Goal: Task Accomplishment & Management: Manage account settings

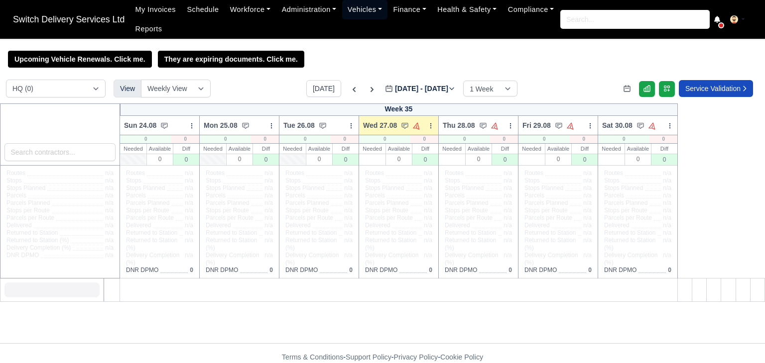
click at [355, 5] on link "Vehicles" at bounding box center [365, 9] width 46 height 19
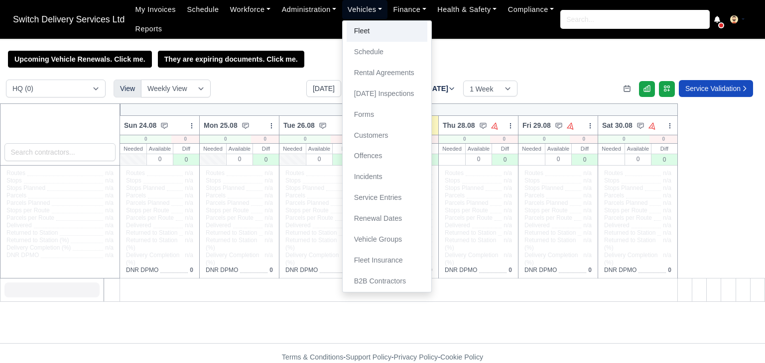
click at [362, 26] on link "Fleet" at bounding box center [386, 31] width 81 height 21
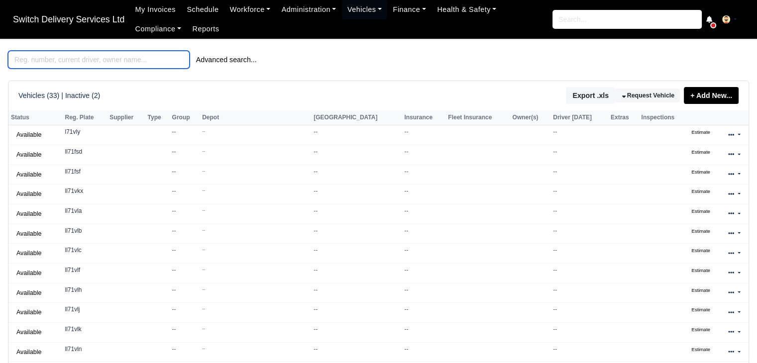
click at [145, 64] on input "search" at bounding box center [99, 60] width 182 height 18
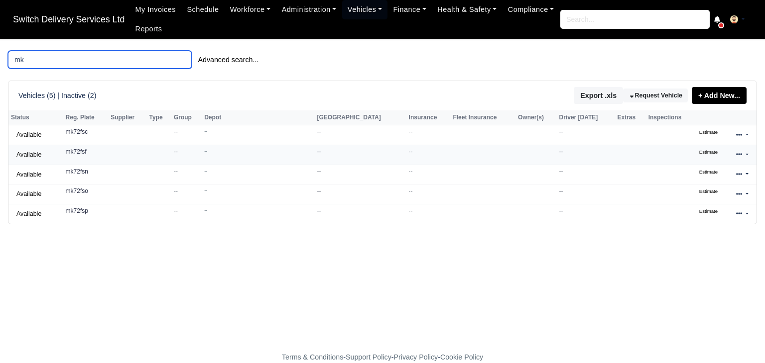
type input "mk"
click at [743, 157] on link at bounding box center [741, 155] width 23 height 14
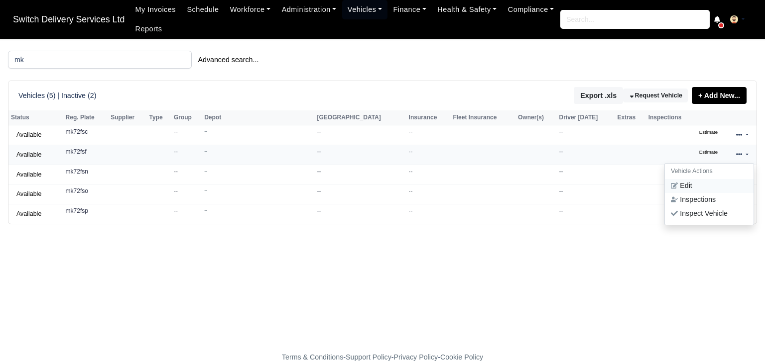
click at [698, 187] on link "Edit" at bounding box center [708, 186] width 89 height 14
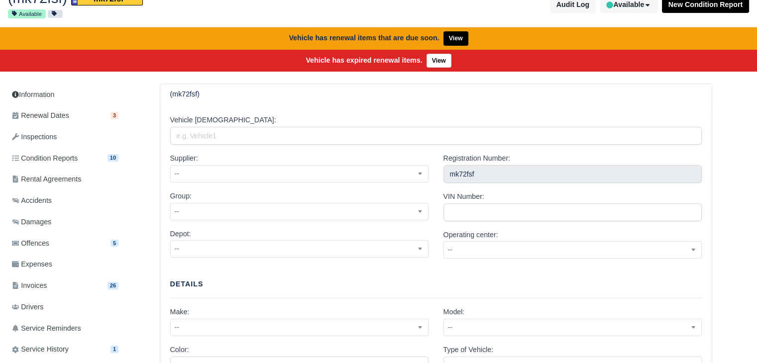
scroll to position [57, 0]
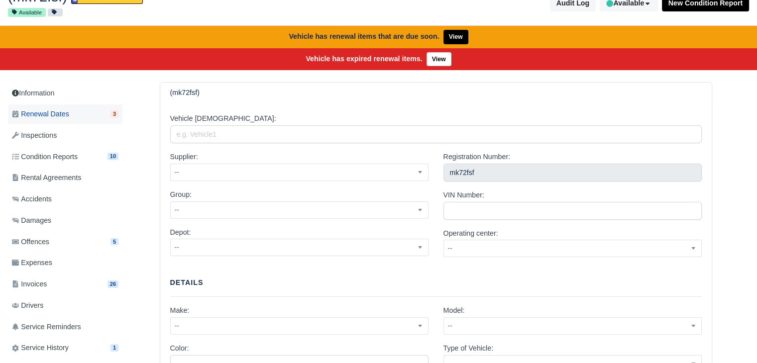
click at [64, 116] on span "Renewal Dates" at bounding box center [40, 114] width 57 height 11
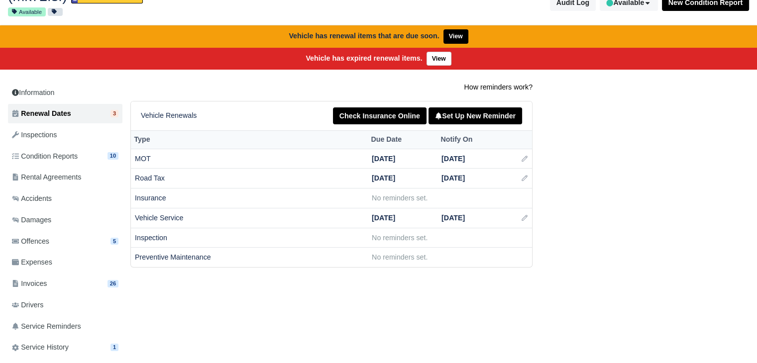
scroll to position [59, 0]
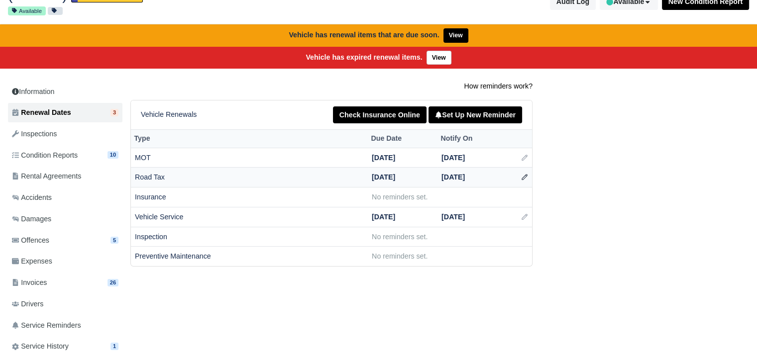
click at [527, 177] on icon at bounding box center [524, 177] width 7 height 7
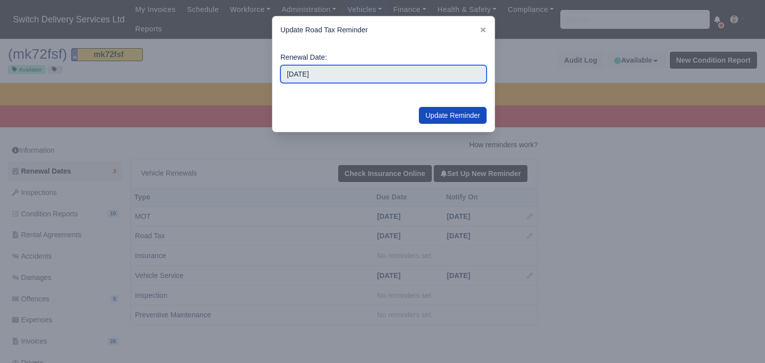
click at [368, 79] on input "[DATE]" at bounding box center [383, 74] width 206 height 18
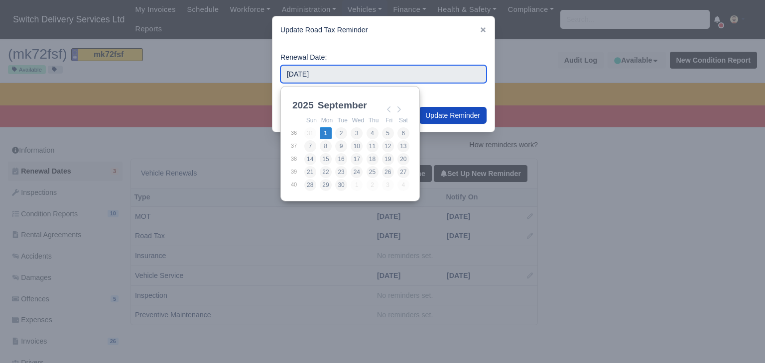
click at [296, 72] on input "2025-09-01" at bounding box center [383, 74] width 206 height 18
click at [287, 77] on input "2025-09-01" at bounding box center [383, 74] width 206 height 18
click at [300, 107] on select "2021 2022 2023 2024 2025 2026 2027 2028 2029 2030" at bounding box center [312, 109] width 45 height 21
type input "2026-09-01"
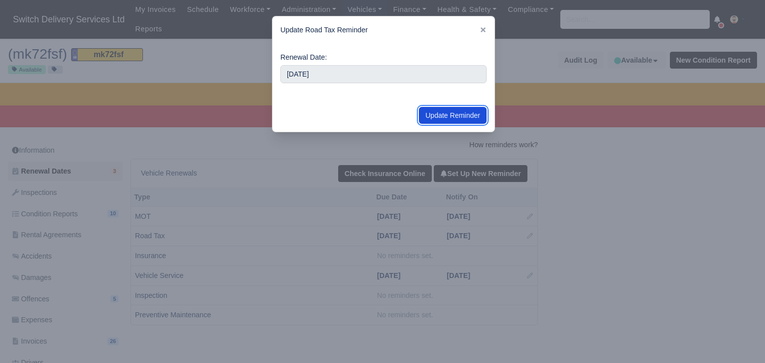
click at [451, 114] on button "Update Reminder" at bounding box center [453, 115] width 68 height 17
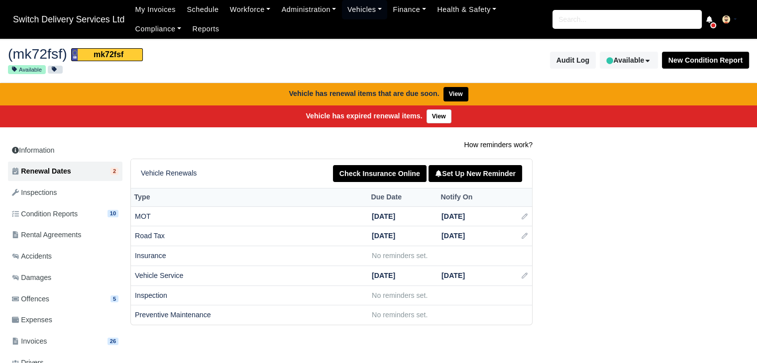
click at [611, 274] on div "How reminders work? Vehicle Renewals Check Insurance Online Set Up New Reminder…" at bounding box center [436, 232] width 626 height 186
click at [394, 8] on link "Finance" at bounding box center [409, 9] width 44 height 19
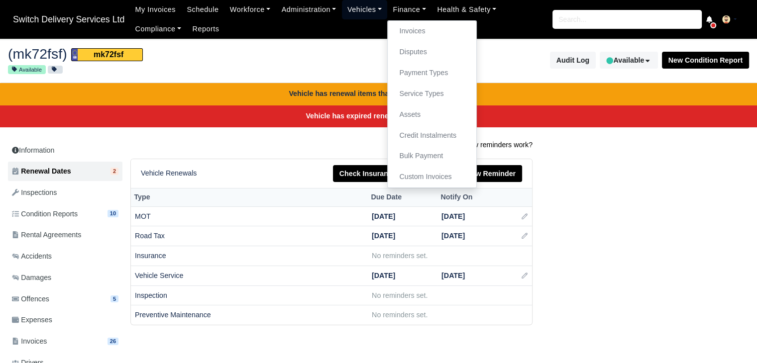
click at [354, 5] on link "Vehicles" at bounding box center [365, 9] width 46 height 19
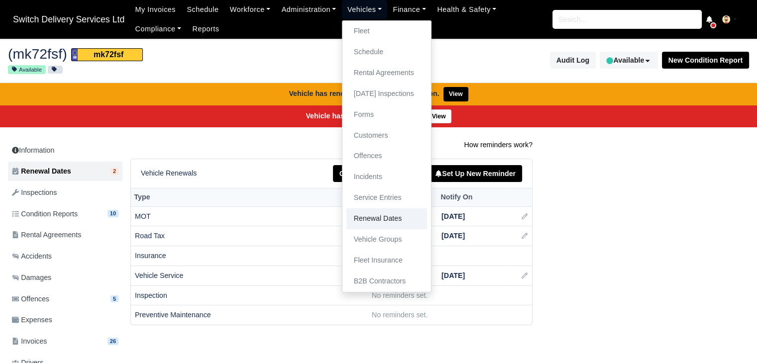
click at [392, 218] on link "Renewal Dates" at bounding box center [386, 219] width 81 height 21
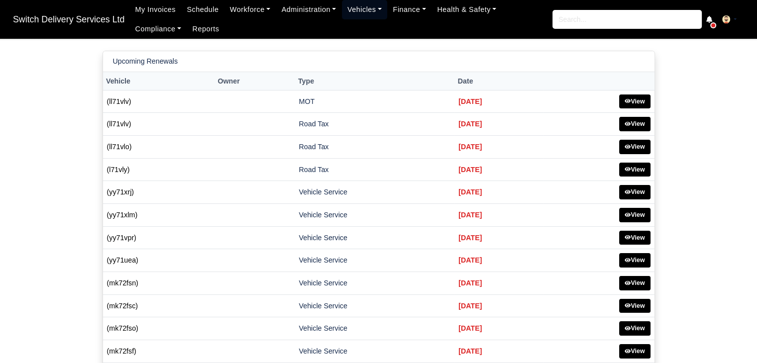
click at [366, 9] on link "Vehicles" at bounding box center [365, 9] width 46 height 19
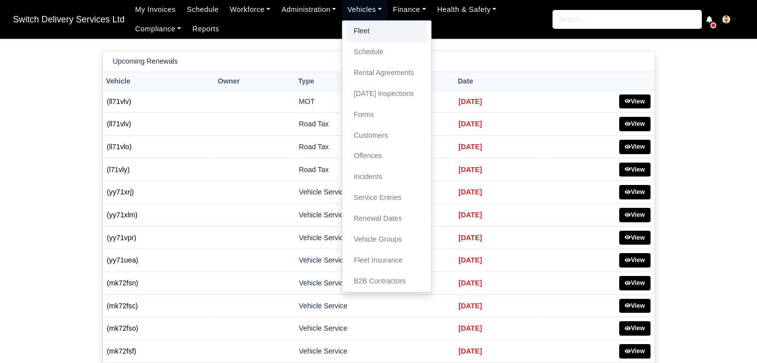
click at [360, 34] on link "Fleet" at bounding box center [386, 31] width 81 height 21
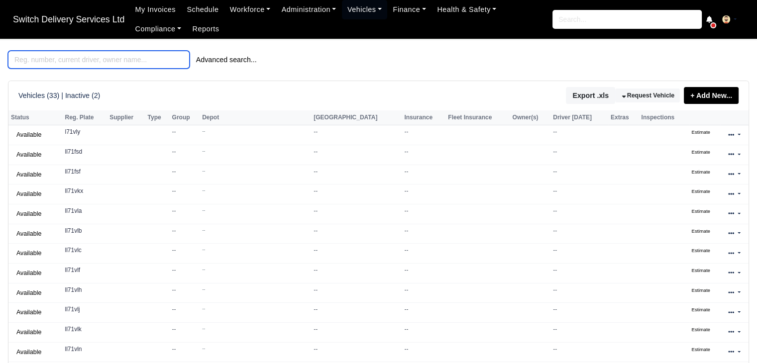
click at [96, 61] on input "search" at bounding box center [99, 60] width 182 height 18
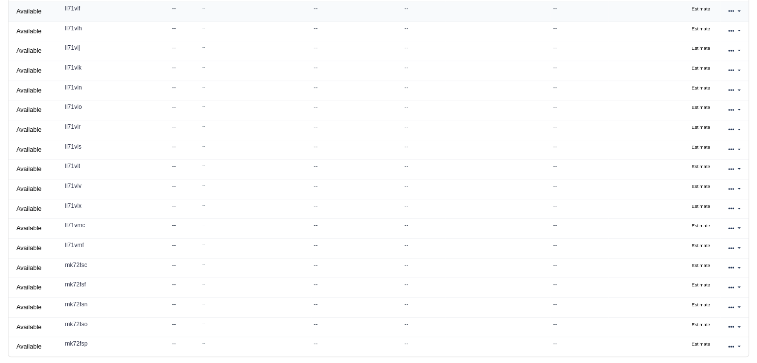
scroll to position [298, 0]
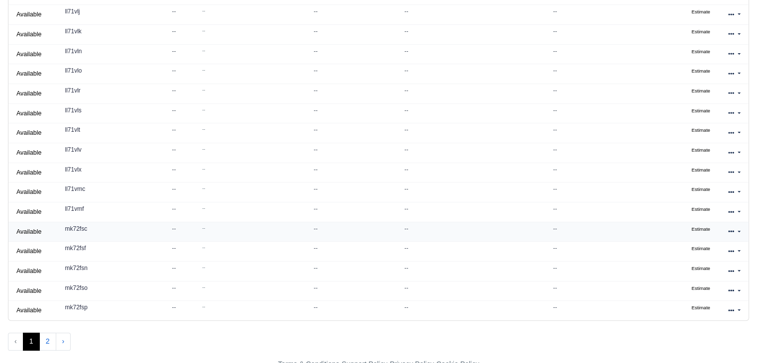
click at [730, 232] on link at bounding box center [734, 232] width 23 height 14
click at [690, 256] on link "Edit" at bounding box center [701, 263] width 89 height 14
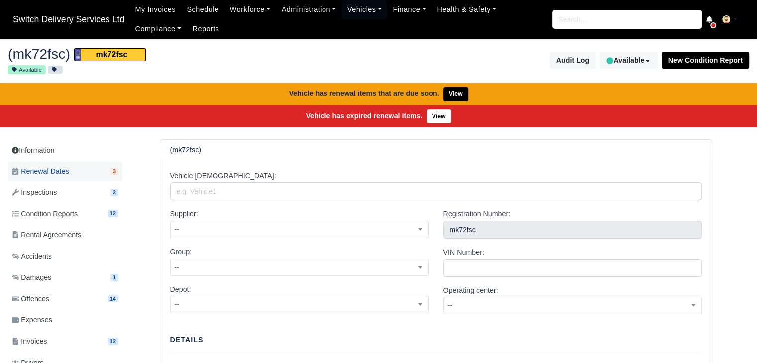
click at [78, 174] on link "Renewal Dates 3" at bounding box center [65, 171] width 114 height 19
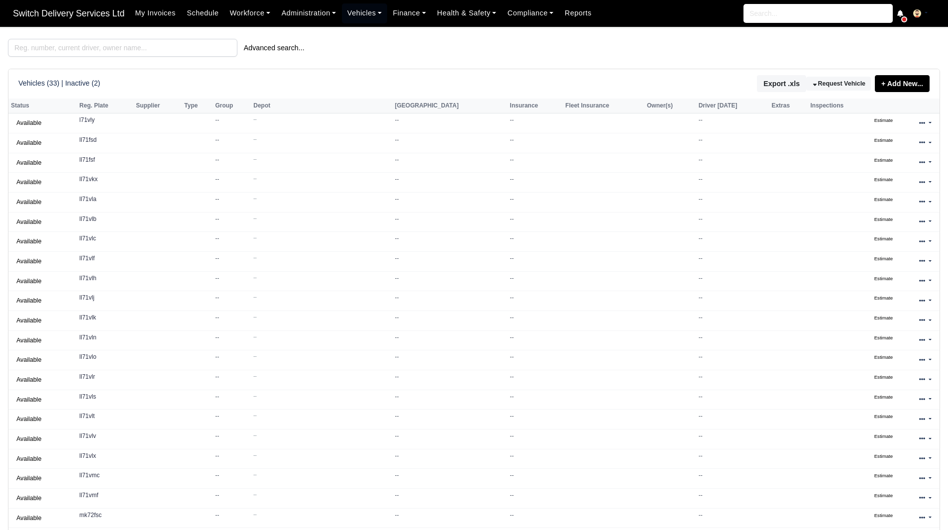
scroll to position [128, 0]
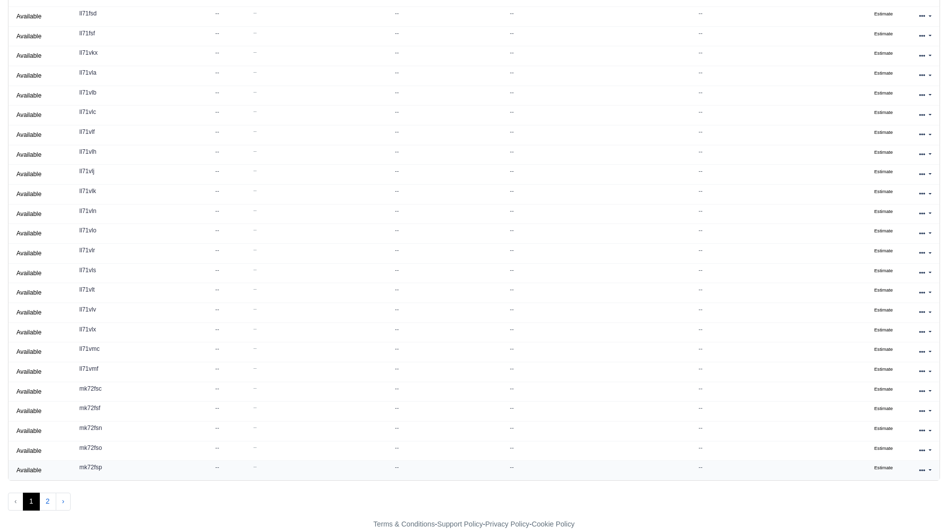
click at [920, 468] on icon at bounding box center [922, 470] width 6 height 6
click at [889, 422] on link "Edit" at bounding box center [892, 424] width 89 height 14
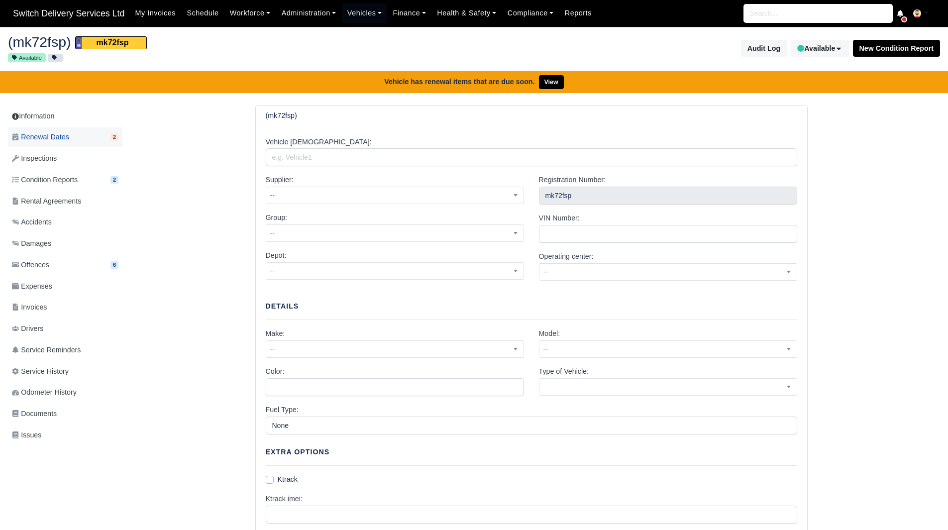
click at [65, 144] on link "Renewal Dates 2" at bounding box center [65, 136] width 114 height 19
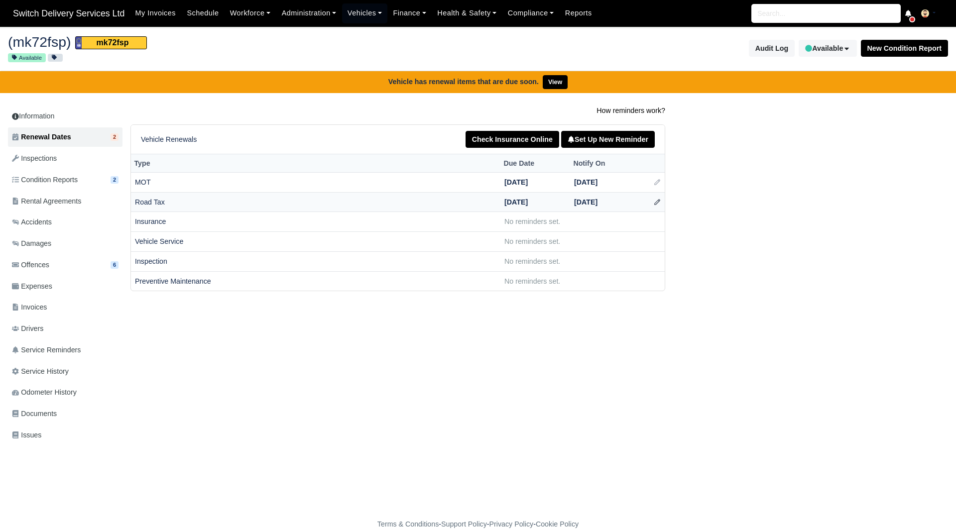
click at [656, 201] on icon at bounding box center [657, 202] width 7 height 7
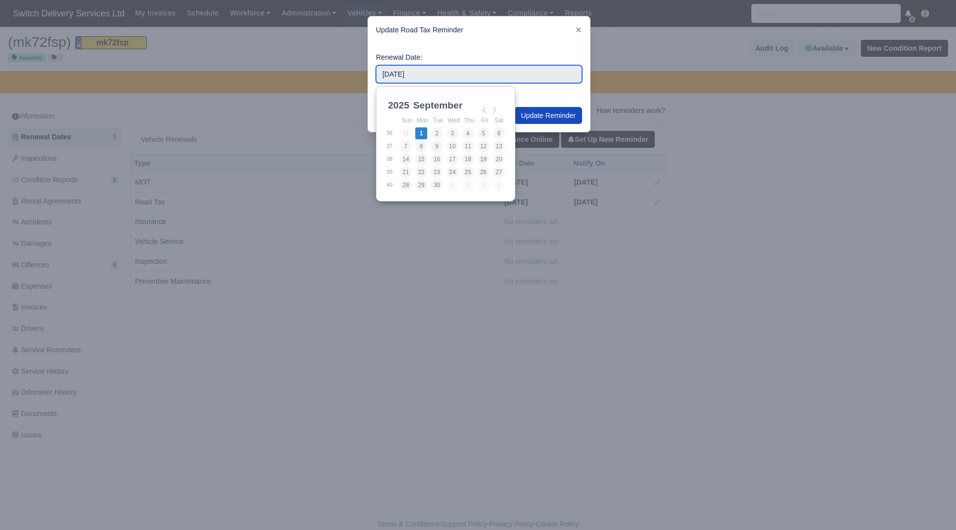
drag, startPoint x: 437, startPoint y: 67, endPoint x: 340, endPoint y: 73, distance: 97.7
click at [340, 73] on div "​ Update Road Tax Reminder Renewal Date: [DATE] Update Reminder" at bounding box center [478, 265] width 956 height 530
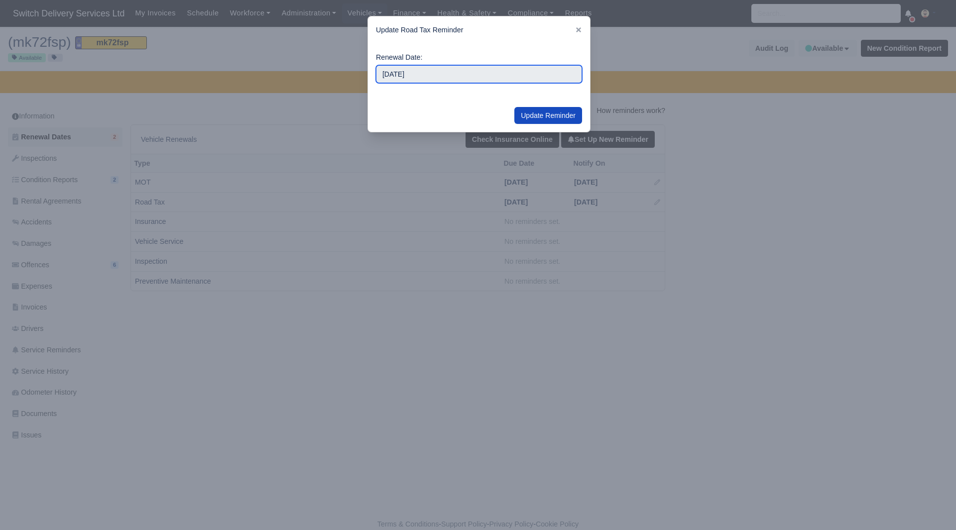
click at [386, 73] on input "[DATE]" at bounding box center [479, 74] width 206 height 18
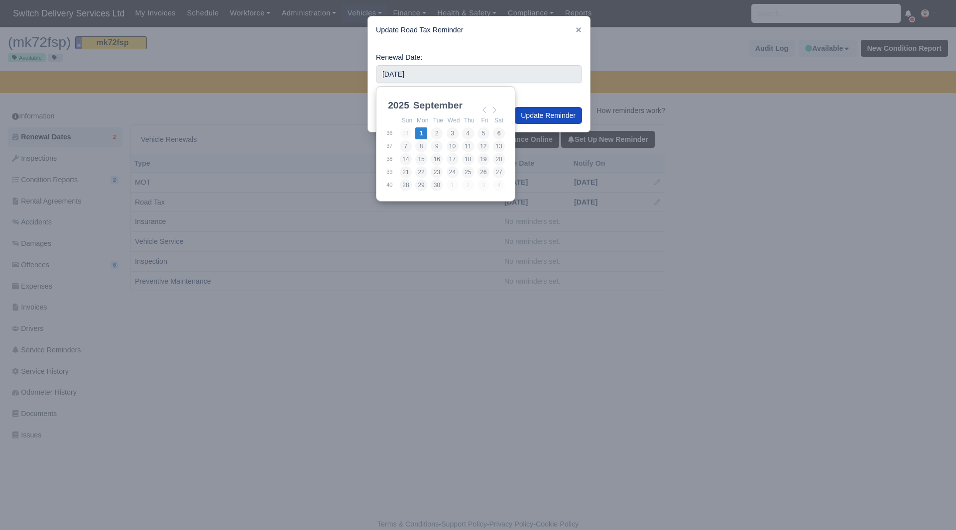
click at [404, 103] on select "2021 2022 2023 2024 2025 2026 2027 2028 2029 2030" at bounding box center [408, 111] width 45 height 21
type input "2026-03-01"
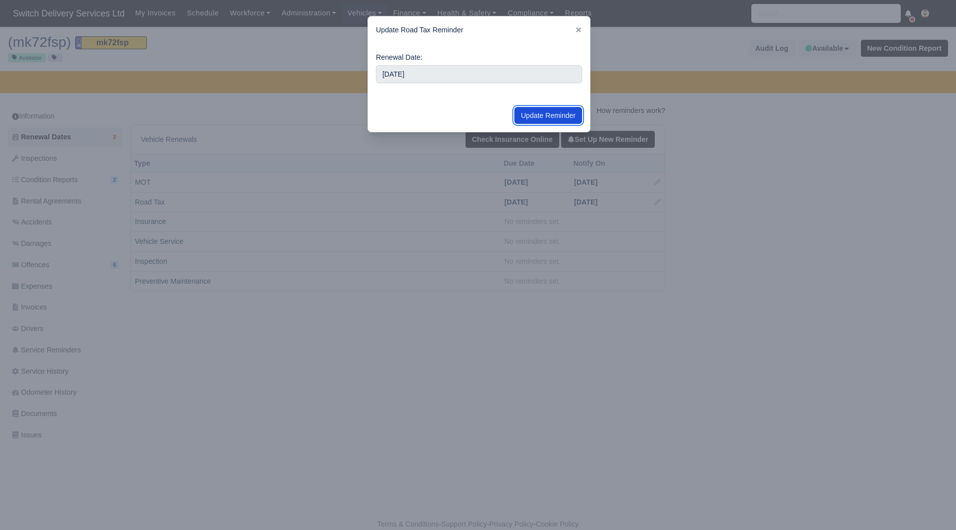
click at [556, 120] on button "Update Reminder" at bounding box center [548, 115] width 68 height 17
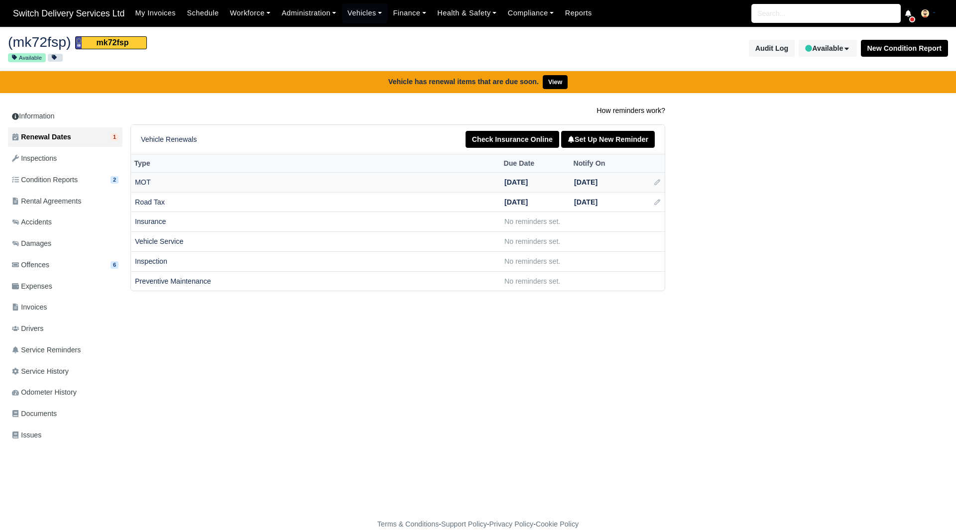
click at [658, 180] on link at bounding box center [657, 182] width 7 height 8
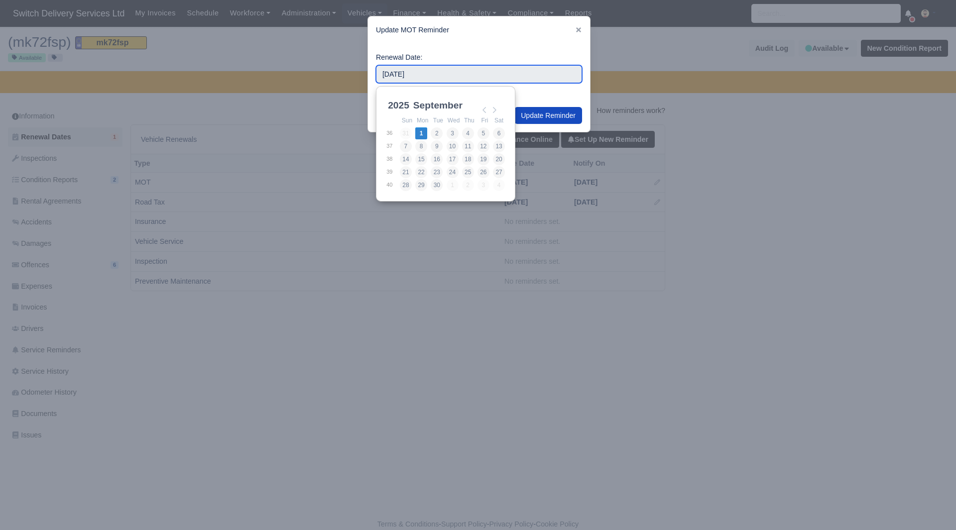
click at [446, 79] on input "2025-09-01" at bounding box center [479, 74] width 206 height 18
type input "2025-09-25"
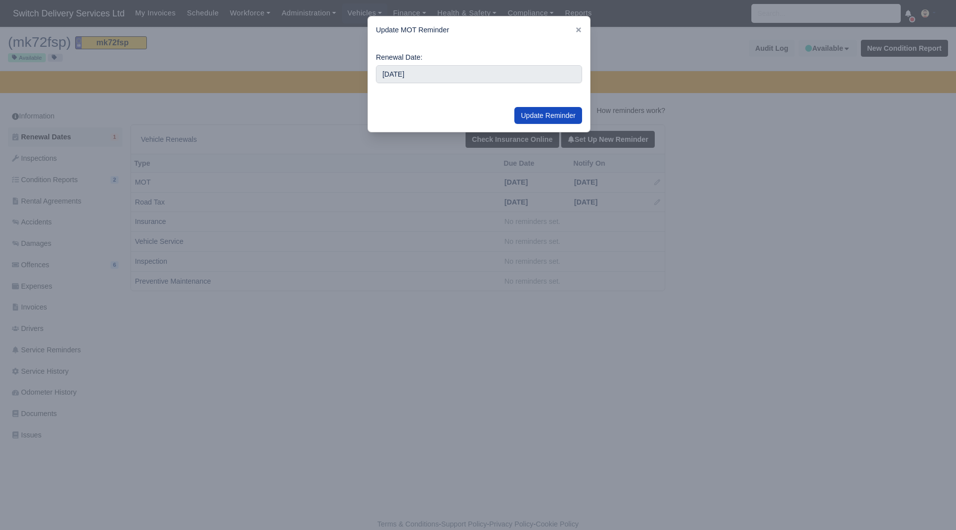
click at [544, 106] on div "Update Reminder" at bounding box center [479, 115] width 222 height 33
click at [542, 115] on button "Update Reminder" at bounding box center [548, 115] width 68 height 17
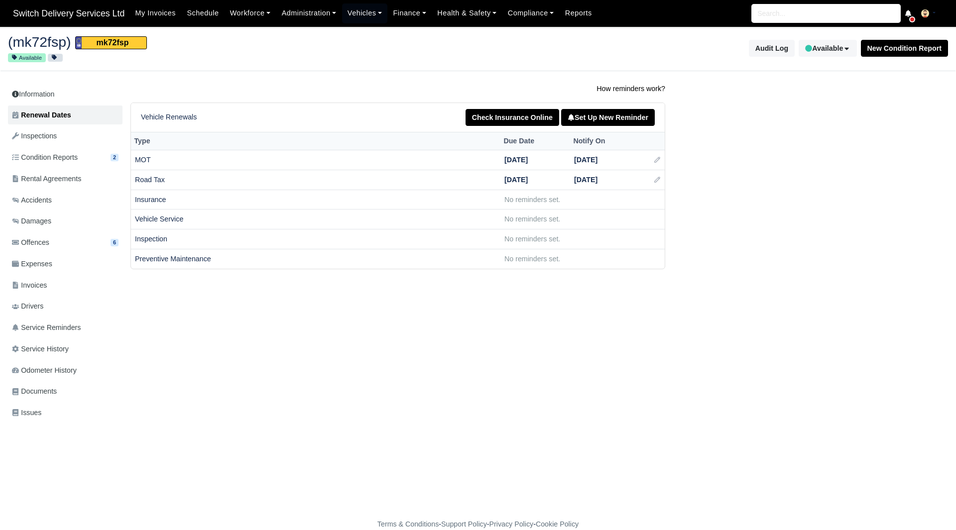
click at [706, 306] on div "Information Renewal Dates Inspections Condition Reports 2 Rental Agreements Acc…" at bounding box center [478, 258] width 940 height 351
click at [397, 10] on link "Finance" at bounding box center [409, 12] width 44 height 19
click at [455, 6] on link "Health & Safety" at bounding box center [467, 12] width 71 height 19
click at [358, 16] on link "Vehicles" at bounding box center [365, 12] width 46 height 19
click at [364, 35] on link "Fleet" at bounding box center [386, 35] width 81 height 21
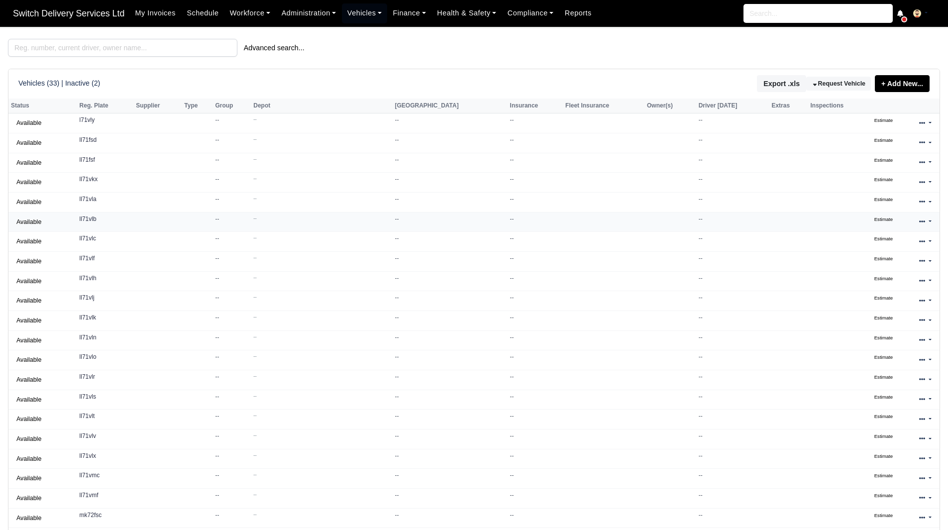
scroll to position [128, 0]
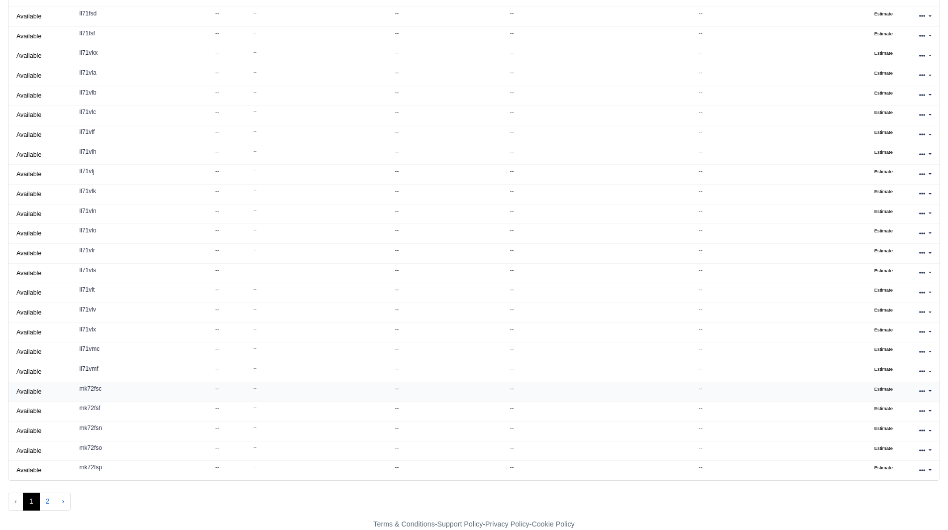
click at [919, 391] on icon at bounding box center [922, 391] width 6 height 6
click at [878, 424] on link "Edit" at bounding box center [892, 423] width 89 height 14
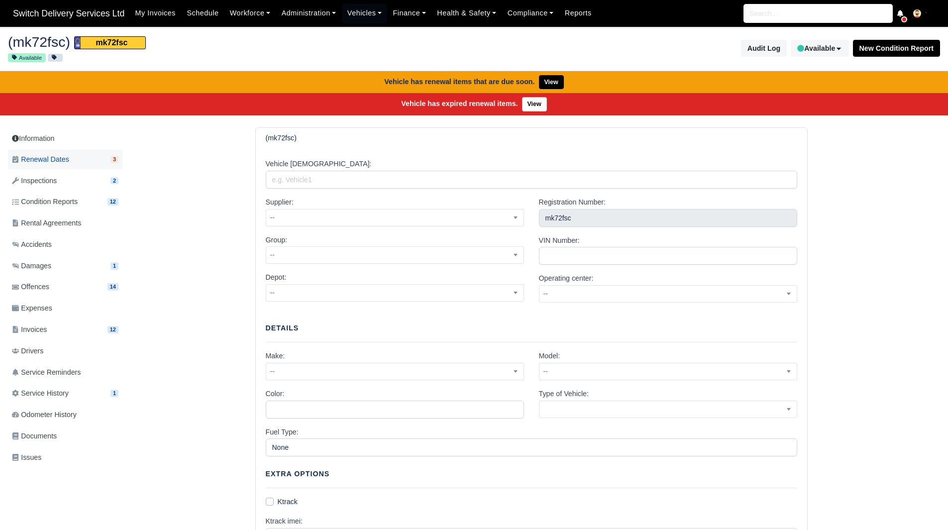
click at [80, 168] on link "Renewal Dates 3" at bounding box center [65, 159] width 114 height 19
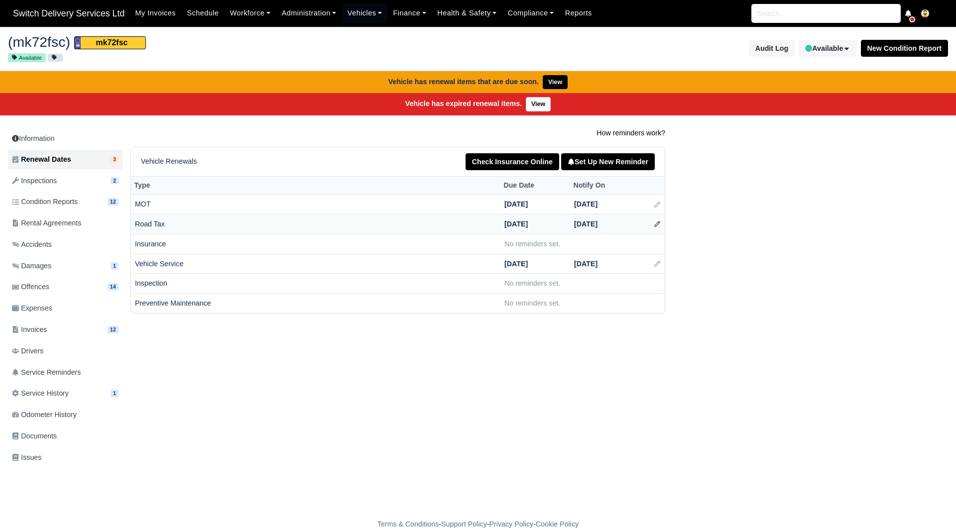
click at [656, 223] on icon at bounding box center [657, 223] width 7 height 7
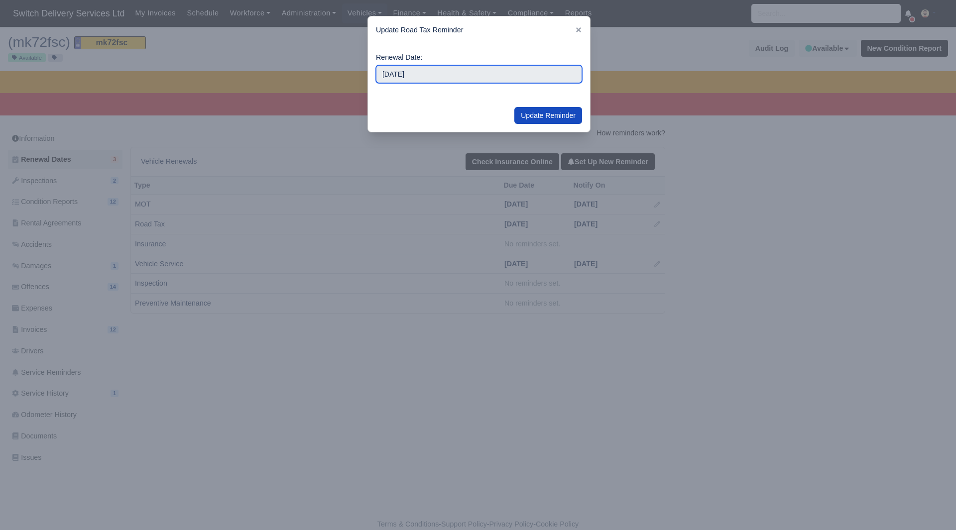
click at [383, 74] on input "2025-09-01" at bounding box center [479, 74] width 206 height 18
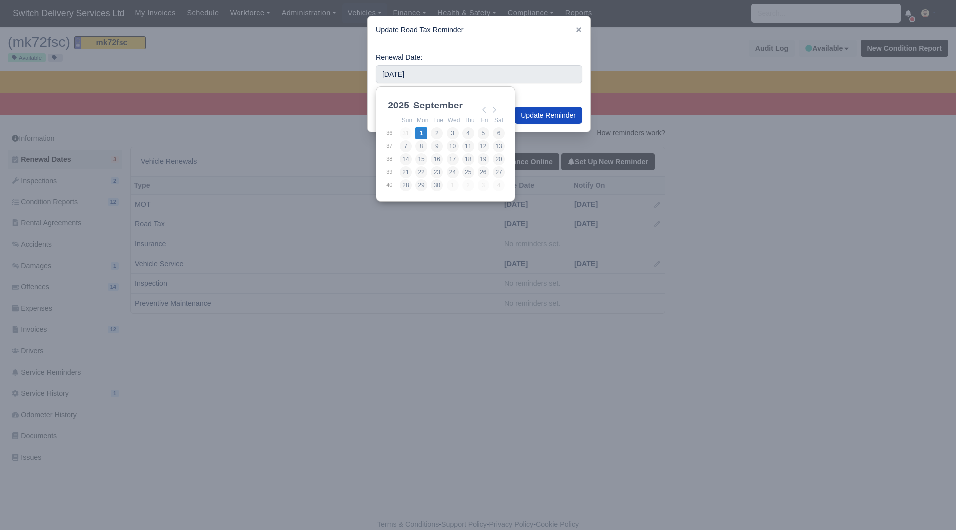
click at [400, 103] on select "2021 2022 2023 2024 2025 2026 2027 2028 2029 2030" at bounding box center [408, 111] width 45 height 21
type input "2026-03-01"
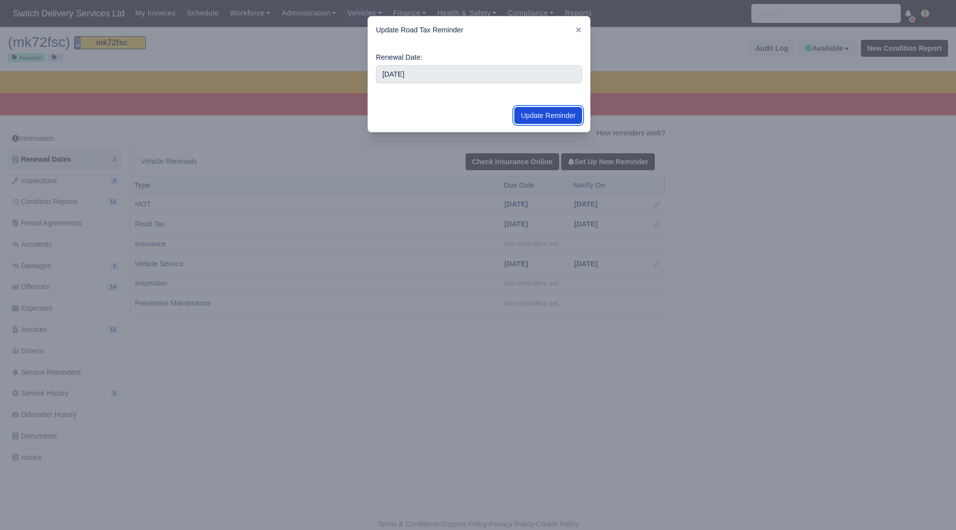
click at [544, 111] on button "Update Reminder" at bounding box center [548, 115] width 68 height 17
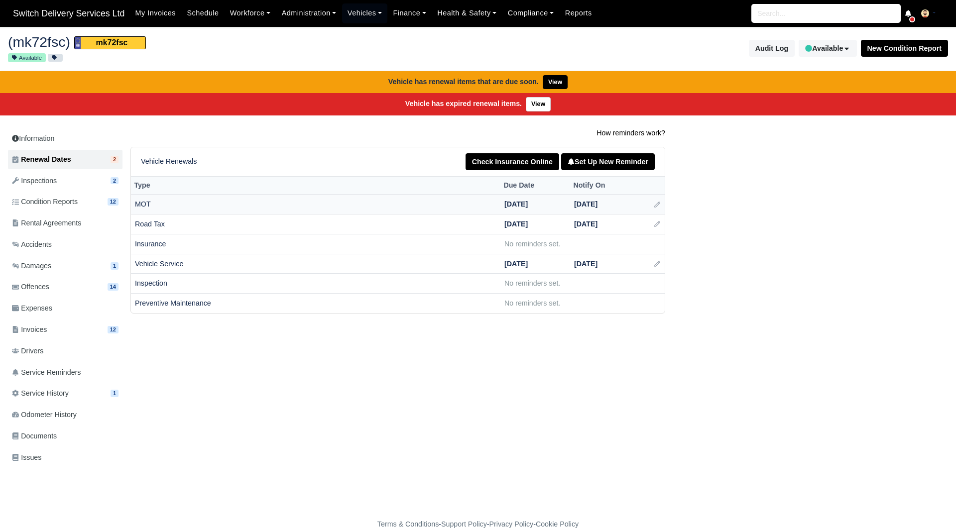
click at [653, 207] on td at bounding box center [652, 205] width 25 height 20
click at [656, 205] on icon at bounding box center [657, 204] width 7 height 7
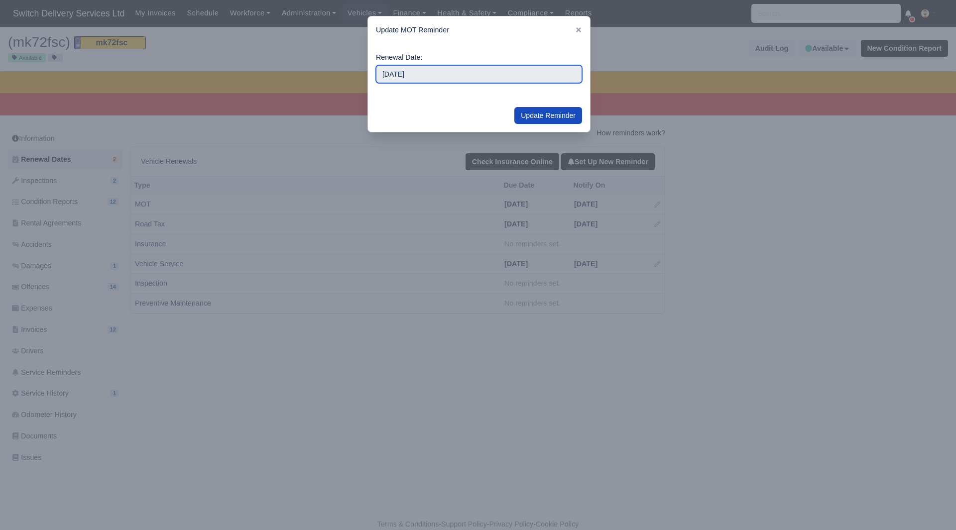
click at [432, 79] on input "[DATE]" at bounding box center [479, 74] width 206 height 18
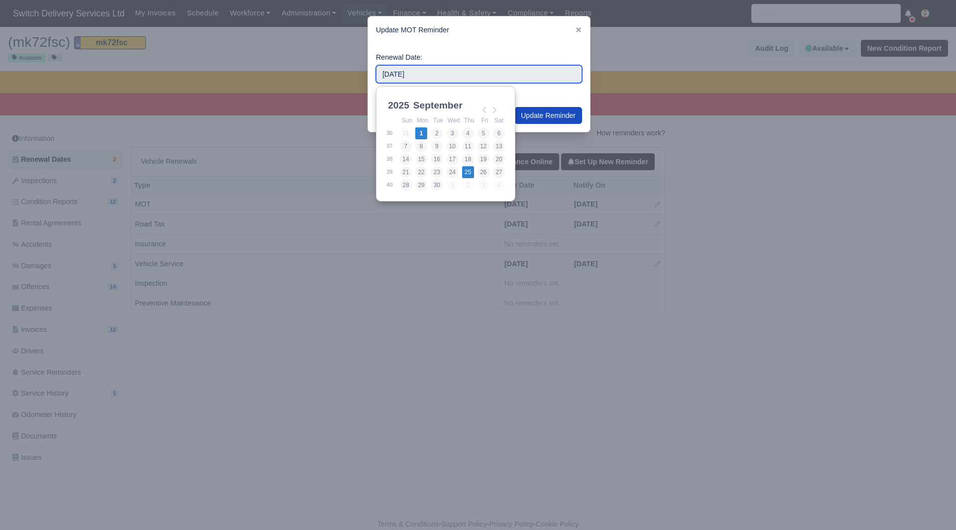
type input "[DATE]"
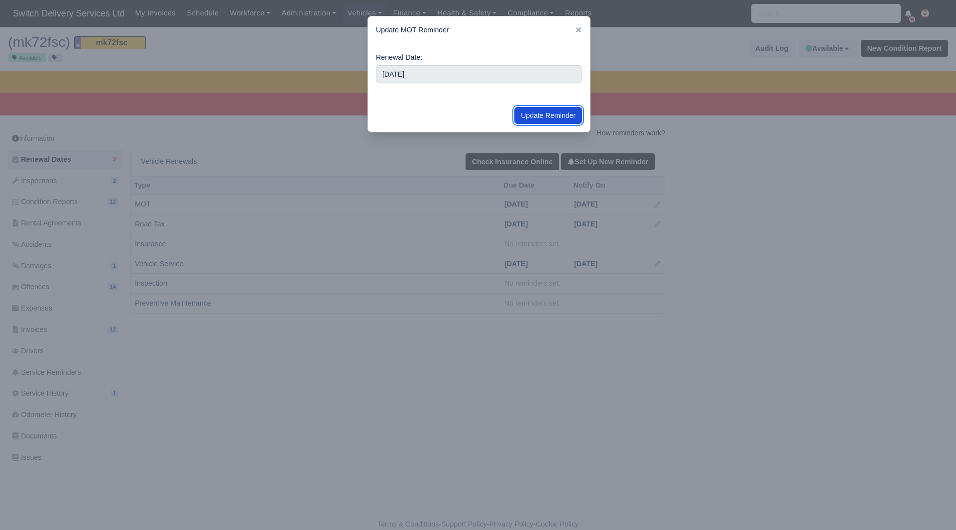
click at [541, 121] on button "Update Reminder" at bounding box center [548, 115] width 68 height 17
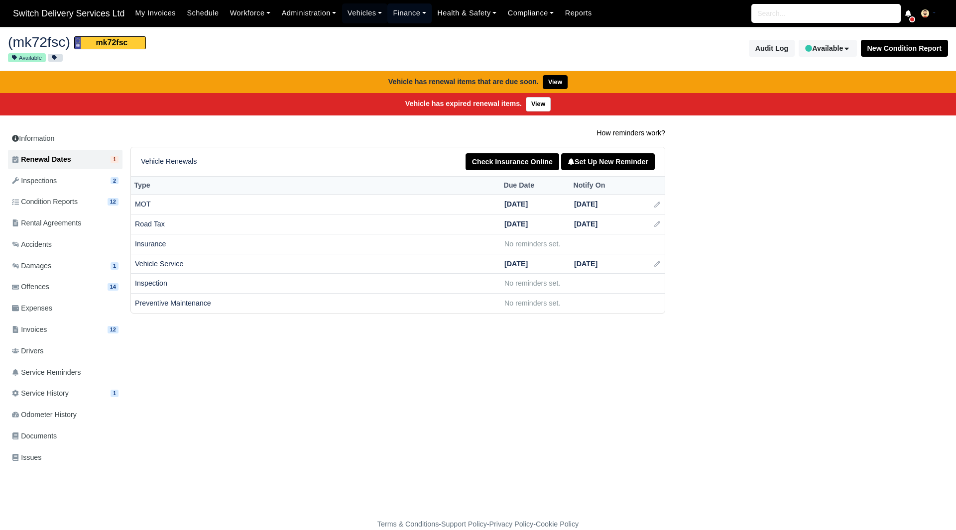
click at [407, 18] on link "Finance" at bounding box center [409, 12] width 44 height 19
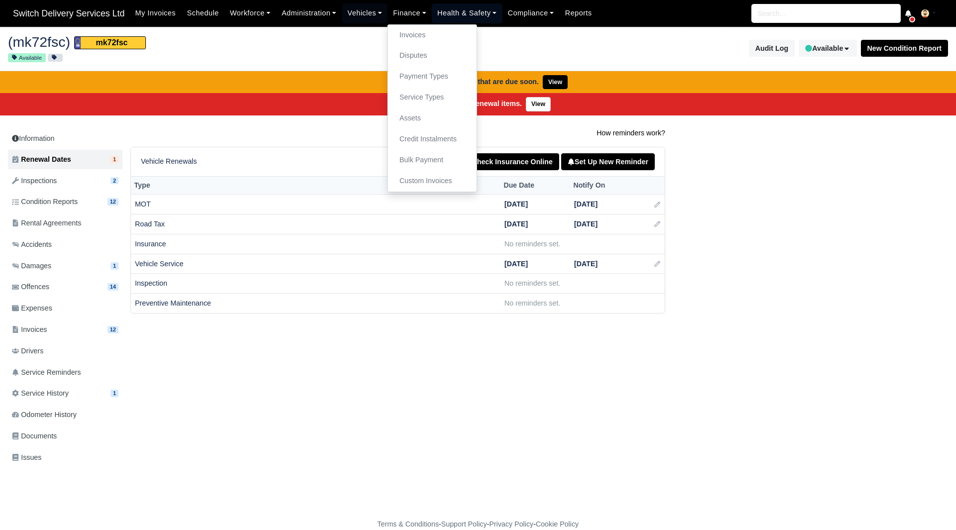
click at [448, 7] on link "Health & Safety" at bounding box center [467, 12] width 71 height 19
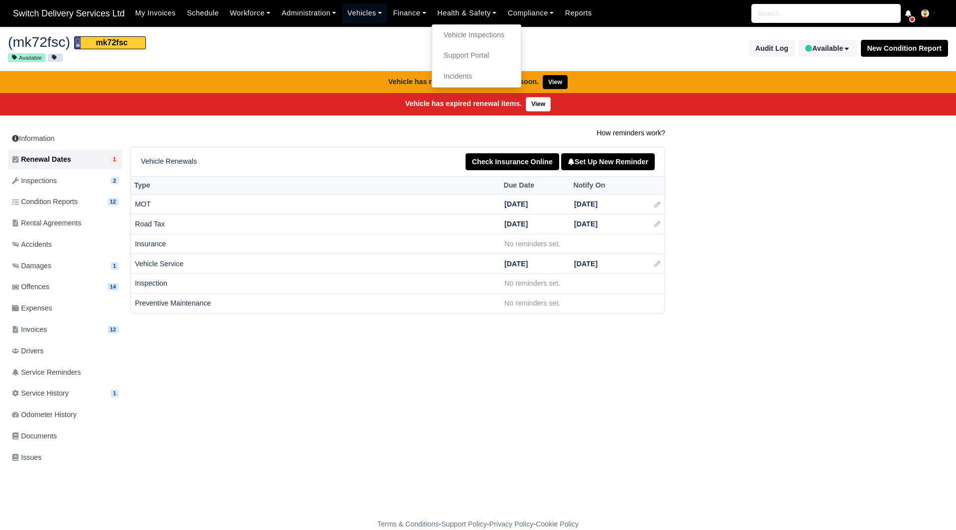
click at [351, 9] on link "Vehicles" at bounding box center [365, 12] width 46 height 19
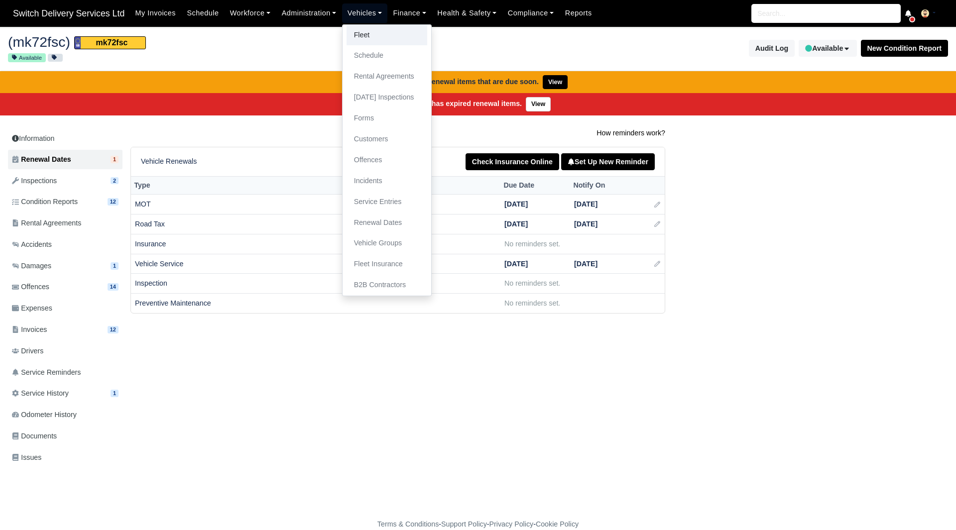
click at [357, 28] on link "Fleet" at bounding box center [386, 35] width 81 height 21
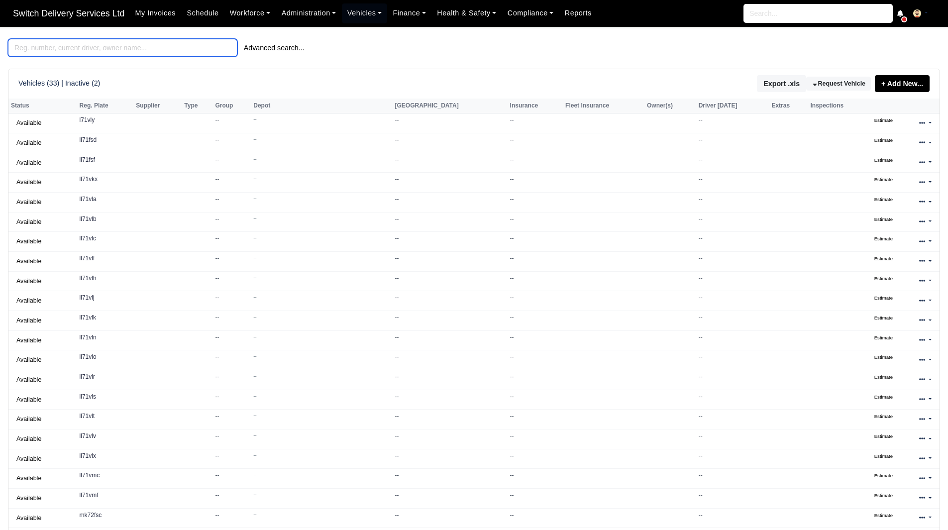
click at [101, 50] on input "search" at bounding box center [122, 48] width 229 height 18
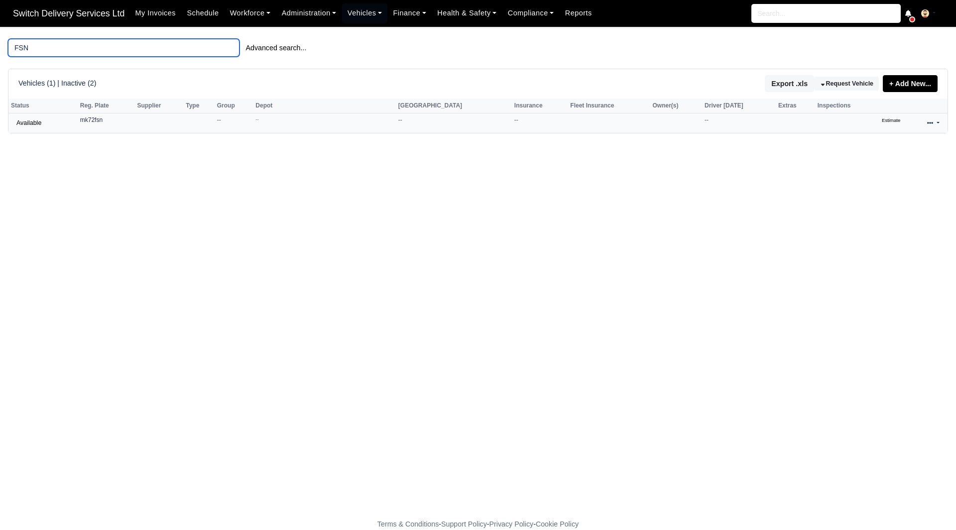
type input "FSN"
click at [89, 129] on td "mk72fsn" at bounding box center [106, 122] width 57 height 19
click at [927, 124] on icon at bounding box center [930, 123] width 6 height 6
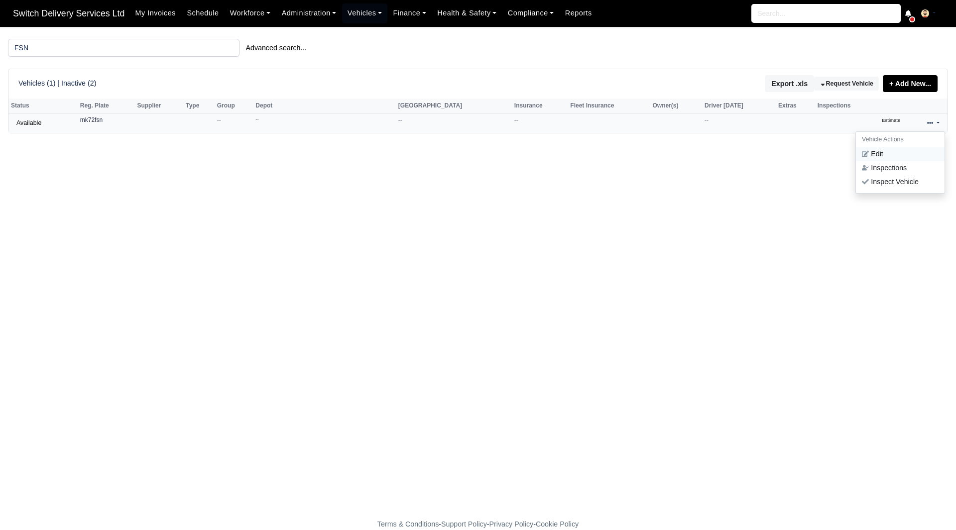
click at [895, 153] on link "Edit" at bounding box center [900, 154] width 89 height 14
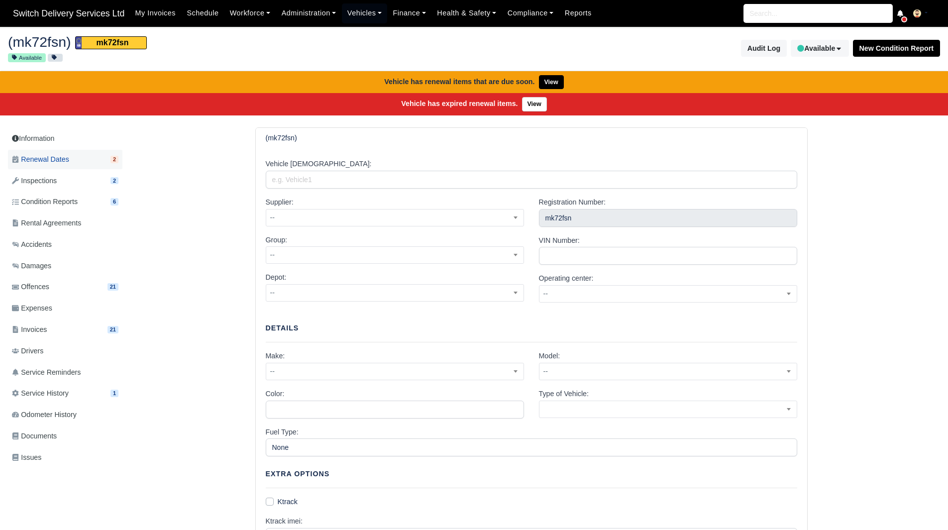
click at [65, 161] on span "Renewal Dates" at bounding box center [40, 159] width 57 height 11
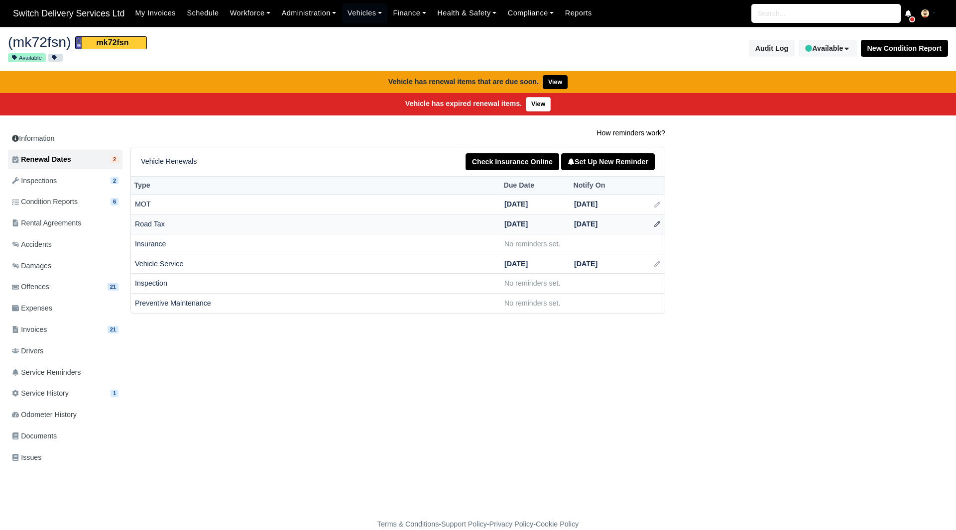
click at [660, 226] on icon at bounding box center [657, 223] width 7 height 7
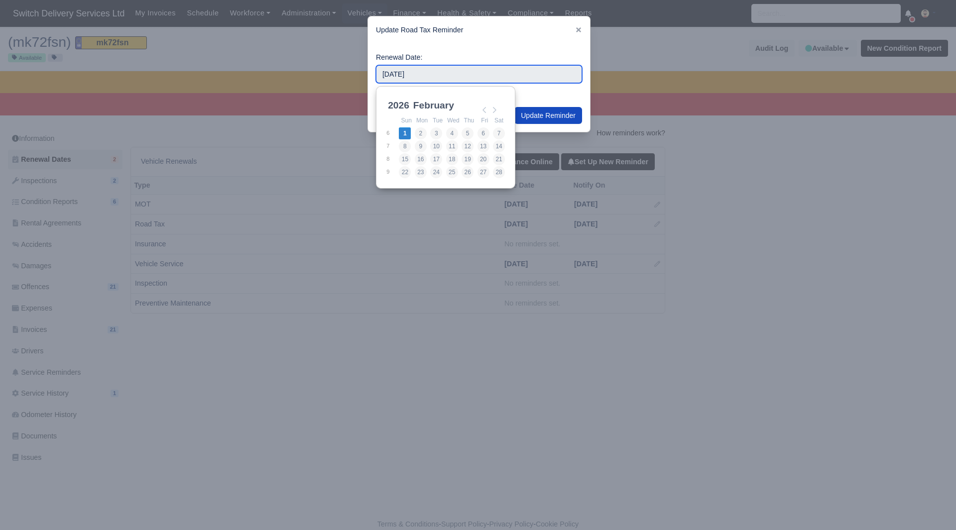
click at [449, 79] on input "[DATE]" at bounding box center [479, 74] width 206 height 18
type input "[DATE]"
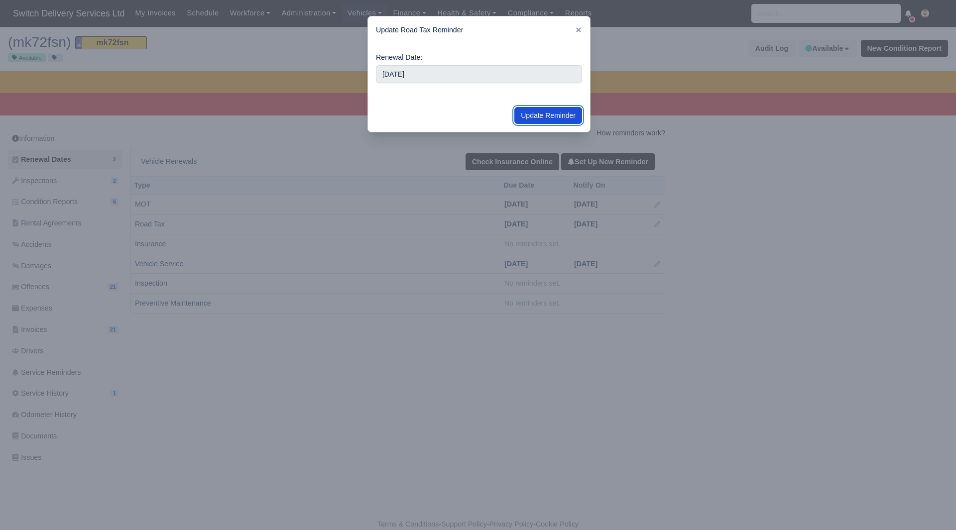
click at [529, 124] on button "Update Reminder" at bounding box center [548, 115] width 68 height 17
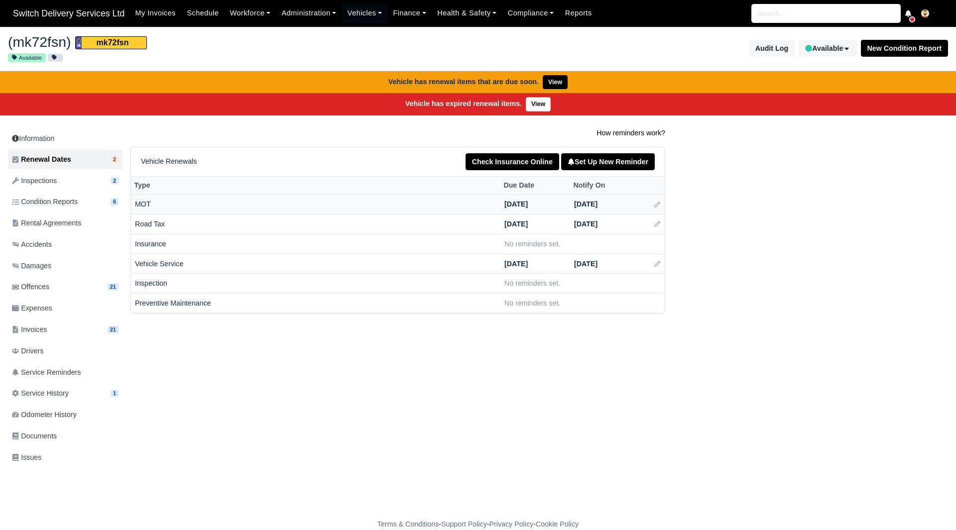
click at [661, 209] on td at bounding box center [652, 205] width 25 height 20
click at [656, 205] on icon at bounding box center [657, 204] width 7 height 7
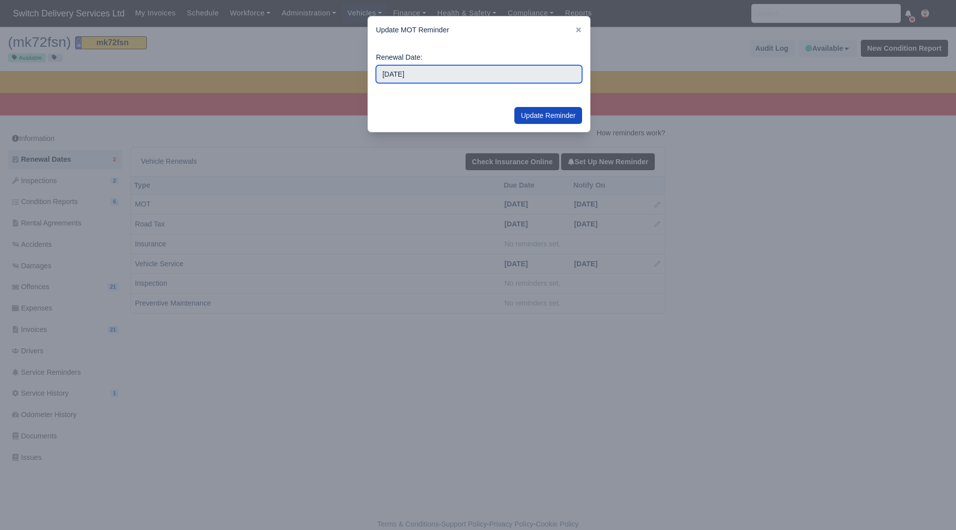
click at [454, 76] on input "2025-09-01" at bounding box center [479, 74] width 206 height 18
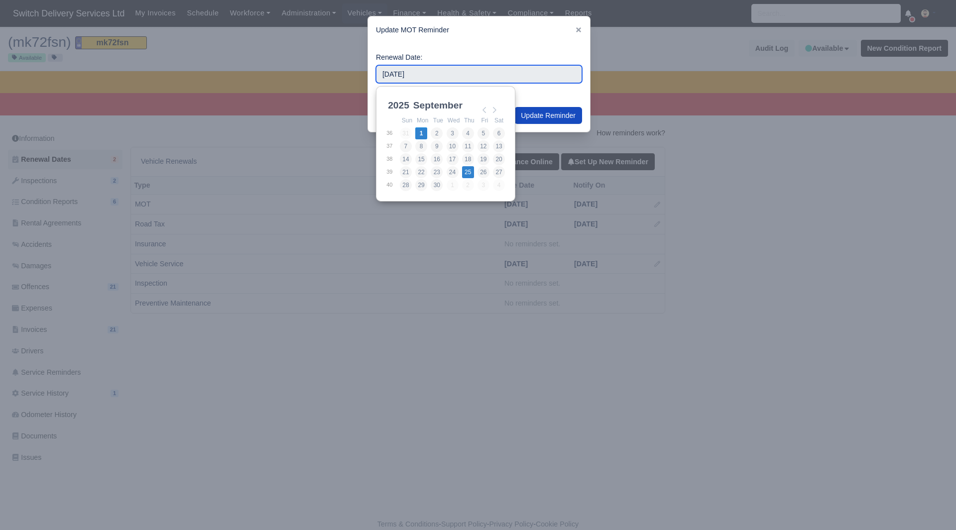
type input "2025-09-25"
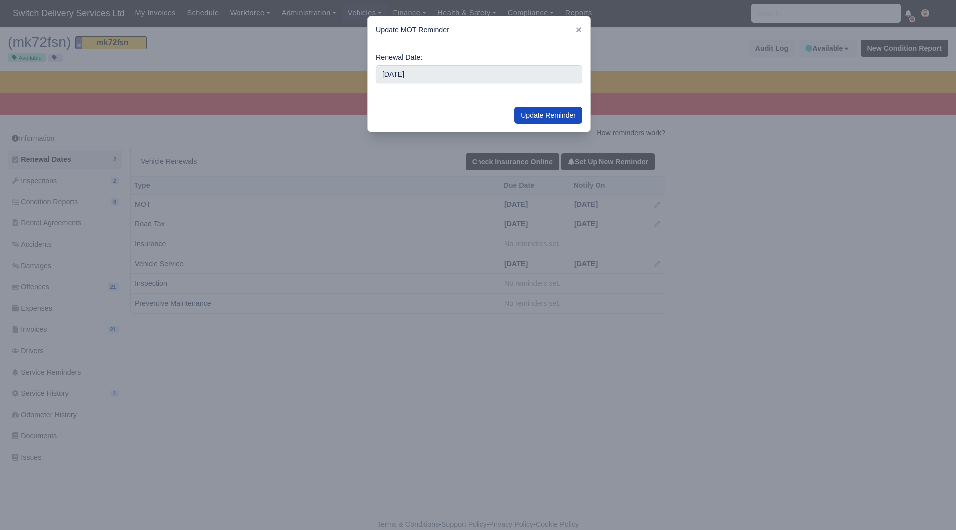
click at [531, 125] on div "Update Reminder" at bounding box center [479, 115] width 222 height 33
click at [540, 115] on button "Update Reminder" at bounding box center [548, 115] width 68 height 17
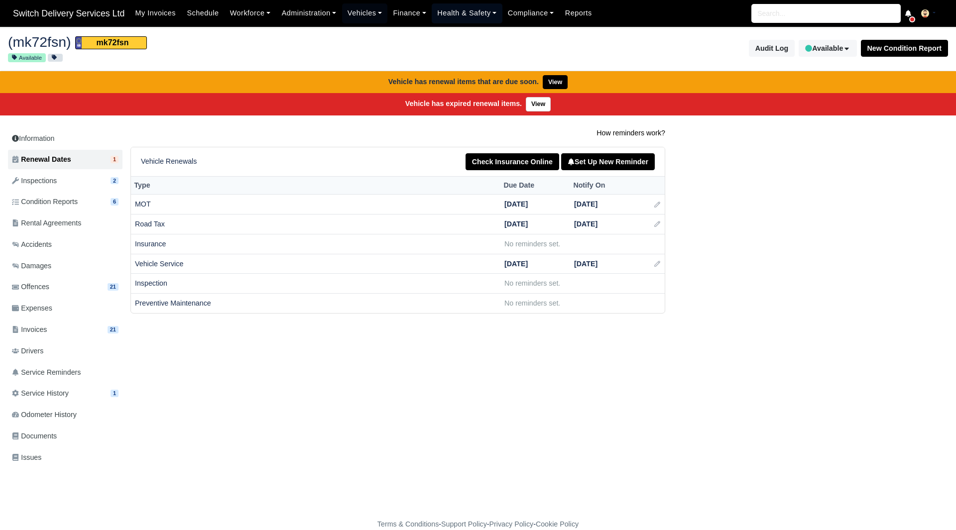
click at [454, 16] on link "Health & Safety" at bounding box center [467, 12] width 71 height 19
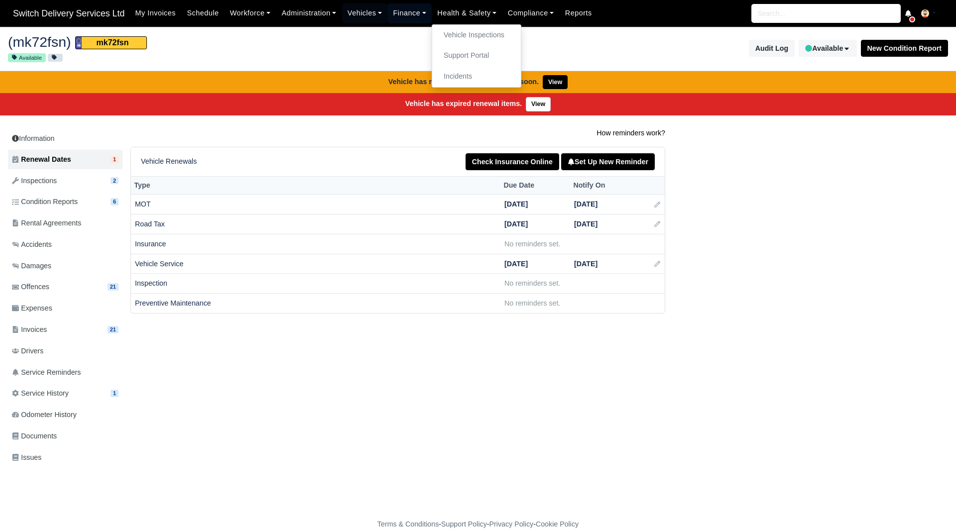
click at [411, 15] on link "Finance" at bounding box center [409, 12] width 44 height 19
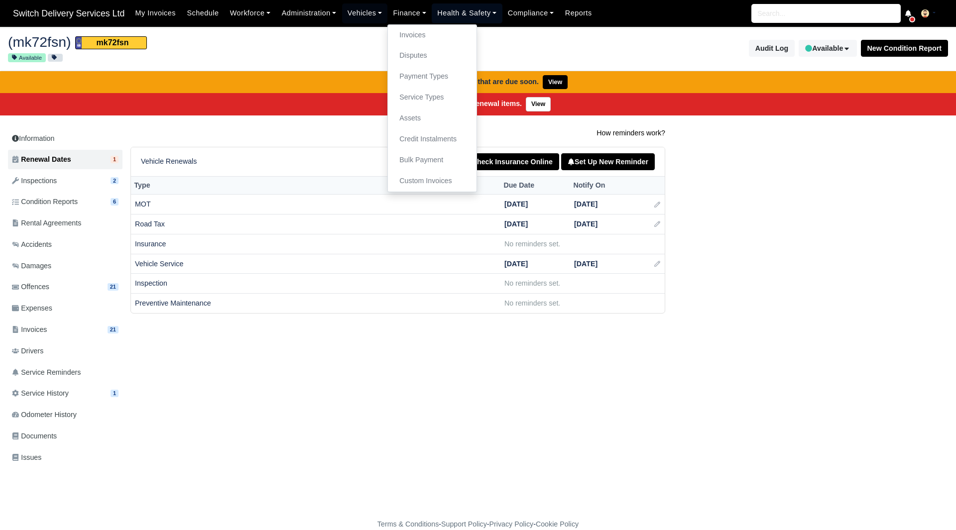
click at [461, 9] on link "Health & Safety" at bounding box center [467, 12] width 71 height 19
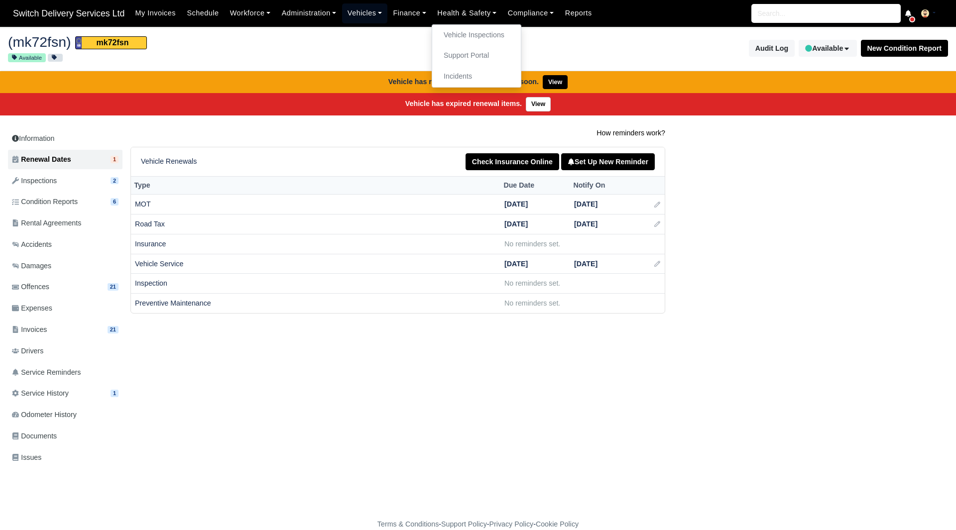
click at [360, 19] on link "Vehicles" at bounding box center [365, 12] width 46 height 19
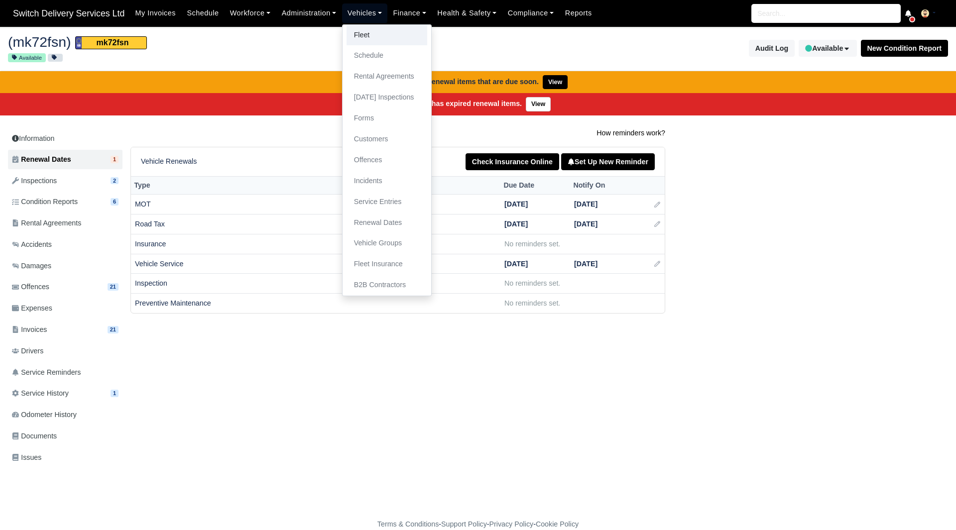
click at [367, 44] on link "Fleet" at bounding box center [386, 35] width 81 height 21
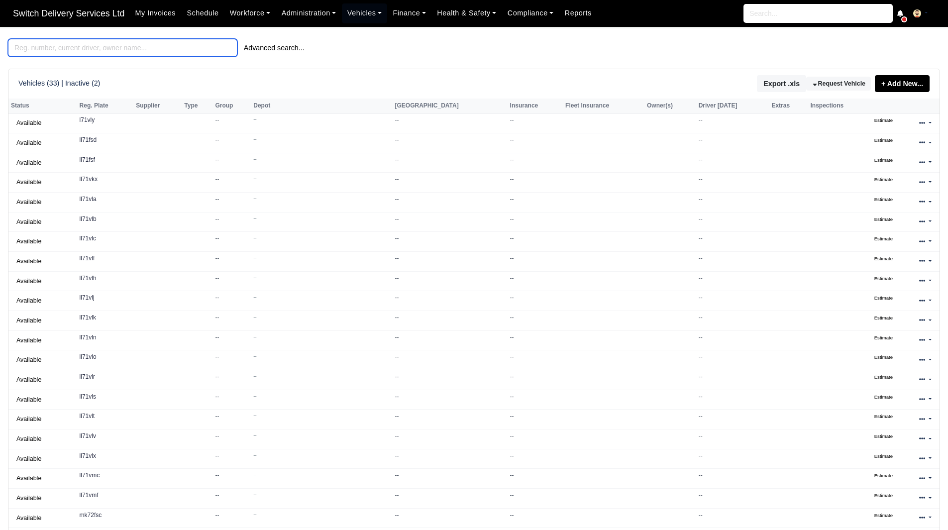
click at [78, 53] on input "search" at bounding box center [122, 48] width 229 height 18
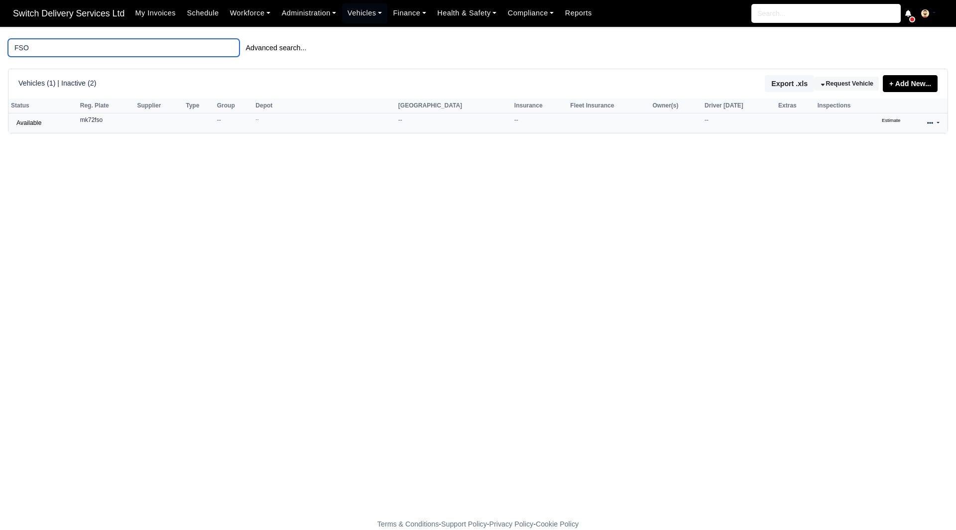
type input "FSO"
click at [928, 124] on icon at bounding box center [930, 123] width 6 height 6
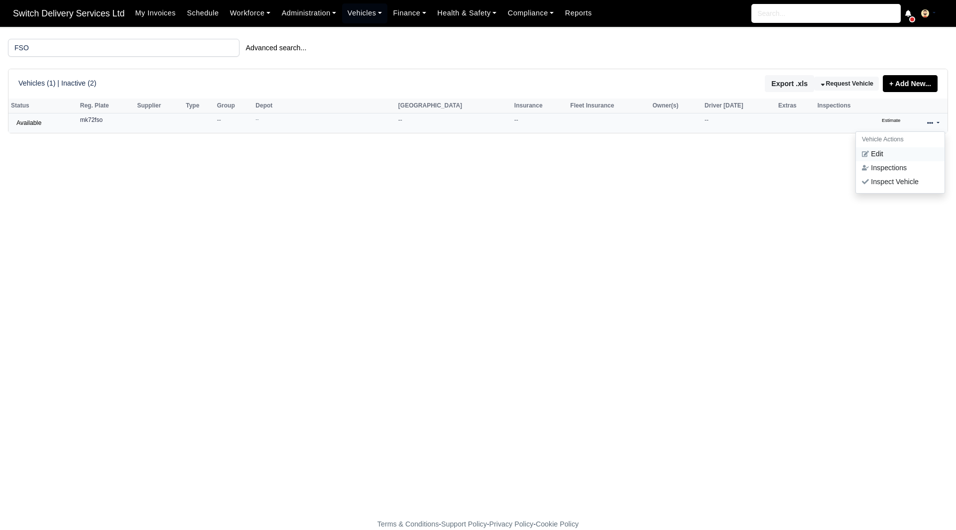
click at [896, 153] on link "Edit" at bounding box center [900, 154] width 89 height 14
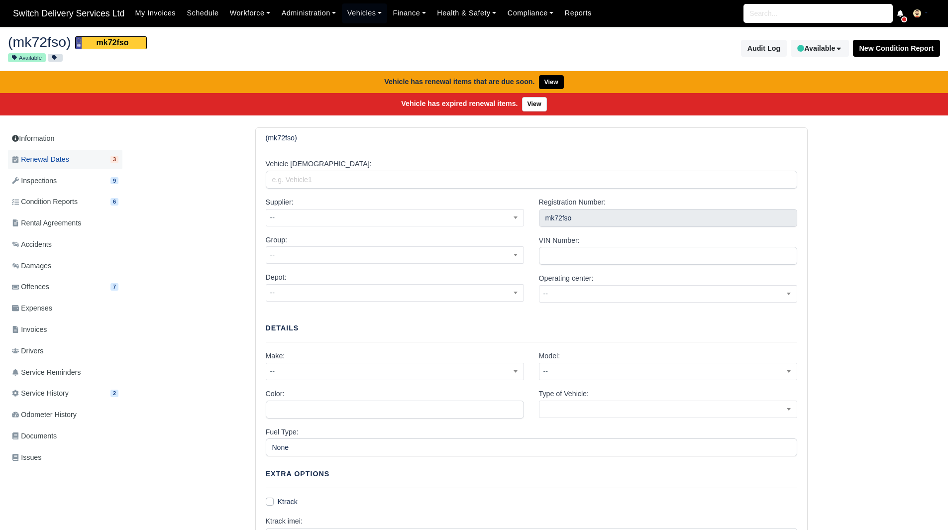
click at [66, 162] on span "Renewal Dates" at bounding box center [40, 159] width 57 height 11
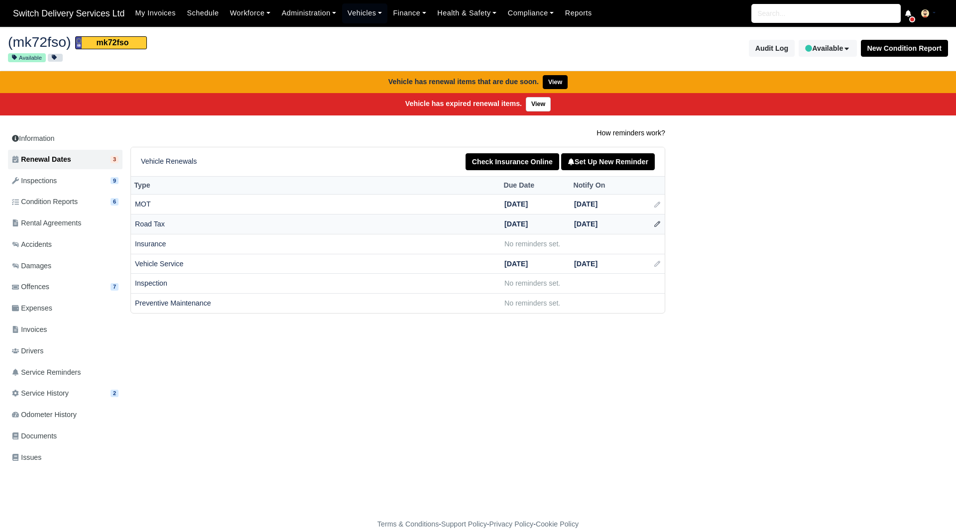
click at [657, 225] on icon at bounding box center [657, 223] width 5 height 5
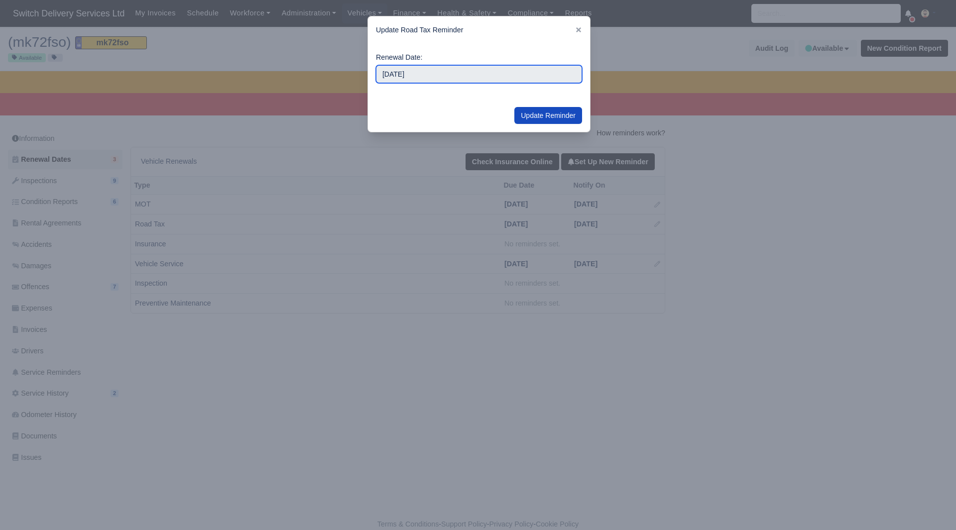
click at [502, 77] on input "[DATE]" at bounding box center [479, 74] width 206 height 18
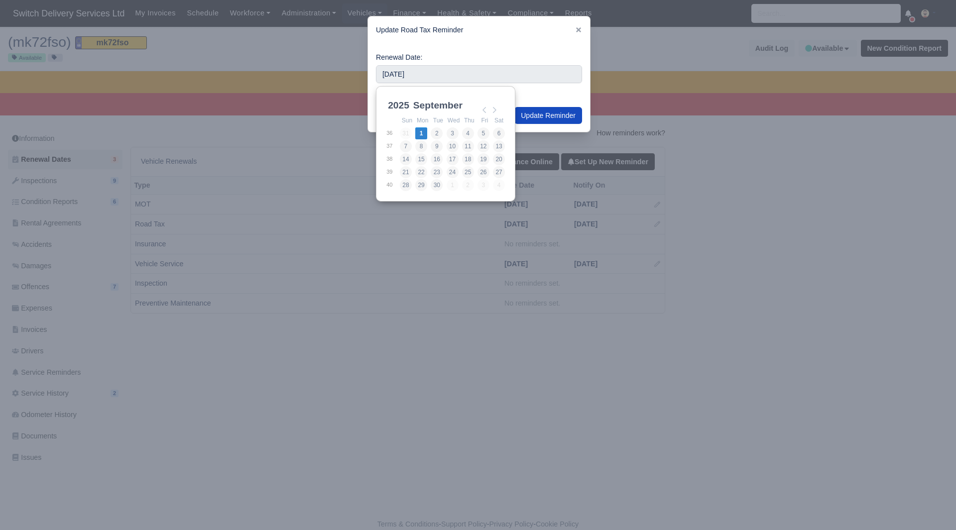
click at [401, 108] on select "2021 2022 2023 2024 2025 2026 2027 2028 2029 2030" at bounding box center [408, 111] width 45 height 21
type input "2026-03-01"
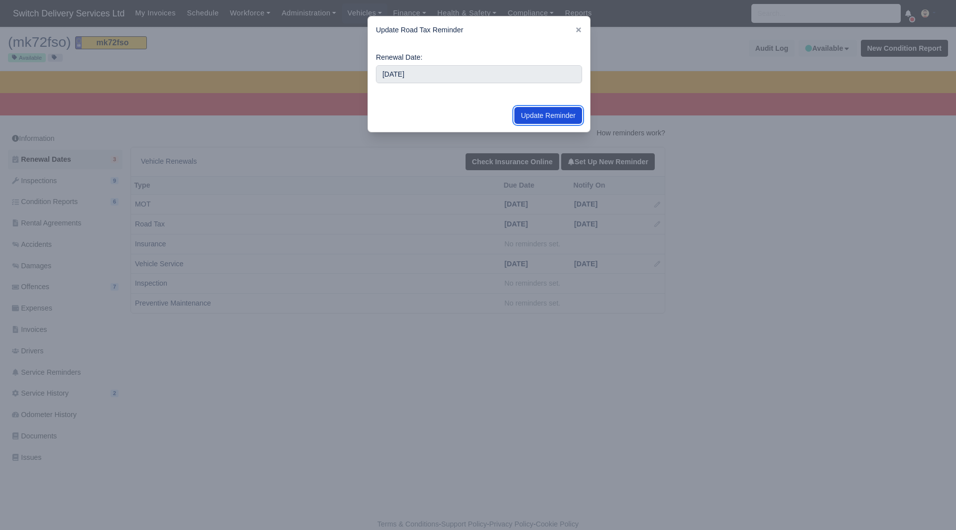
click at [539, 117] on button "Update Reminder" at bounding box center [548, 115] width 68 height 17
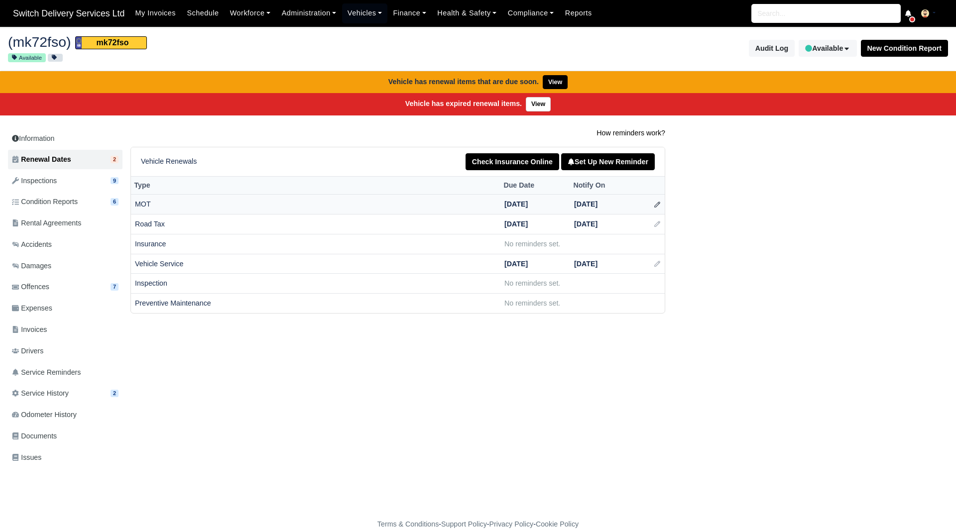
click at [657, 206] on icon at bounding box center [657, 204] width 7 height 7
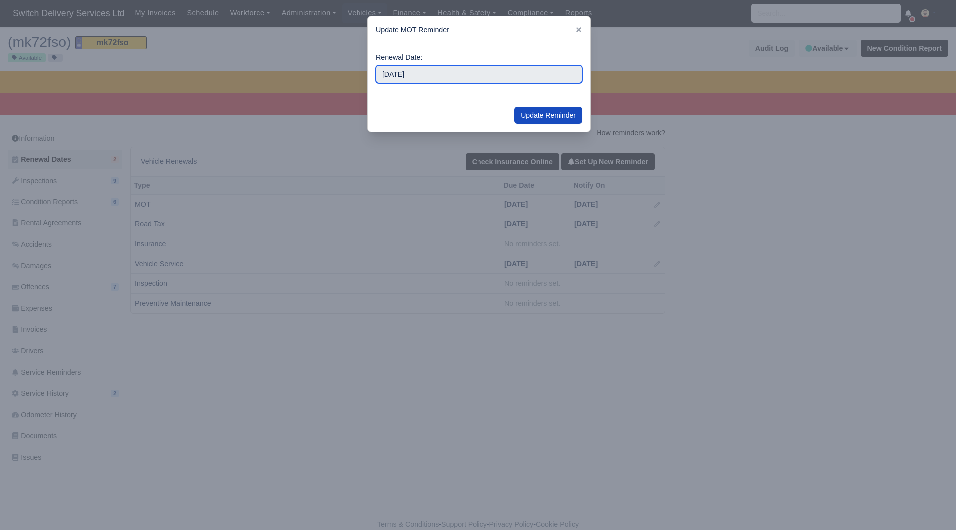
click at [462, 77] on input "[DATE]" at bounding box center [479, 74] width 206 height 18
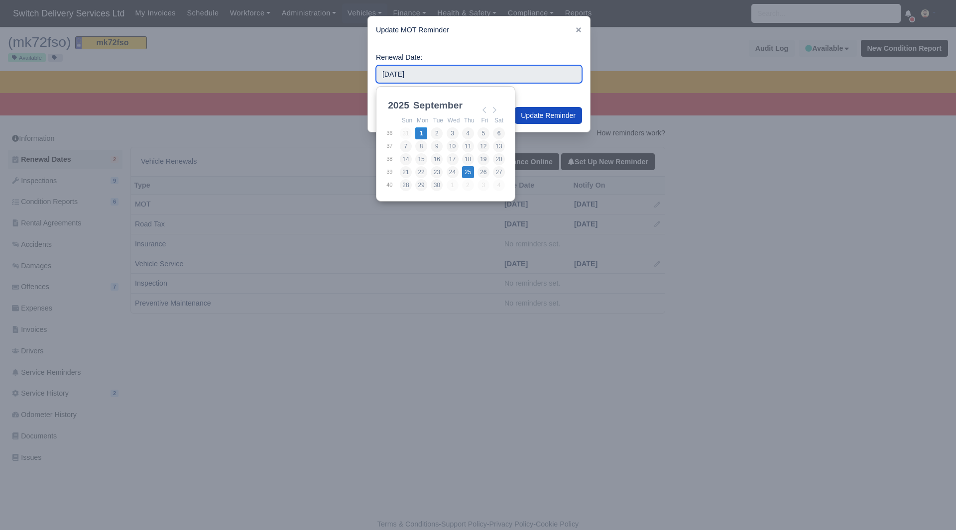
type input "[DATE]"
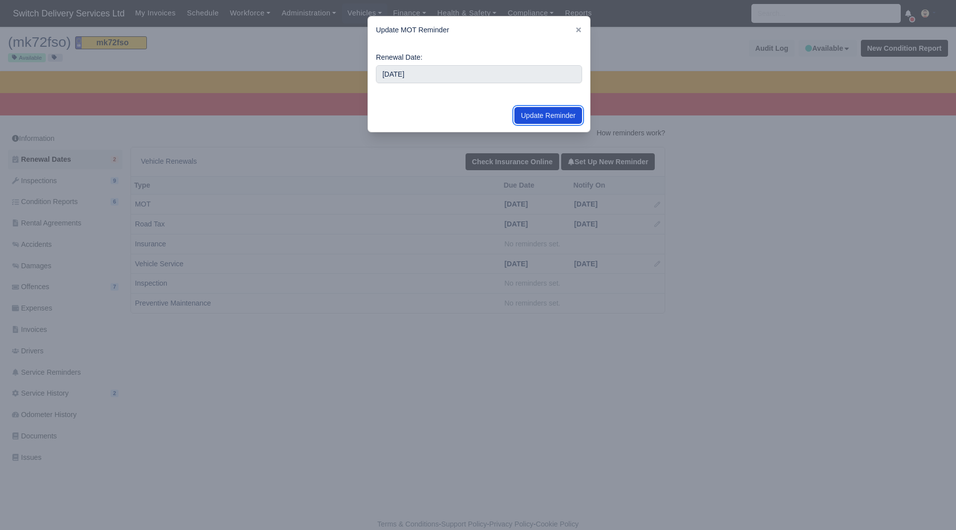
click at [536, 117] on button "Update Reminder" at bounding box center [548, 115] width 68 height 17
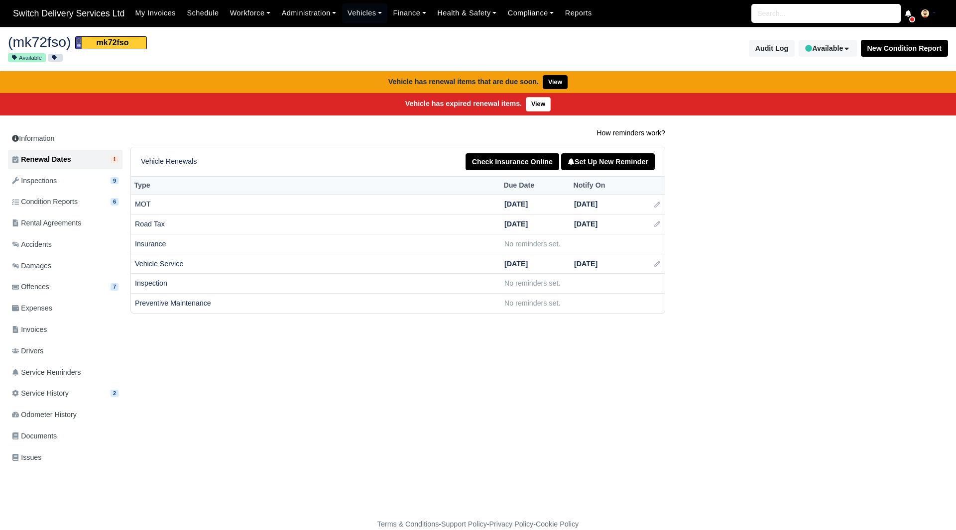
click at [797, 227] on div "How reminders work? Vehicle Renewals Check Insurance Online Set Up New Reminder…" at bounding box center [535, 220] width 824 height 186
click at [362, 27] on nav "Switch Delivery Services Ltd My Invoices Schedule Workforce Manpower Expiring D…" at bounding box center [478, 13] width 956 height 27
click at [363, 19] on link "Vehicles" at bounding box center [365, 12] width 46 height 19
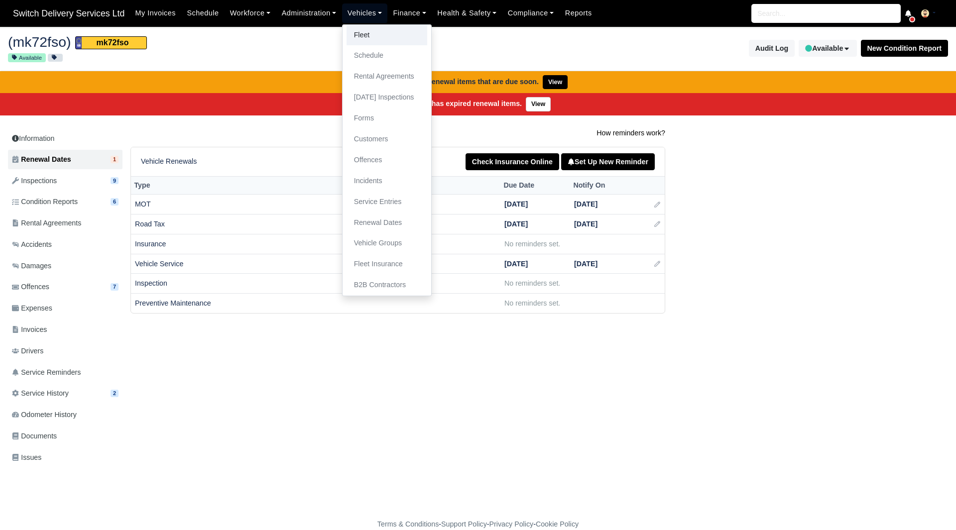
click at [372, 39] on link "Fleet" at bounding box center [386, 35] width 81 height 21
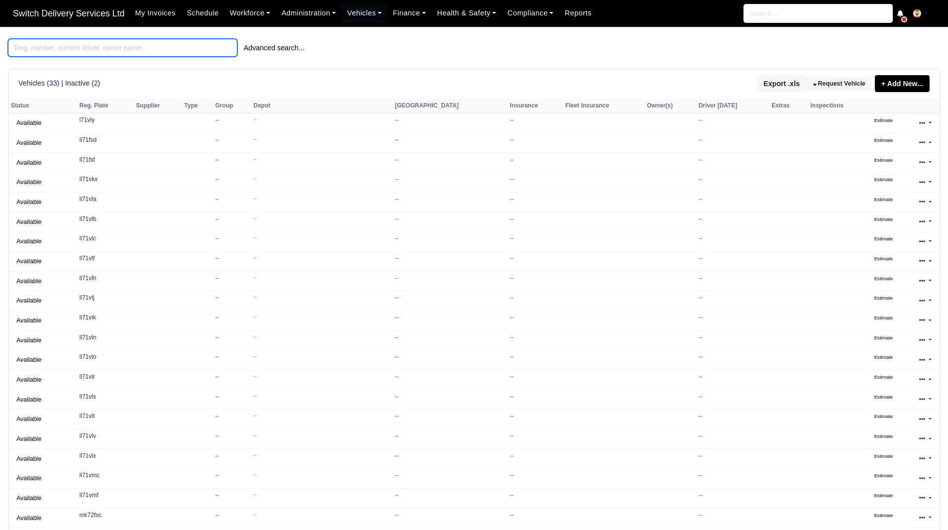
click at [112, 52] on input "search" at bounding box center [122, 48] width 229 height 18
type input "b"
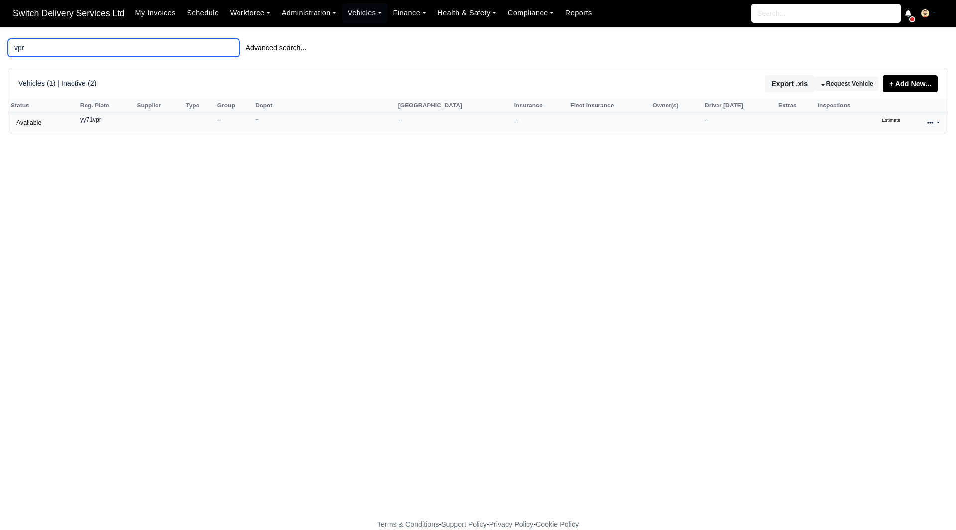
type input "vpr"
click at [921, 124] on link at bounding box center [932, 123] width 23 height 14
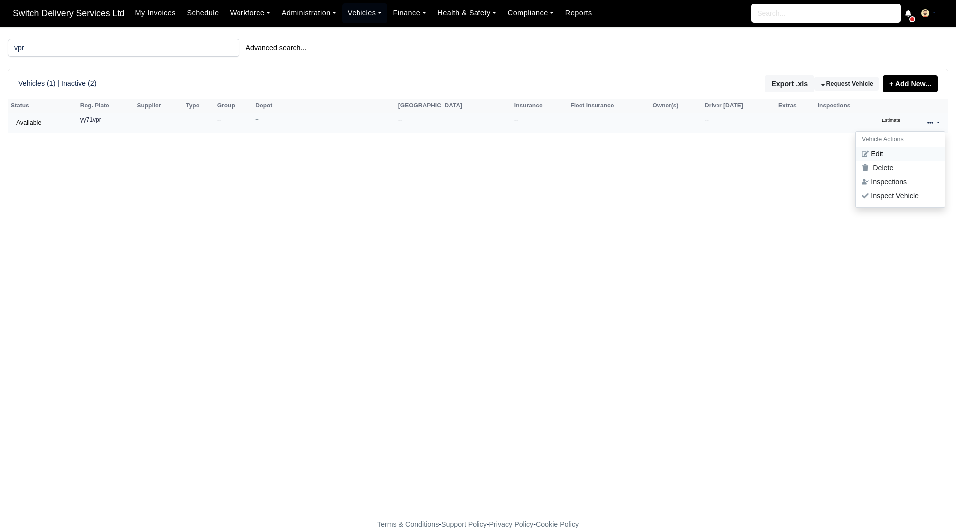
click at [894, 156] on link "Edit" at bounding box center [900, 154] width 89 height 14
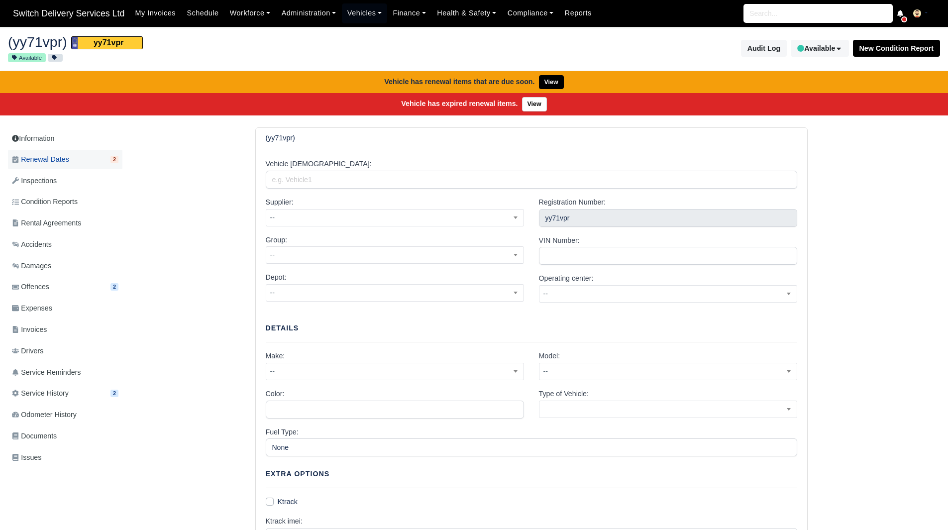
click at [66, 162] on span "Renewal Dates" at bounding box center [40, 159] width 57 height 11
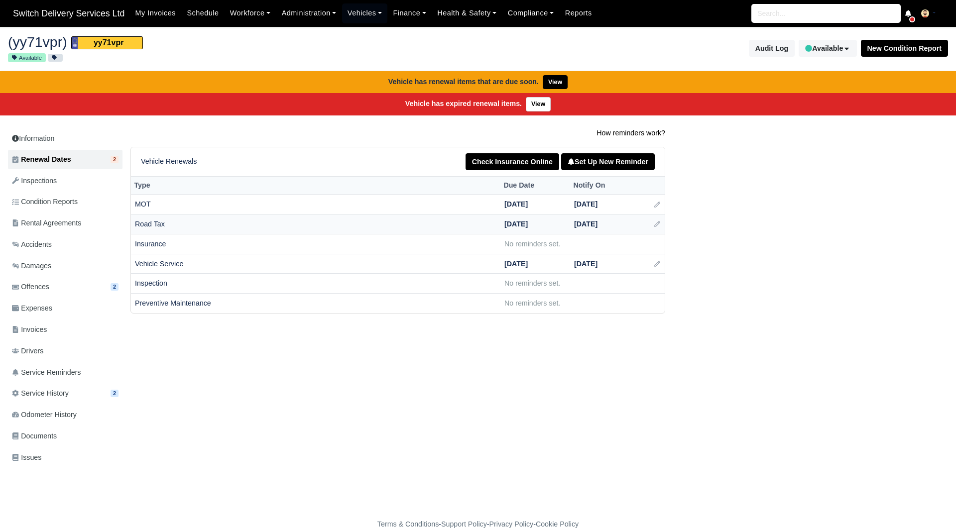
click at [652, 220] on td at bounding box center [652, 225] width 25 height 20
click at [655, 205] on icon at bounding box center [657, 204] width 7 height 7
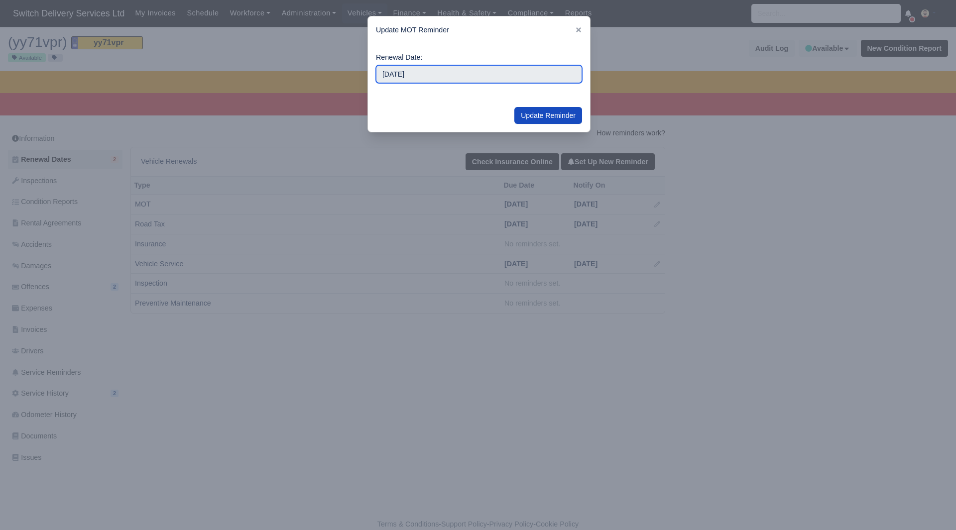
click at [465, 67] on input "[DATE]" at bounding box center [479, 74] width 206 height 18
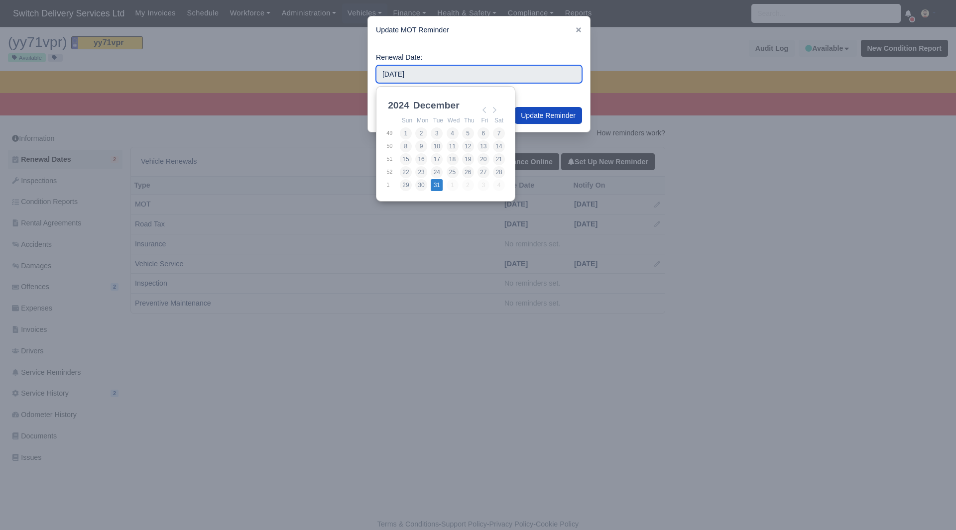
type input "2024-12-31"
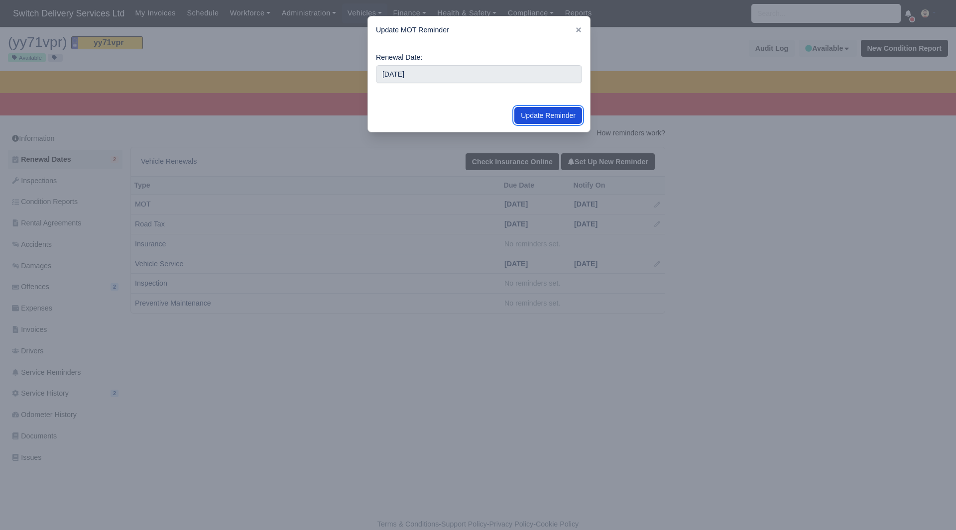
click at [552, 117] on button "Update Reminder" at bounding box center [548, 115] width 68 height 17
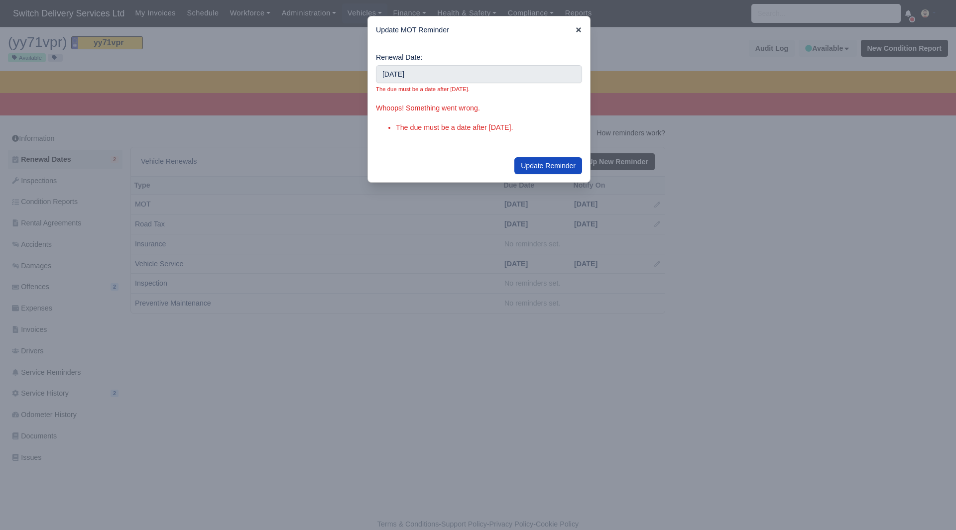
click at [581, 30] on icon at bounding box center [578, 29] width 7 height 7
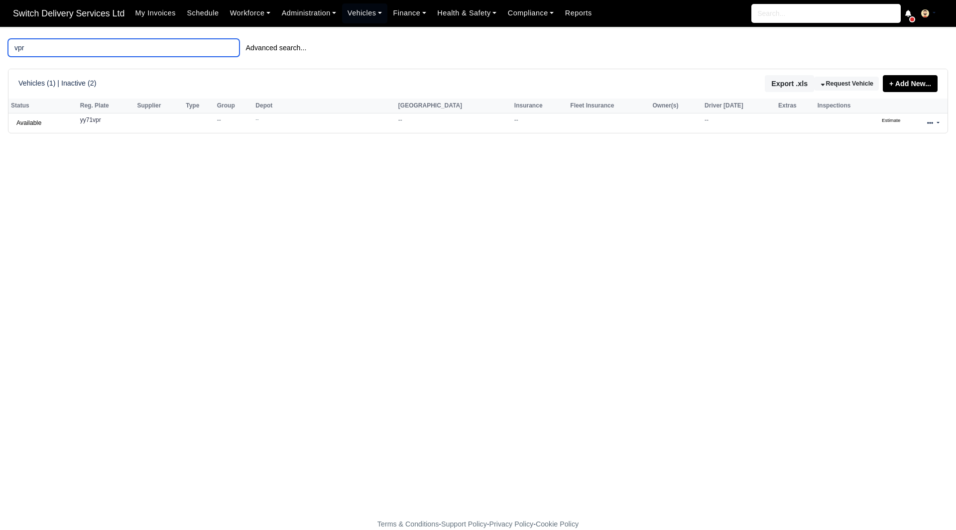
click at [106, 55] on input "vpr" at bounding box center [123, 48] width 231 height 18
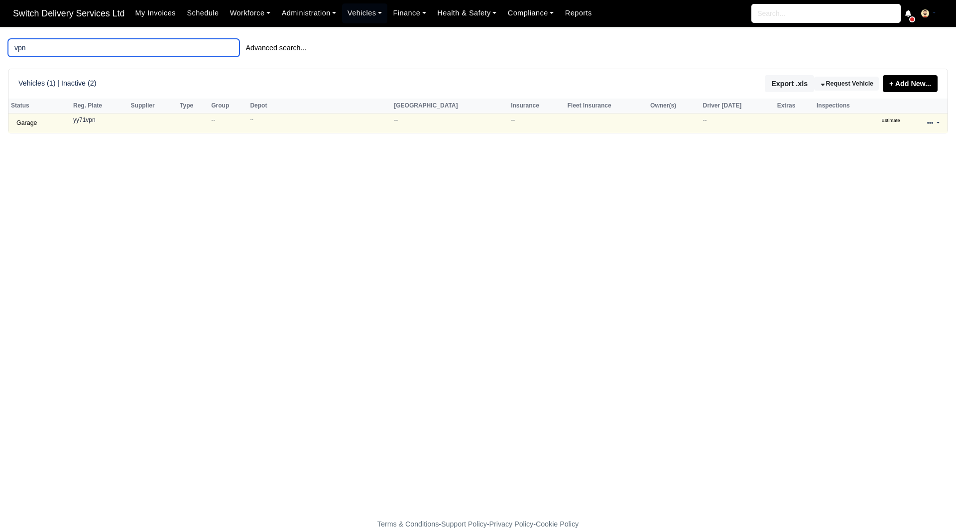
type input "vpn"
click at [931, 122] on icon at bounding box center [930, 123] width 6 height 6
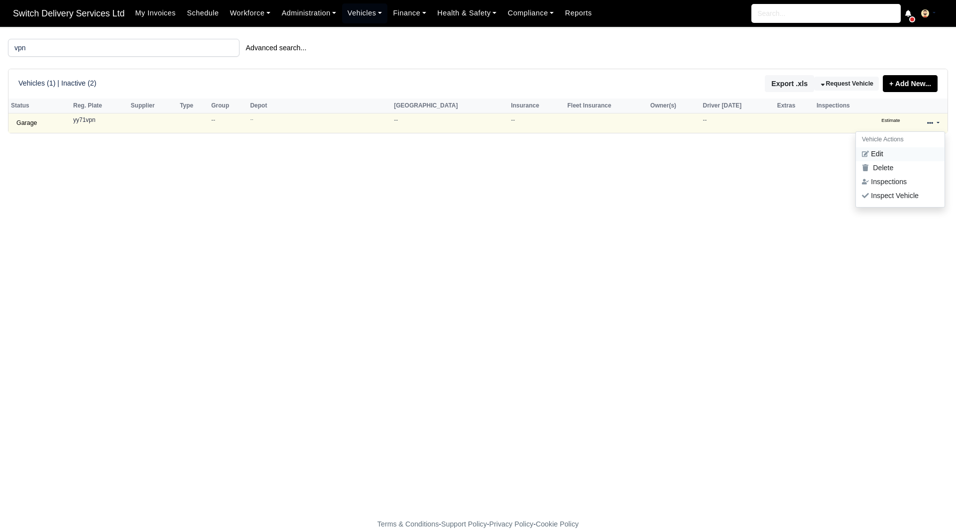
click at [886, 155] on link "Edit" at bounding box center [900, 154] width 89 height 14
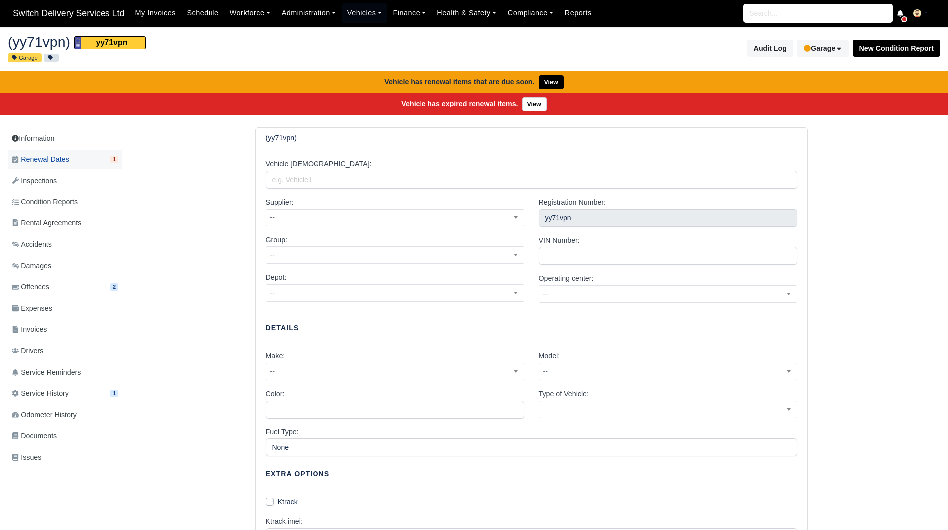
click at [79, 159] on link "Renewal Dates 1" at bounding box center [65, 159] width 114 height 19
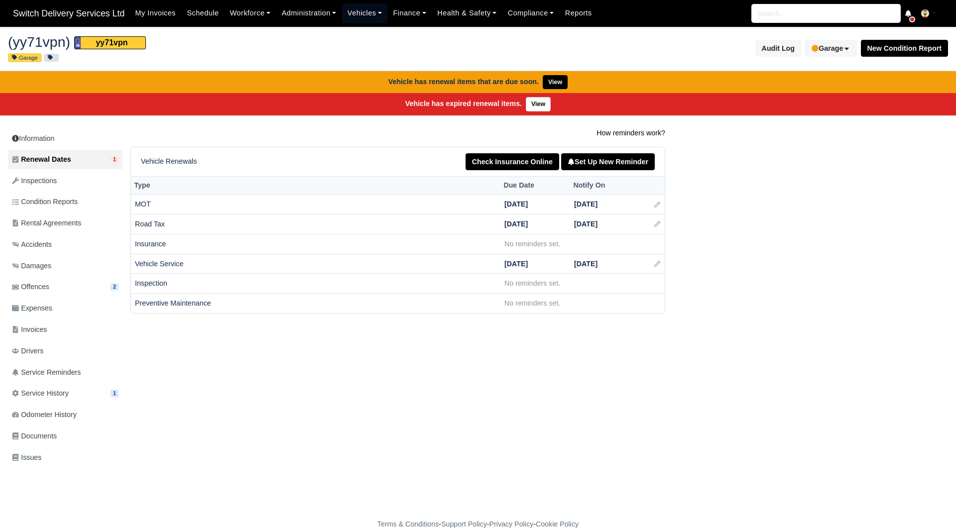
click at [355, 14] on link "Vehicles" at bounding box center [365, 12] width 46 height 19
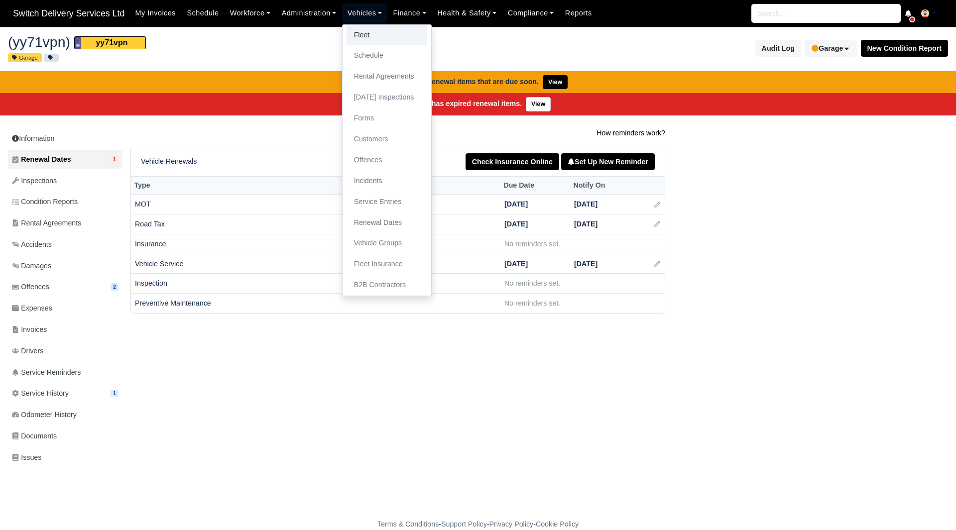
click at [360, 27] on link "Fleet" at bounding box center [386, 35] width 81 height 21
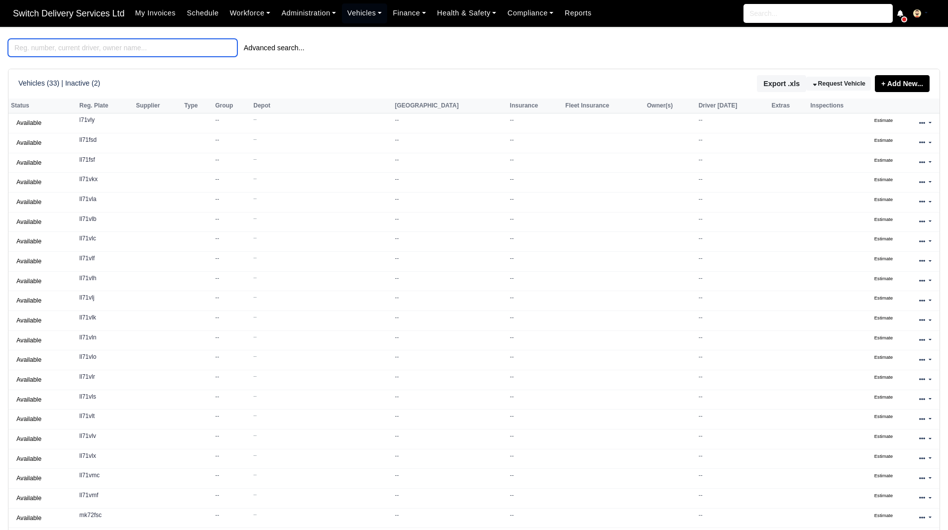
click at [120, 44] on input "search" at bounding box center [122, 48] width 229 height 18
paste input "YY71UEA"
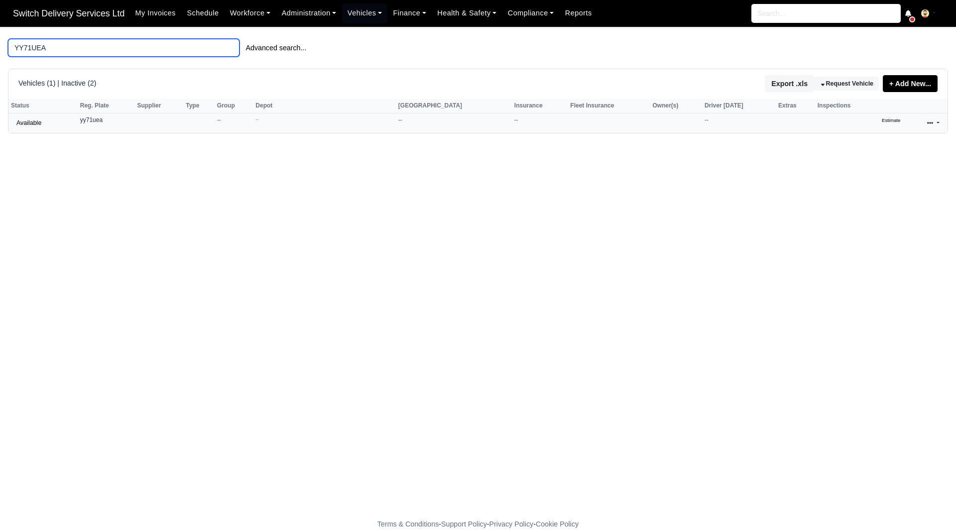
type input "YY71UEA"
click at [926, 130] on link at bounding box center [932, 123] width 23 height 14
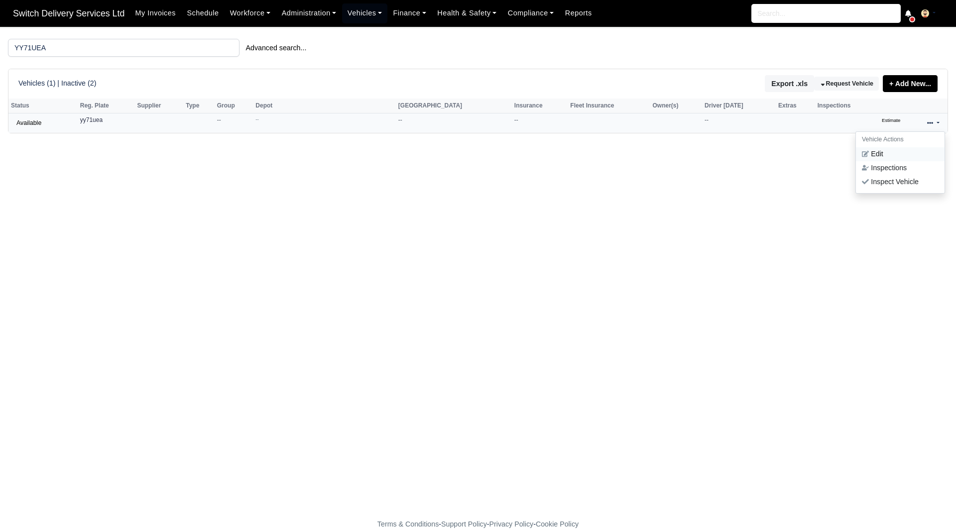
click at [889, 153] on link "Edit" at bounding box center [900, 154] width 89 height 14
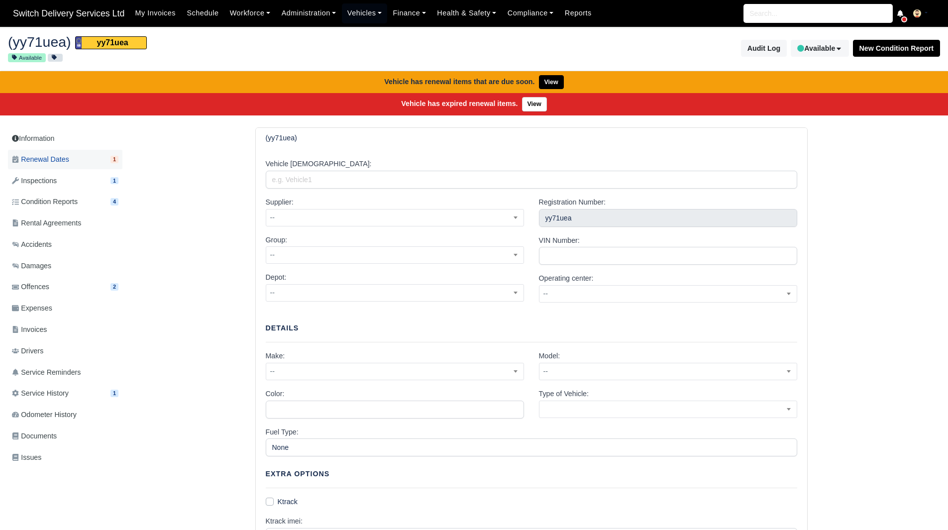
click at [69, 155] on link "Renewal Dates 1" at bounding box center [65, 159] width 114 height 19
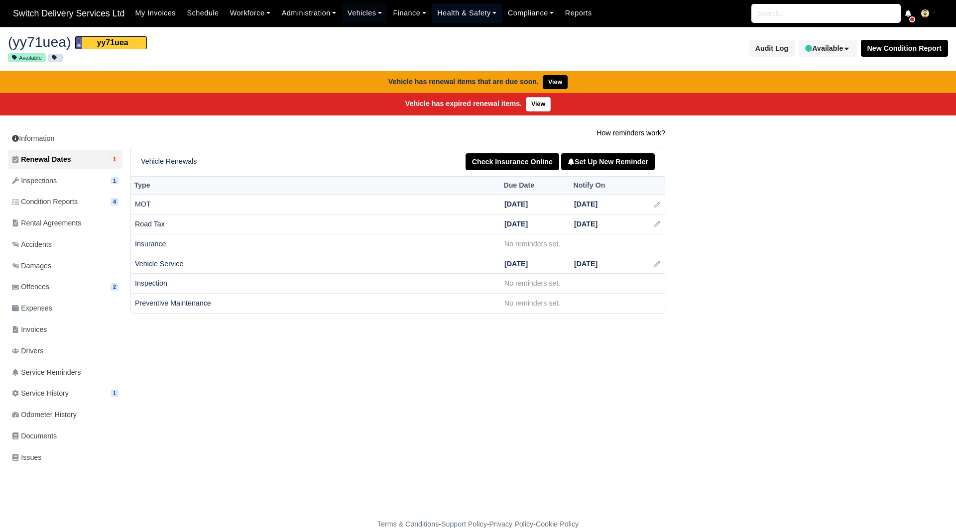
click at [448, 19] on link "Health & Safety" at bounding box center [467, 12] width 71 height 19
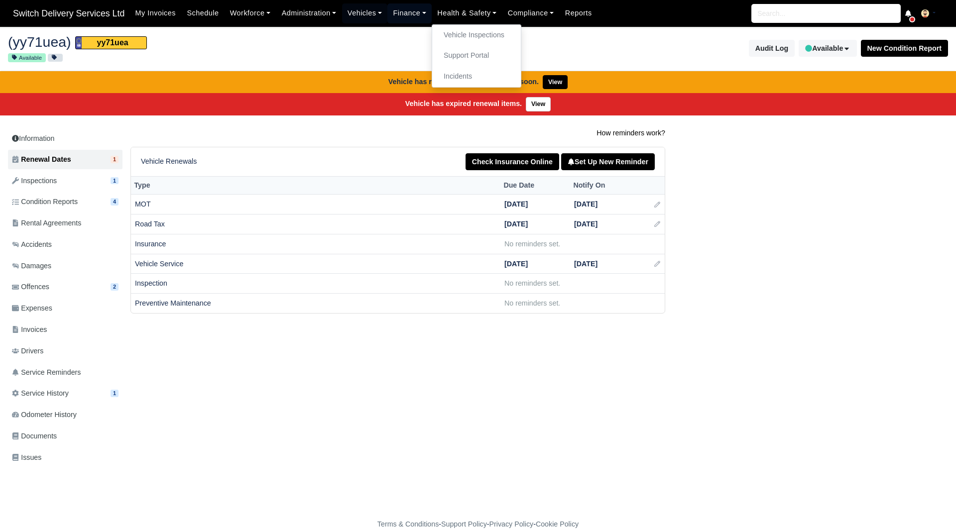
click at [405, 21] on link "Finance" at bounding box center [409, 12] width 44 height 19
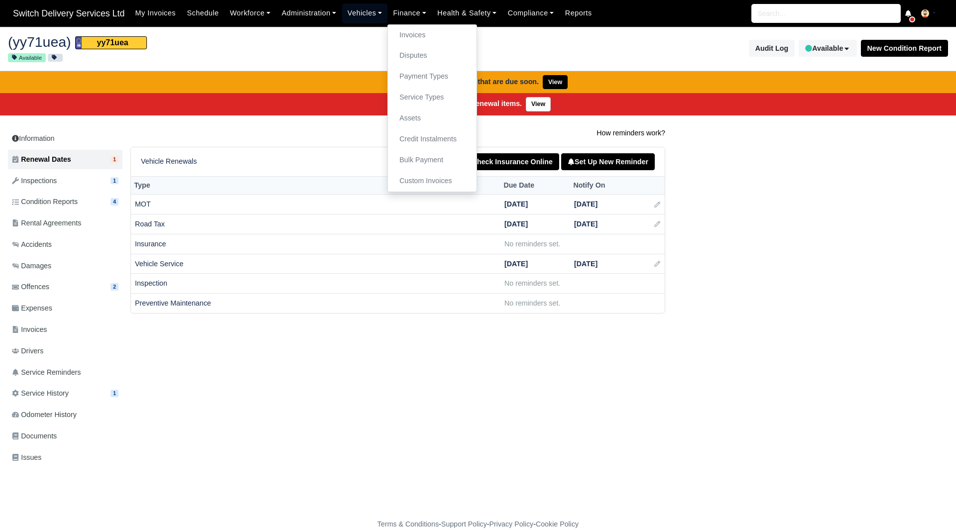
click at [357, 16] on link "Vehicles" at bounding box center [365, 12] width 46 height 19
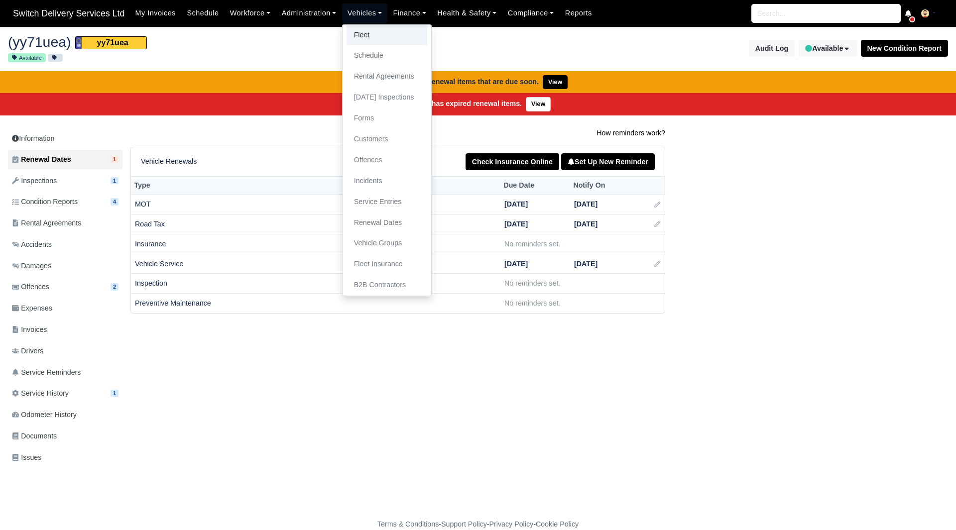
click at [360, 34] on link "Fleet" at bounding box center [386, 35] width 81 height 21
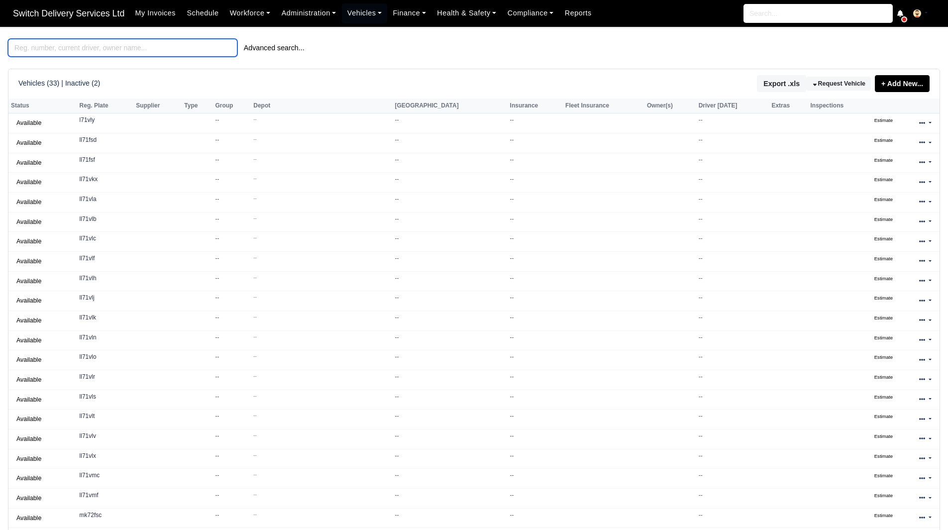
click at [105, 52] on input "search" at bounding box center [122, 48] width 229 height 18
paste input "YY71XLM"
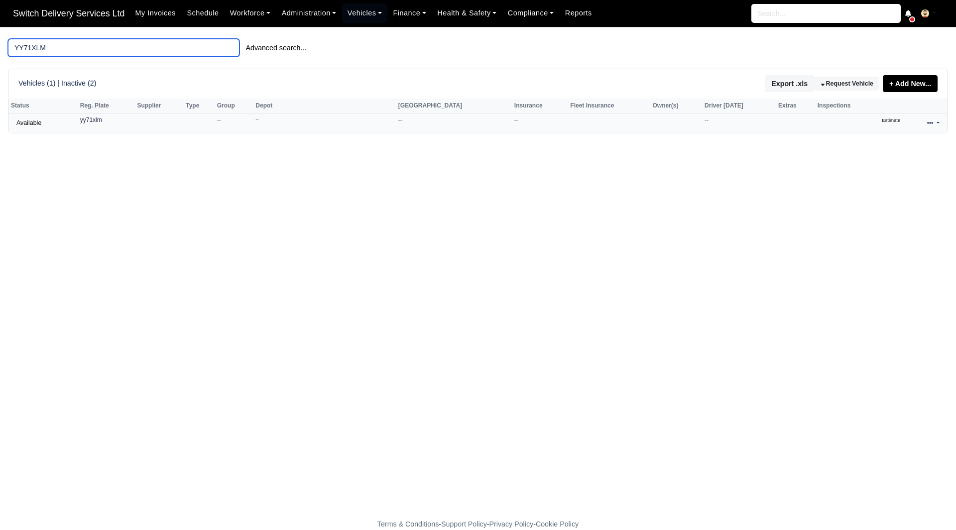
type input "YY71XLM"
click at [928, 120] on link at bounding box center [932, 123] width 23 height 14
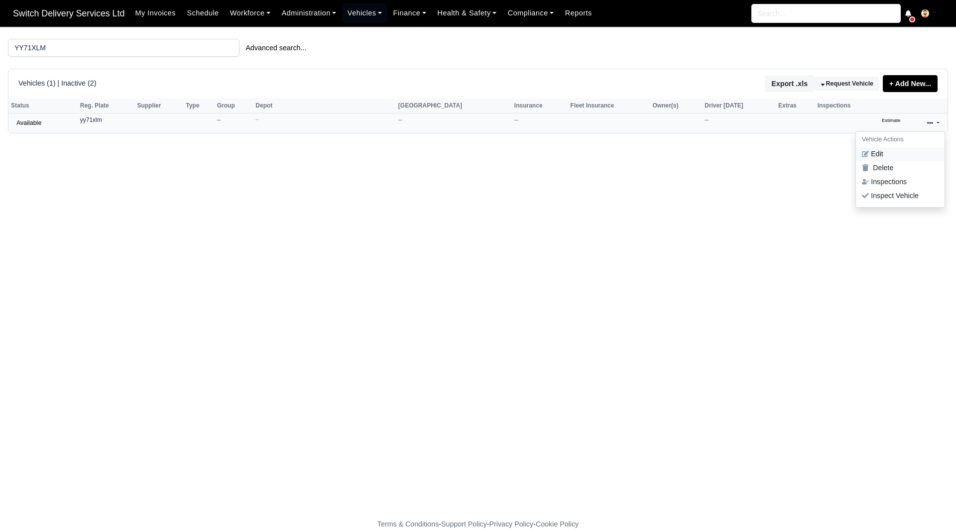
click at [896, 159] on link "Edit" at bounding box center [900, 154] width 89 height 14
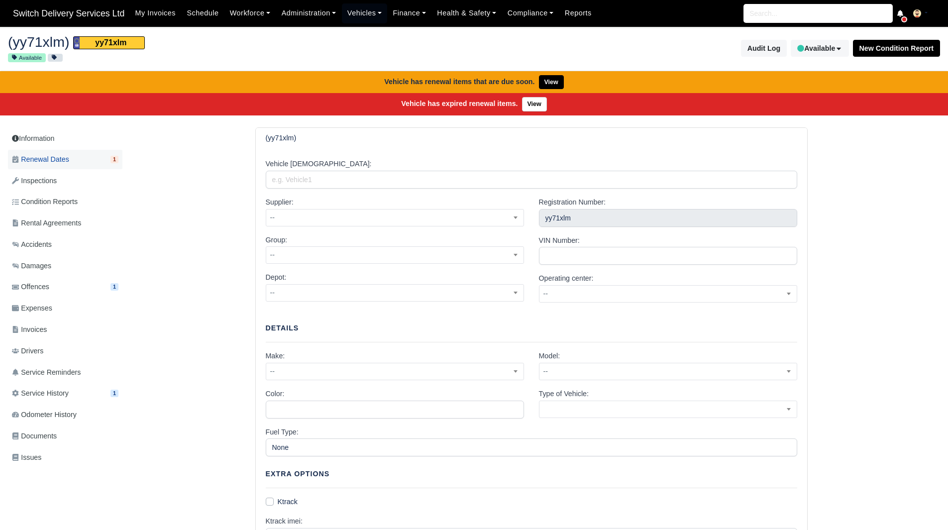
click link "Renewal Dates 1"
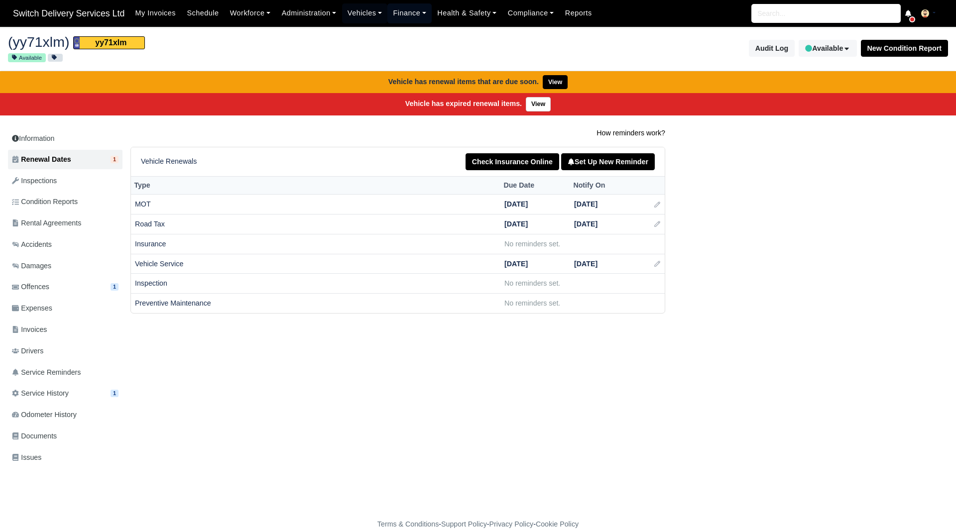
click at [387, 19] on link "Finance" at bounding box center [409, 12] width 44 height 19
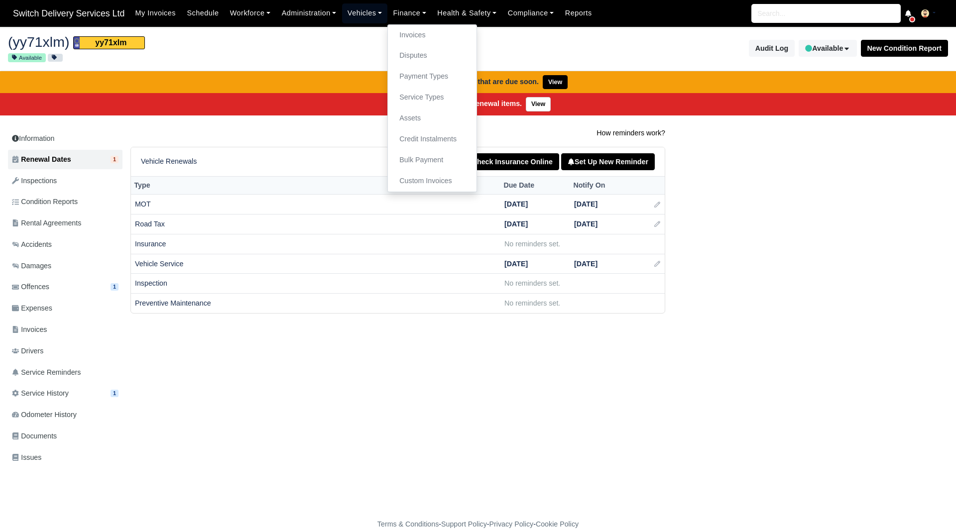
click at [371, 20] on link "Vehicles" at bounding box center [365, 12] width 46 height 19
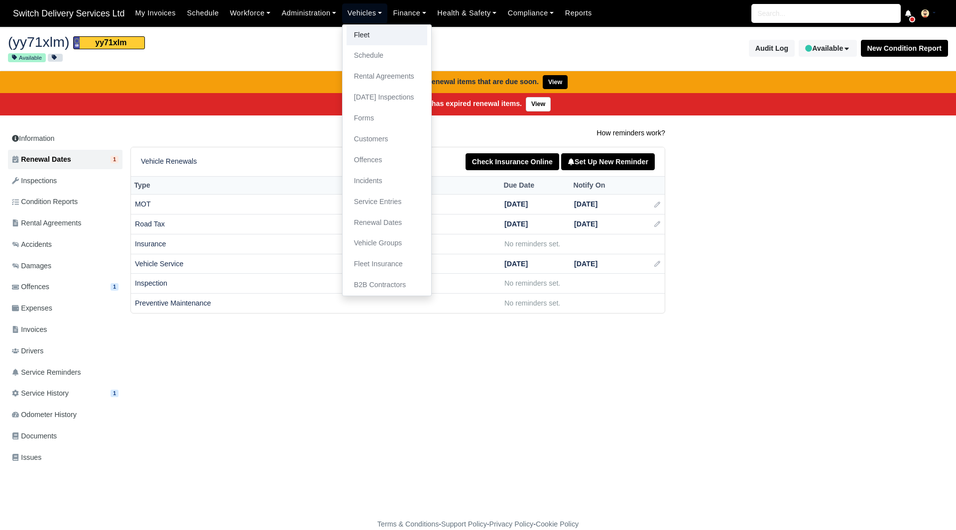
click at [371, 36] on link "Fleet" at bounding box center [386, 35] width 81 height 21
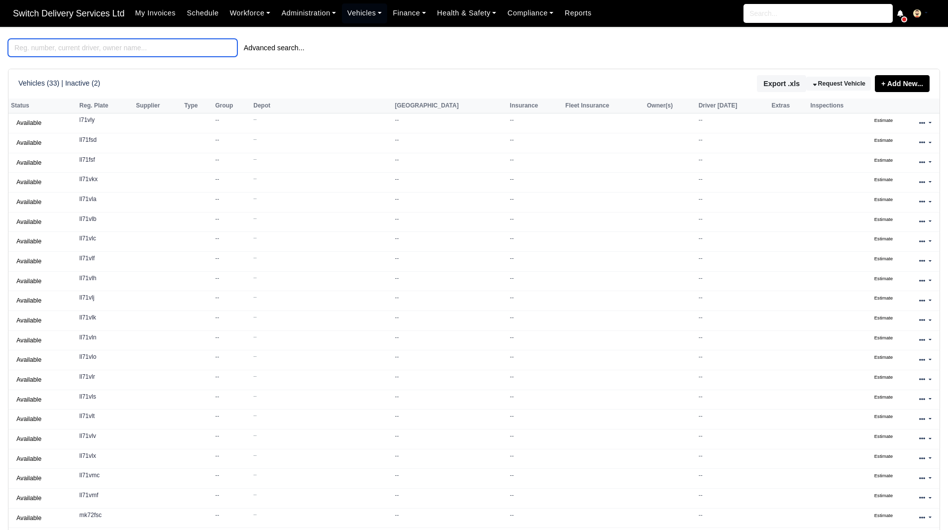
click at [164, 53] on input "search" at bounding box center [122, 48] width 229 height 18
paste input "[DATE]"
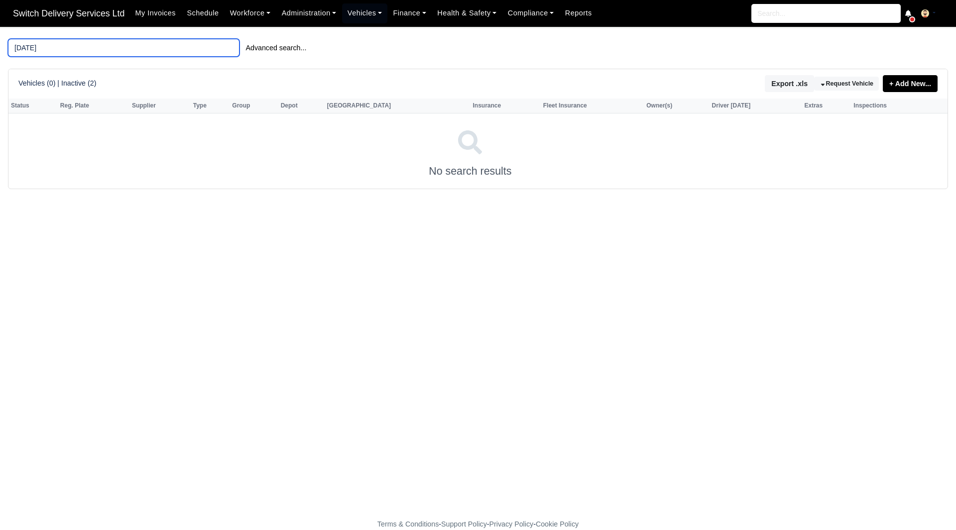
drag, startPoint x: 164, startPoint y: 53, endPoint x: 0, endPoint y: 43, distance: 164.1
click at [0, 43] on main "[DATE] Advanced search... Vehicles (0) | Inactive (2) Export .xls Request Vehic…" at bounding box center [478, 279] width 956 height 480
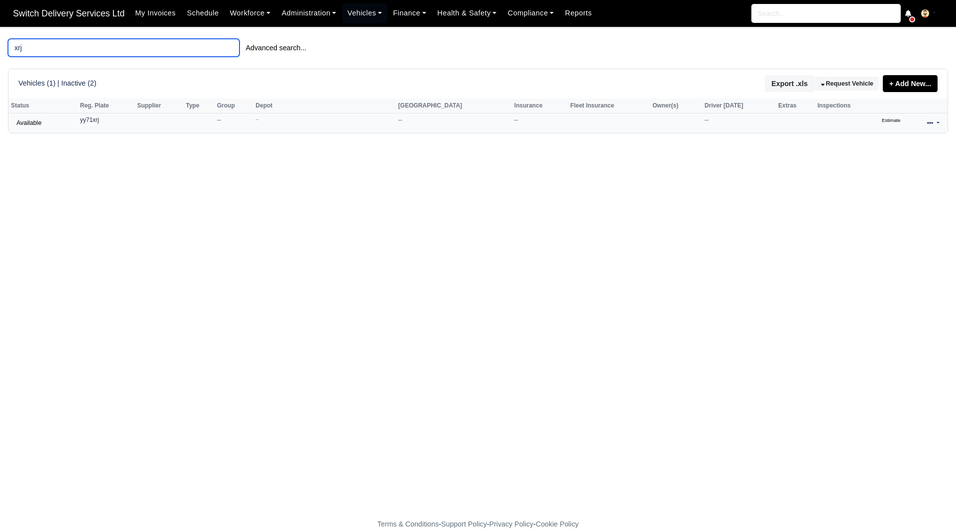
type input "xrj"
click at [929, 125] on icon at bounding box center [930, 123] width 6 height 6
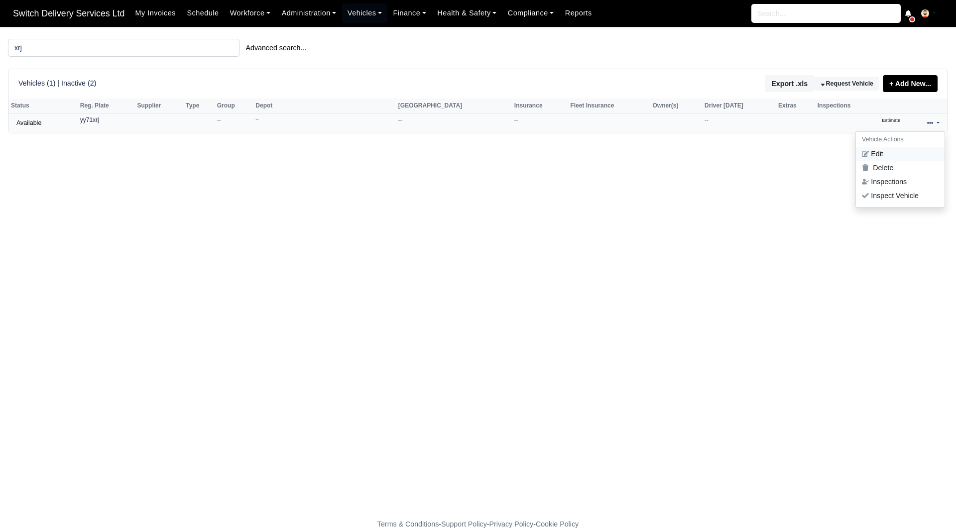
click at [894, 156] on link "Edit" at bounding box center [900, 154] width 89 height 14
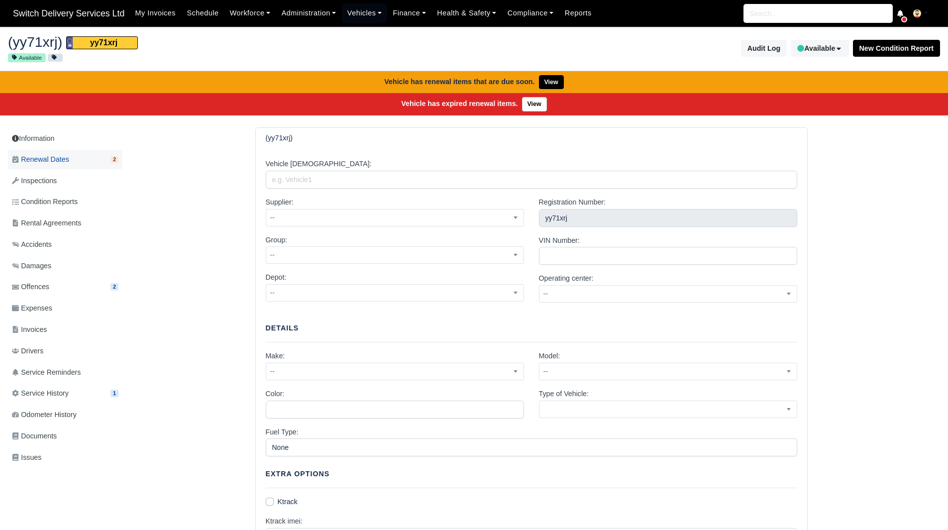
click at [79, 153] on link "Renewal Dates 2" at bounding box center [65, 159] width 114 height 19
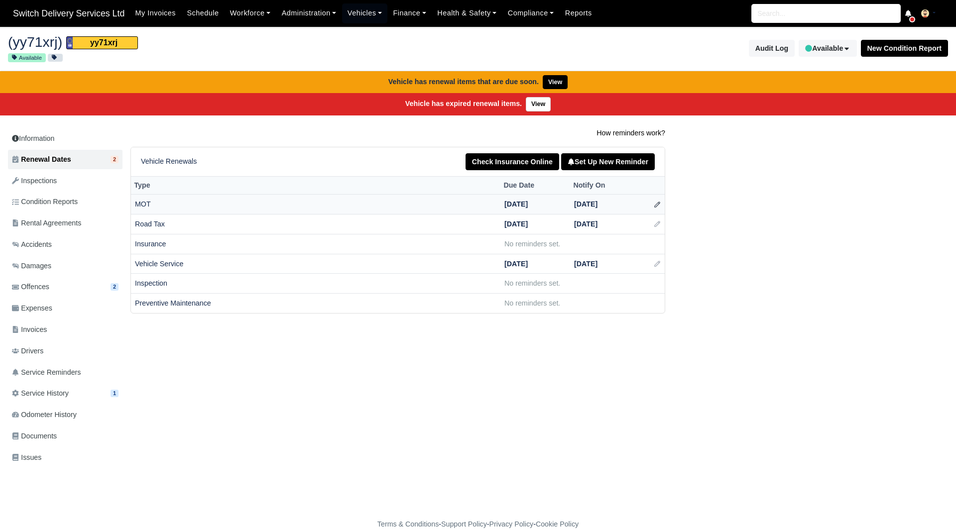
click at [656, 203] on icon at bounding box center [657, 204] width 7 height 7
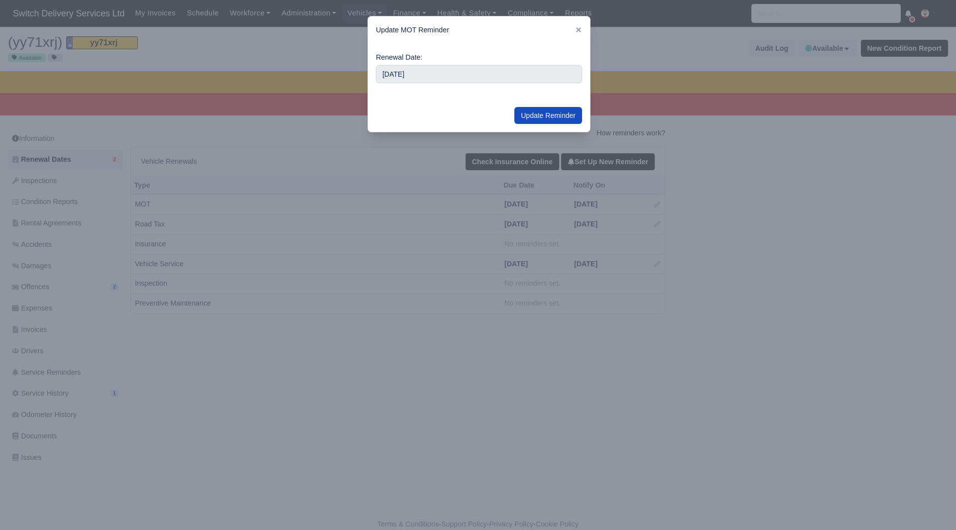
click at [578, 26] on link at bounding box center [578, 30] width 7 height 8
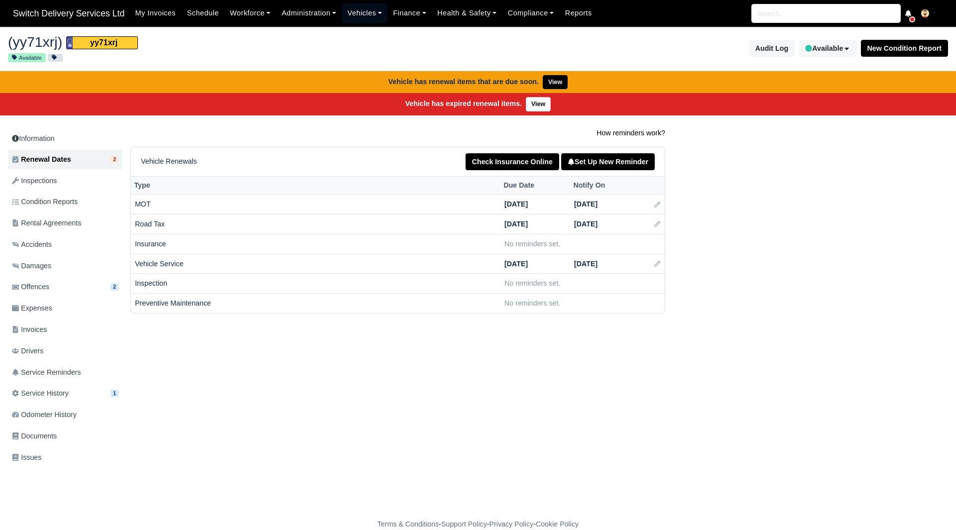
click at [363, 12] on link "Vehicles" at bounding box center [365, 12] width 46 height 19
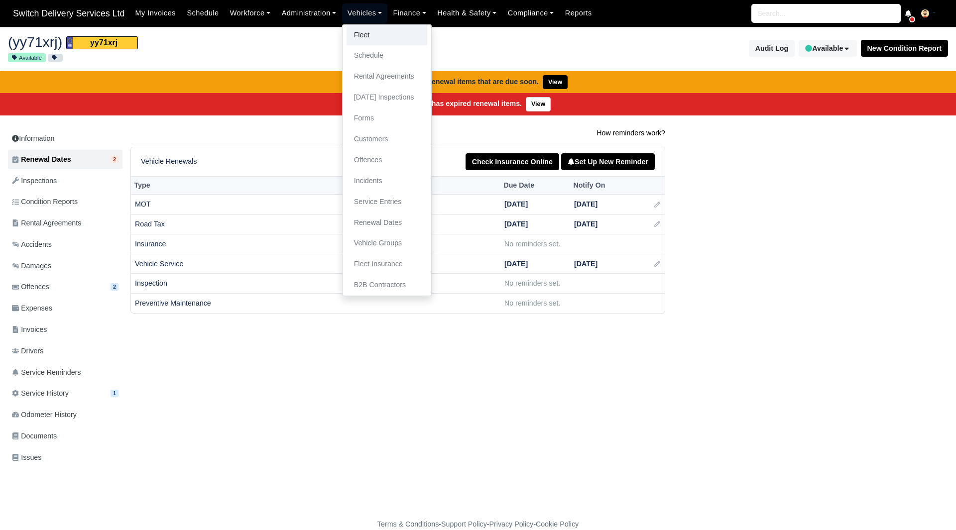
click at [365, 34] on link "Fleet" at bounding box center [386, 35] width 81 height 21
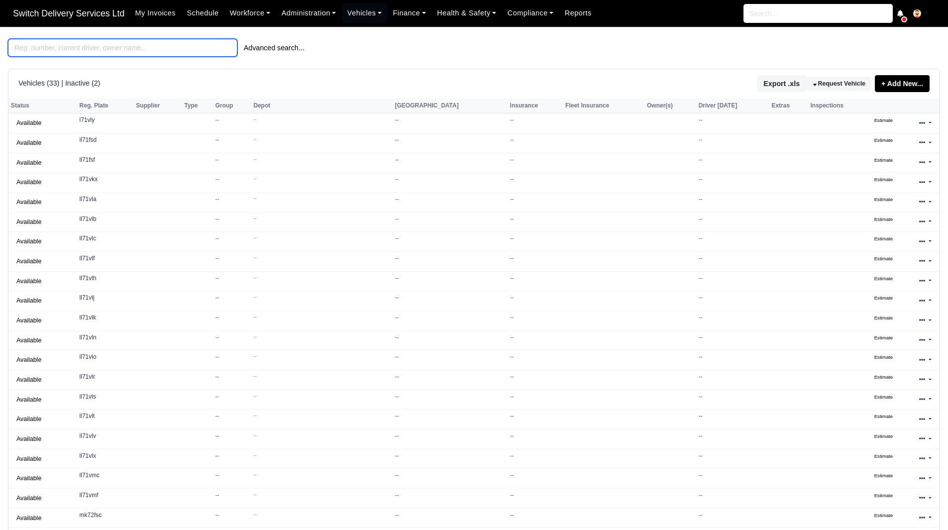
click at [99, 48] on input "search" at bounding box center [122, 48] width 229 height 18
paste input "LL71VLS"
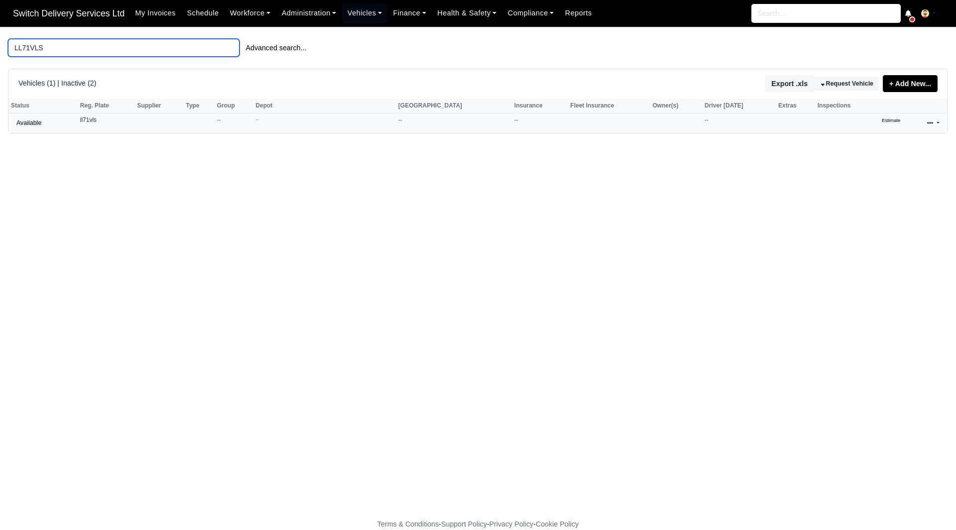
type input "LL71VLS"
click at [930, 124] on icon at bounding box center [930, 123] width 6 height 2
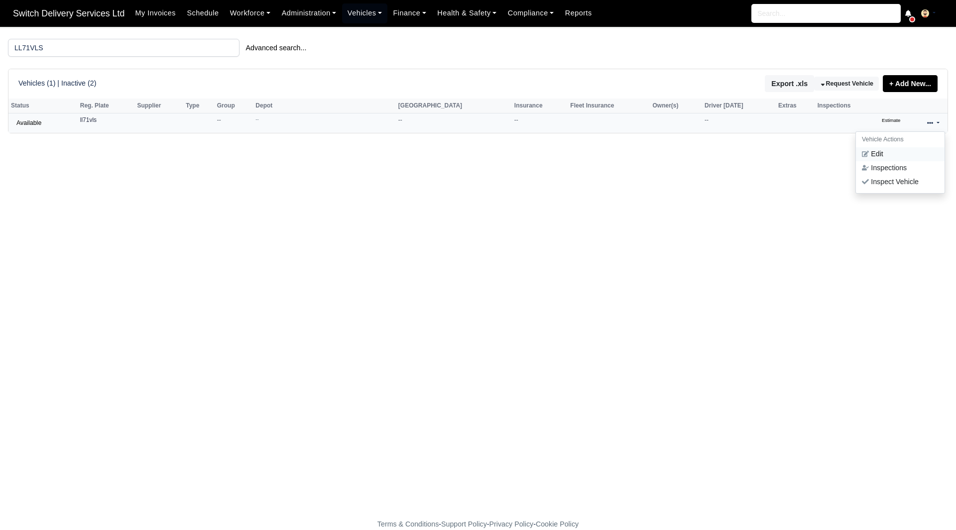
click at [884, 156] on link "Edit" at bounding box center [900, 154] width 89 height 14
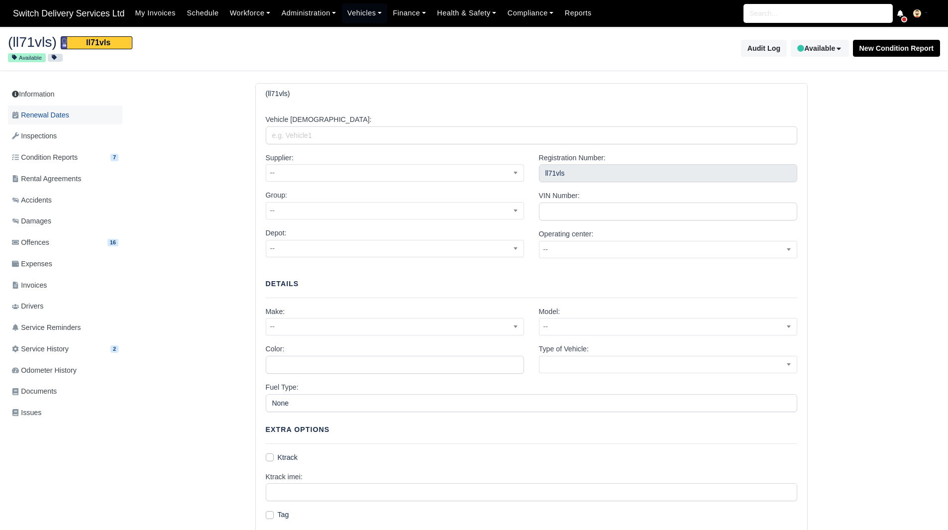
click at [100, 116] on link "Renewal Dates" at bounding box center [65, 115] width 114 height 19
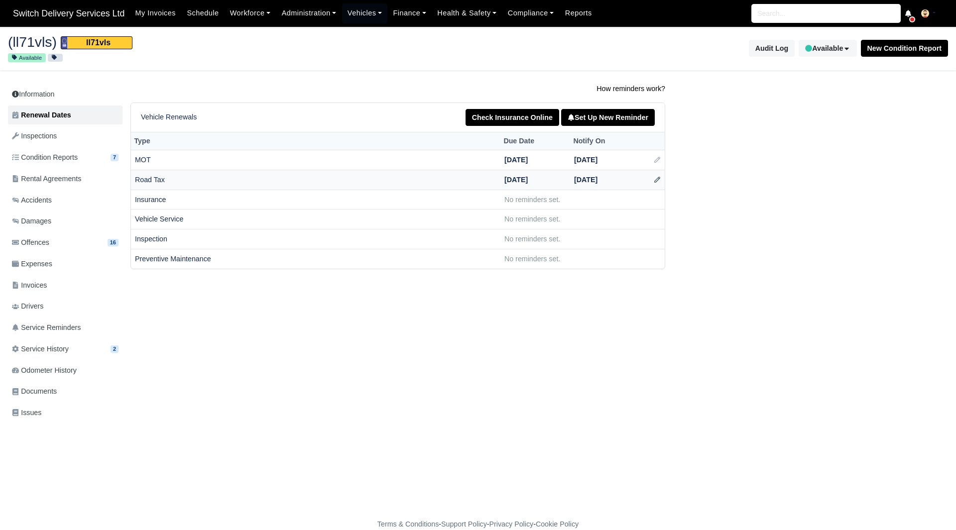
click at [656, 178] on icon at bounding box center [657, 179] width 7 height 7
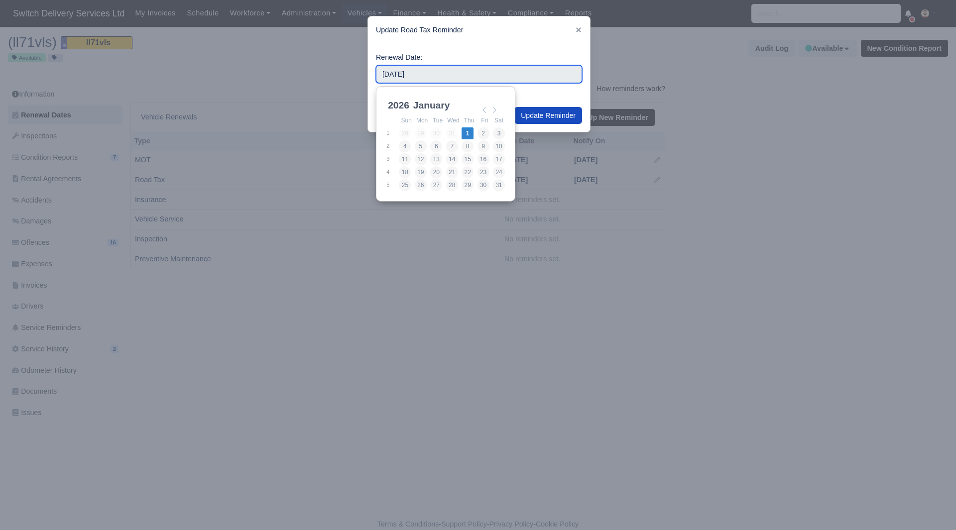
click at [428, 74] on input "2026-01-01" at bounding box center [479, 74] width 206 height 18
type input "2026-03-01"
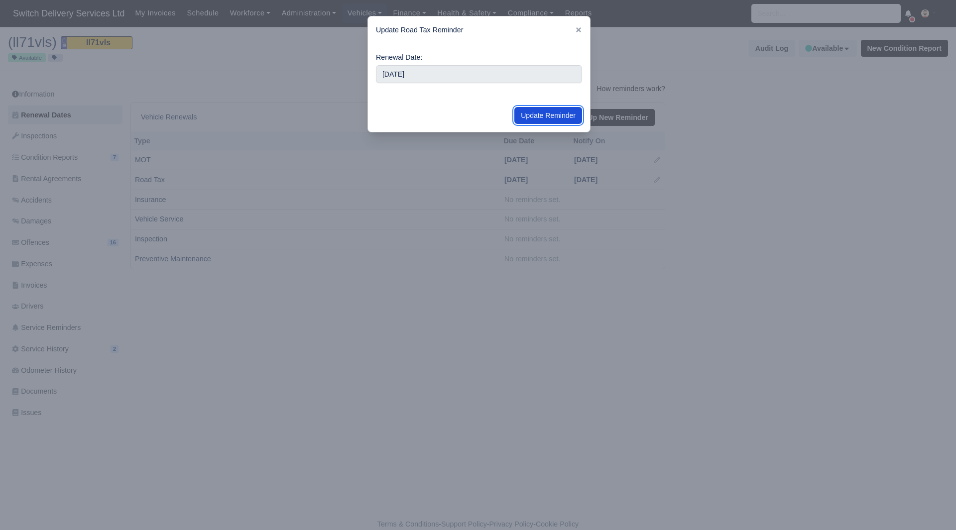
click at [542, 120] on button "Update Reminder" at bounding box center [548, 115] width 68 height 17
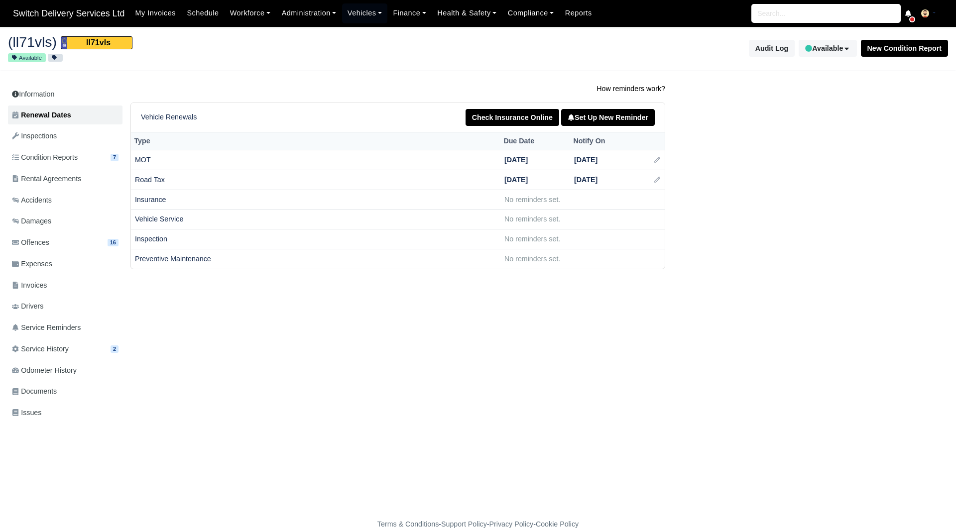
click at [770, 258] on div "How reminders work? Vehicle Renewals Check Insurance Online Set Up New Reminder…" at bounding box center [535, 176] width 824 height 186
click at [395, 16] on link "Finance" at bounding box center [409, 12] width 44 height 19
click at [368, 17] on link "Vehicles" at bounding box center [365, 12] width 46 height 19
click at [372, 34] on link "Fleet" at bounding box center [386, 35] width 81 height 21
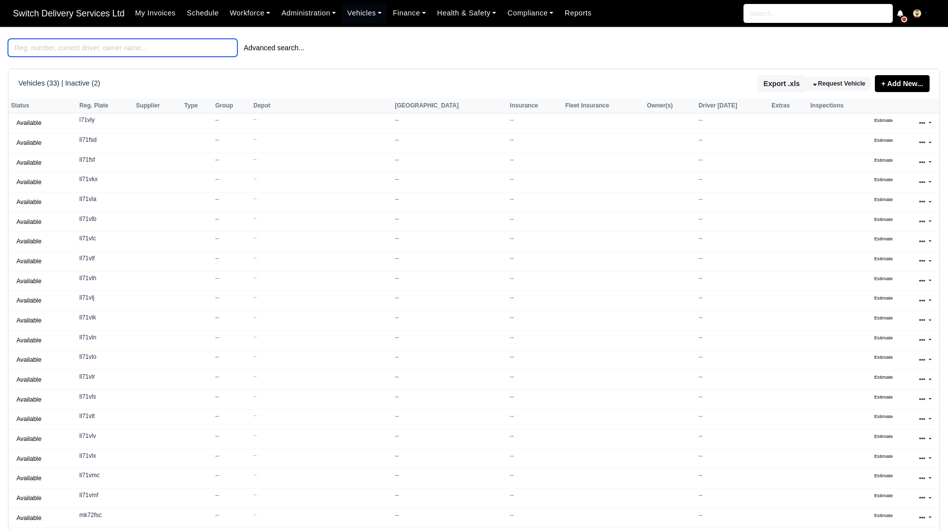
click at [166, 48] on input "search" at bounding box center [122, 48] width 229 height 18
paste input "01/03/2026"
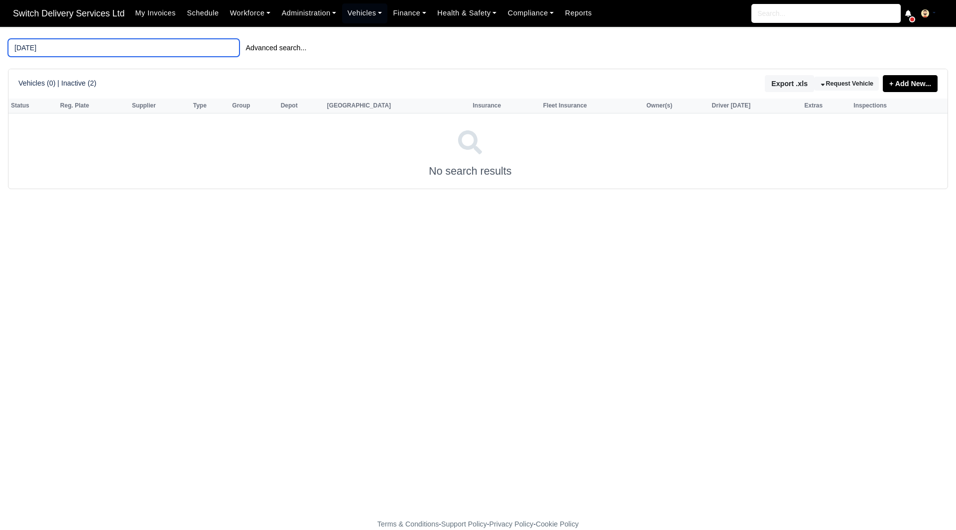
drag, startPoint x: 88, startPoint y: 45, endPoint x: 0, endPoint y: 51, distance: 87.8
click at [0, 51] on main "01/03/2026 Advanced search... Vehicles (0) | Inactive (2) Export .xls Request V…" at bounding box center [478, 279] width 956 height 480
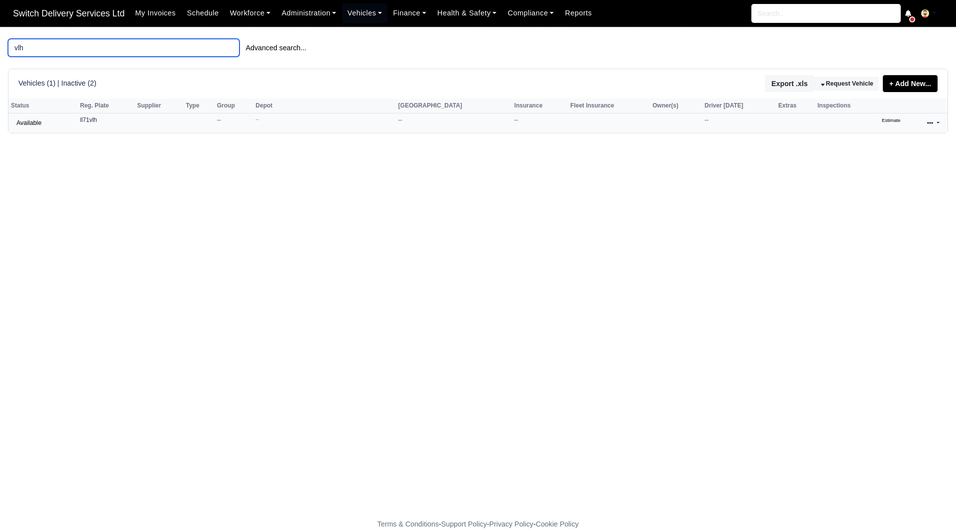
type input "vlh"
click at [924, 128] on link at bounding box center [932, 123] width 23 height 14
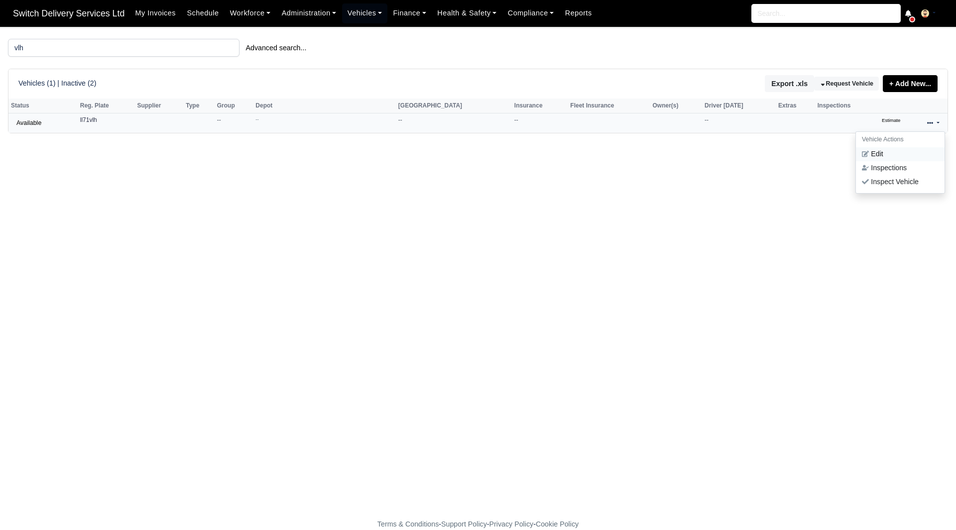
click at [900, 160] on link "Edit" at bounding box center [900, 154] width 89 height 14
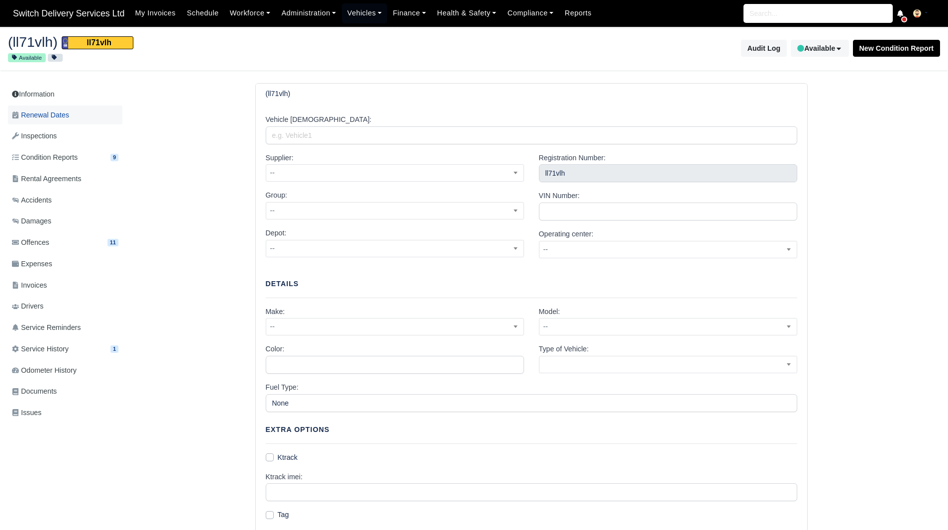
click at [84, 119] on link "Renewal Dates" at bounding box center [65, 115] width 114 height 19
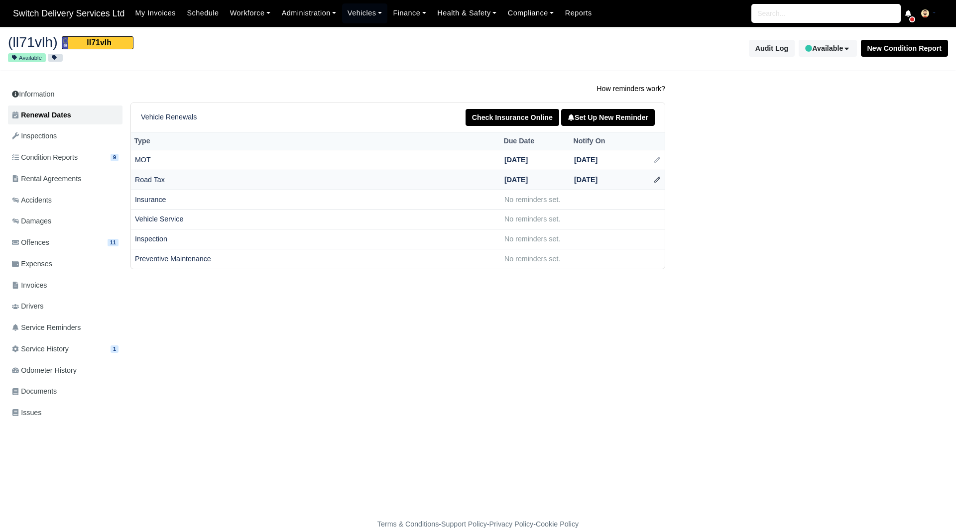
click at [659, 179] on icon at bounding box center [657, 179] width 5 height 5
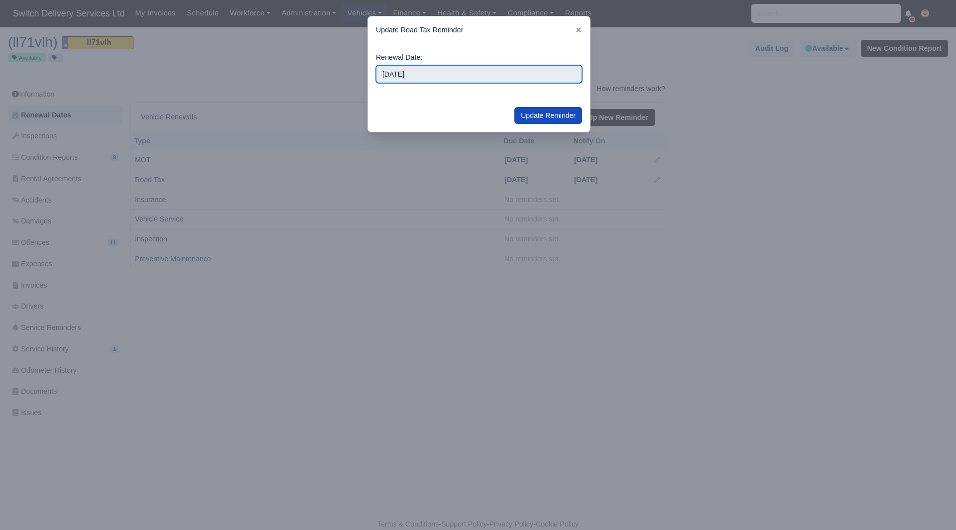
click at [444, 68] on input "2026-01-01" at bounding box center [479, 74] width 206 height 18
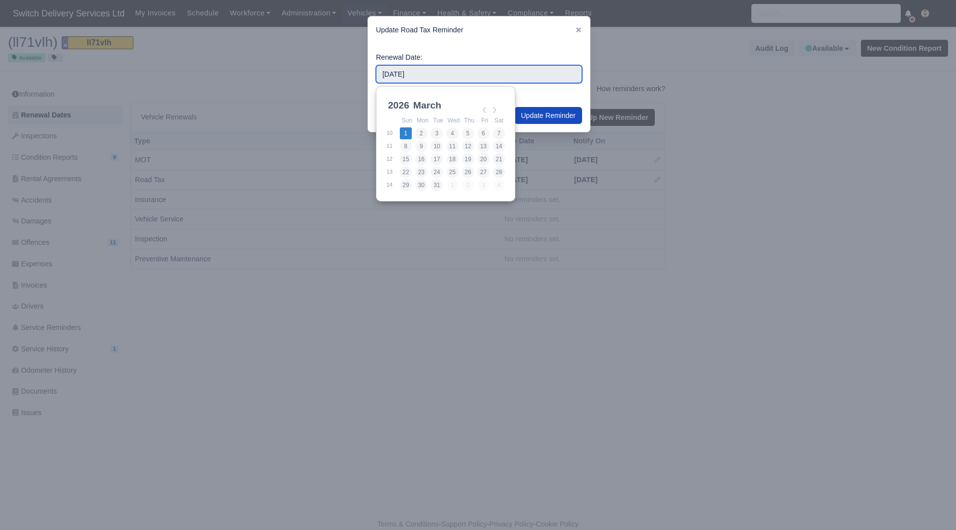
type input "2026-03-01"
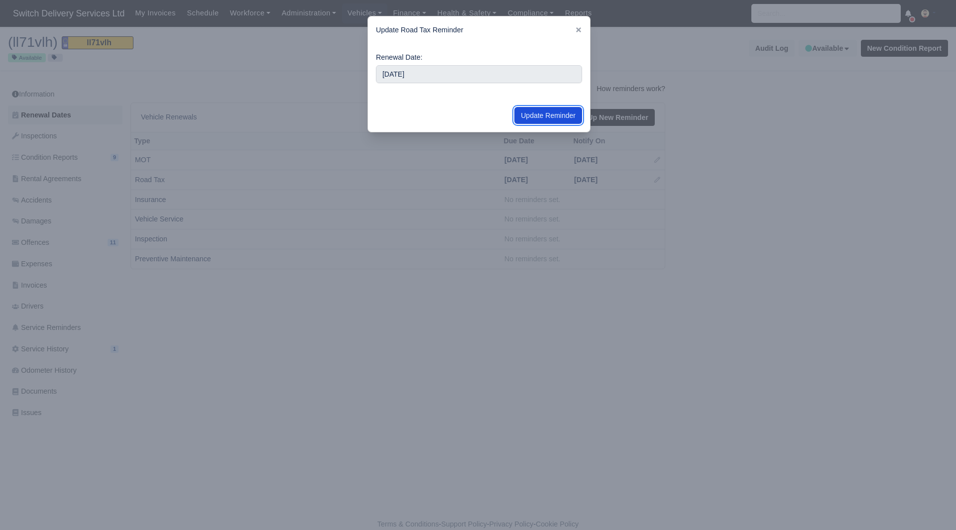
click at [547, 113] on button "Update Reminder" at bounding box center [548, 115] width 68 height 17
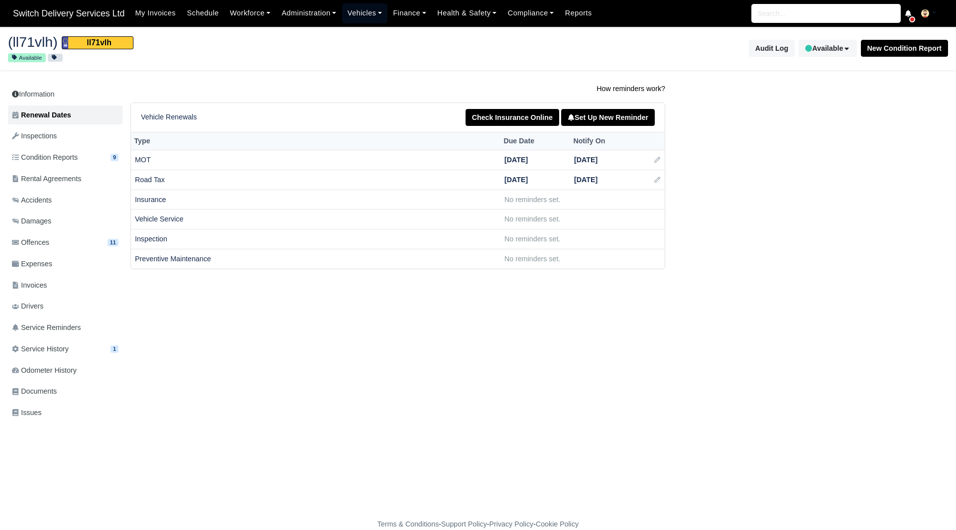
click at [357, 17] on link "Vehicles" at bounding box center [365, 12] width 46 height 19
click at [360, 30] on link "Fleet" at bounding box center [386, 35] width 81 height 21
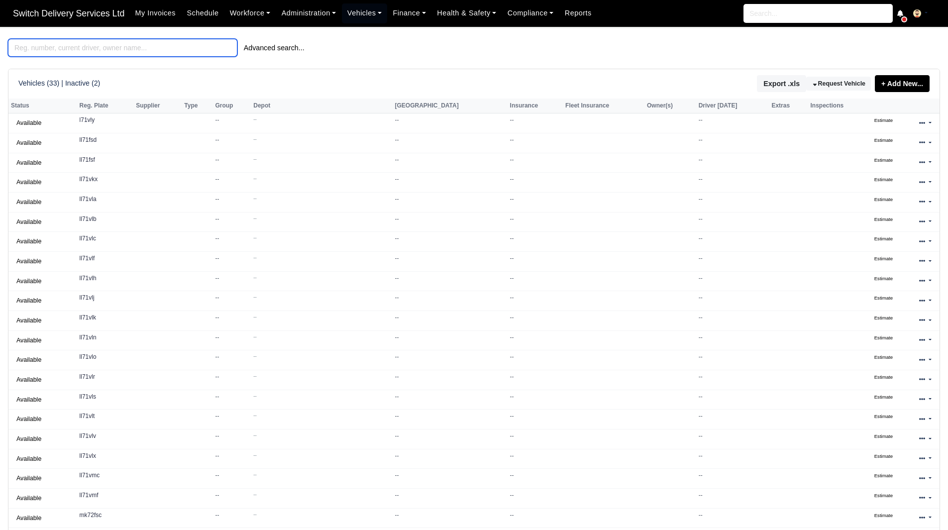
click at [170, 51] on input "search" at bounding box center [122, 48] width 229 height 18
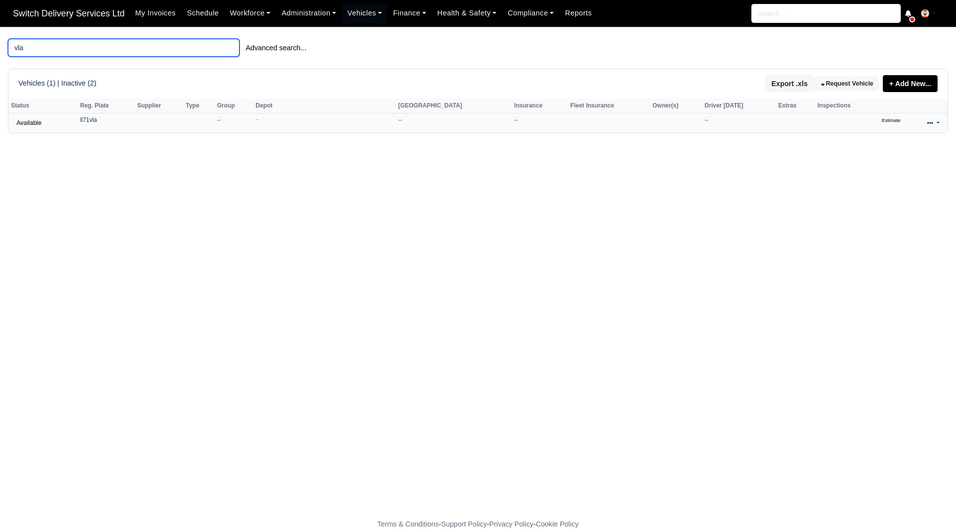
type input "vla"
click at [930, 126] on icon at bounding box center [930, 123] width 6 height 6
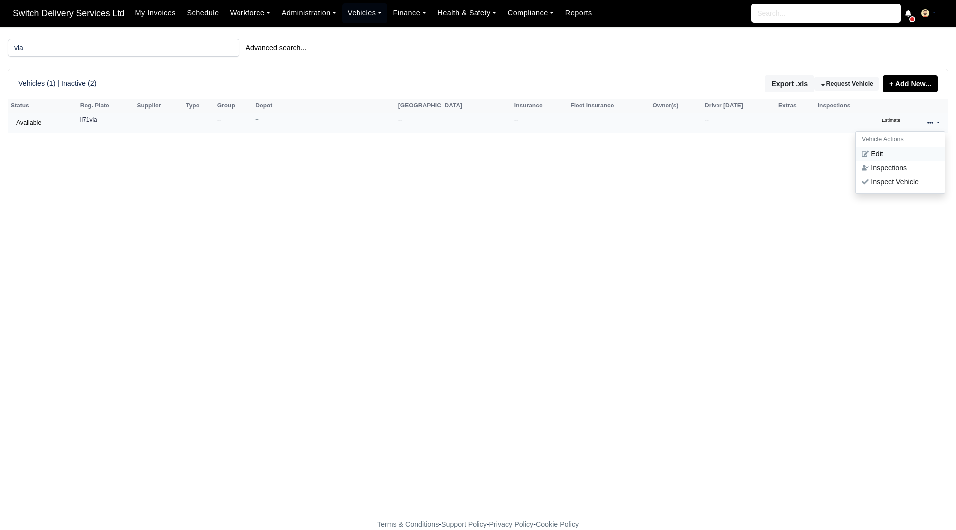
click at [905, 153] on link "Edit" at bounding box center [900, 154] width 89 height 14
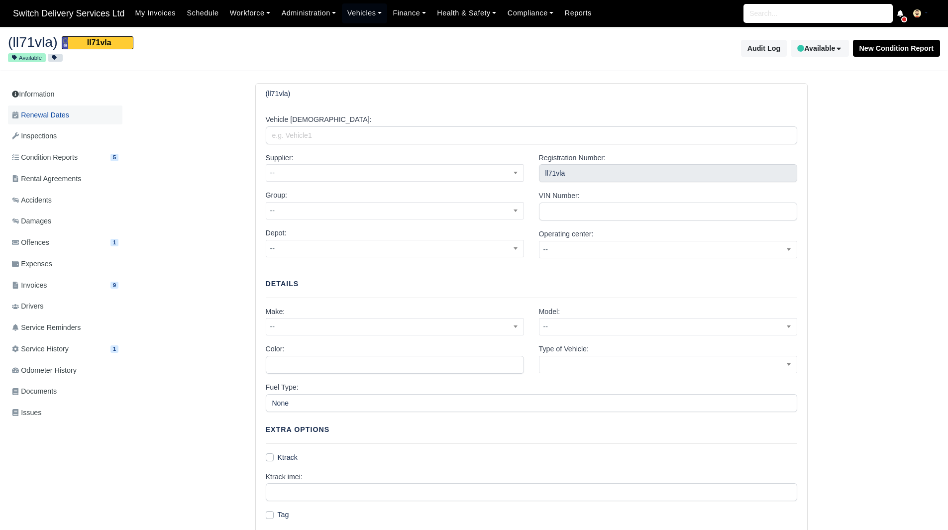
click at [83, 118] on link "Renewal Dates" at bounding box center [65, 115] width 114 height 19
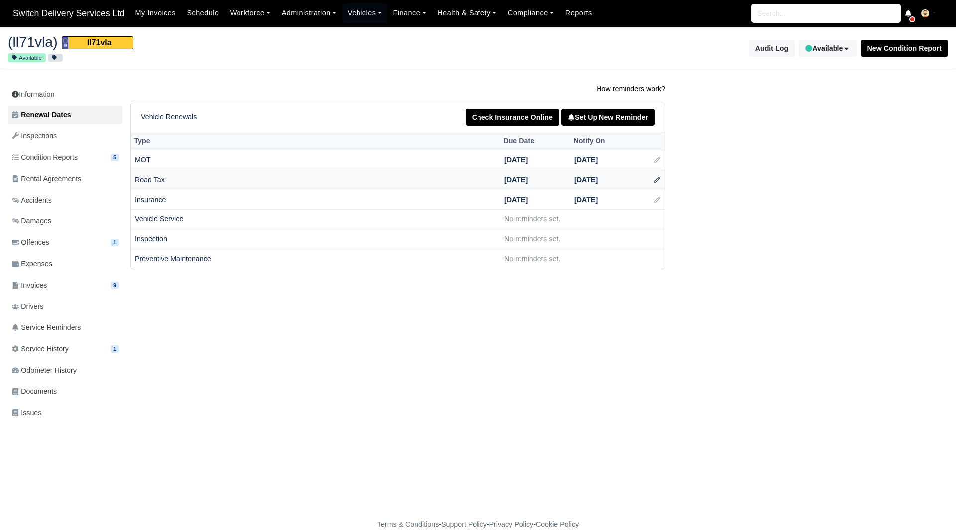
click at [654, 180] on icon at bounding box center [657, 179] width 7 height 7
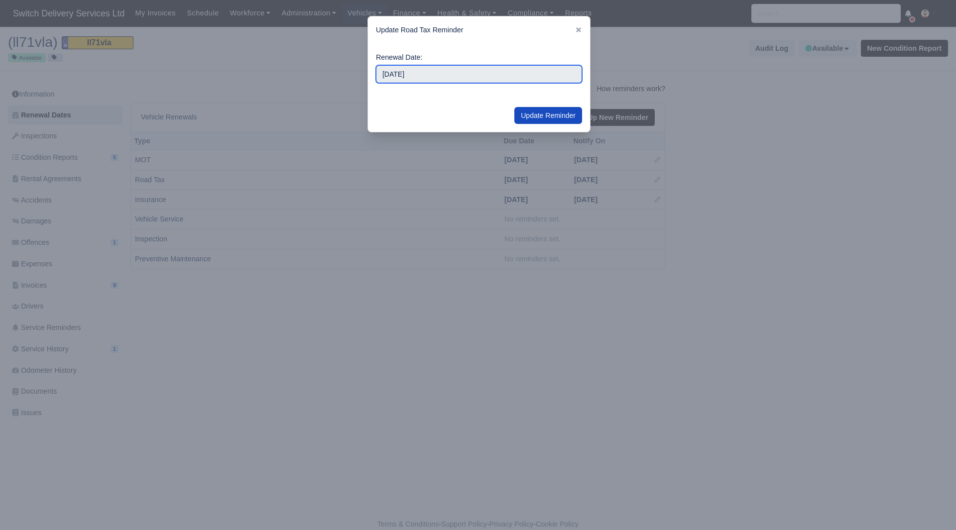
click at [410, 71] on input "[DATE]" at bounding box center [479, 74] width 206 height 18
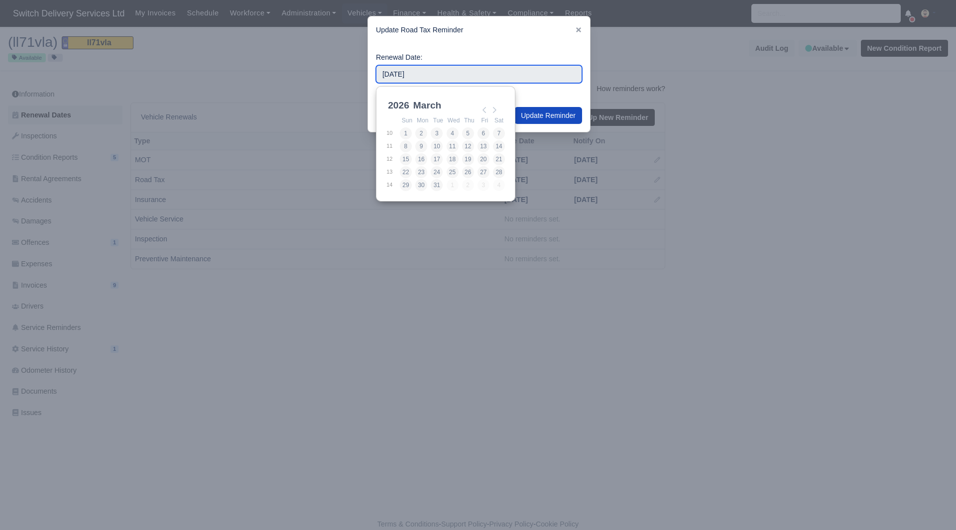
drag, startPoint x: 496, startPoint y: 109, endPoint x: 399, endPoint y: 137, distance: 101.6
click at [399, 137] on td "1" at bounding box center [406, 133] width 15 height 13
type input "[DATE]"
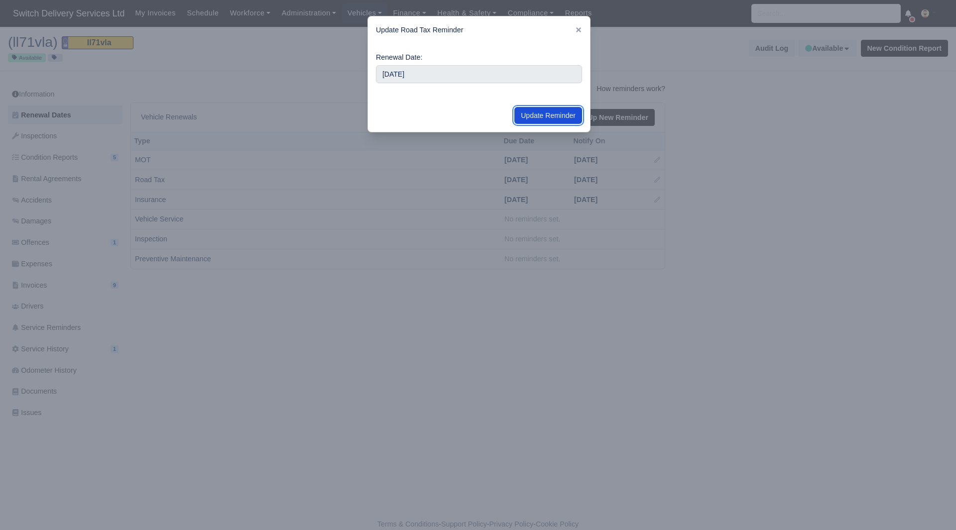
click at [544, 116] on button "Update Reminder" at bounding box center [548, 115] width 68 height 17
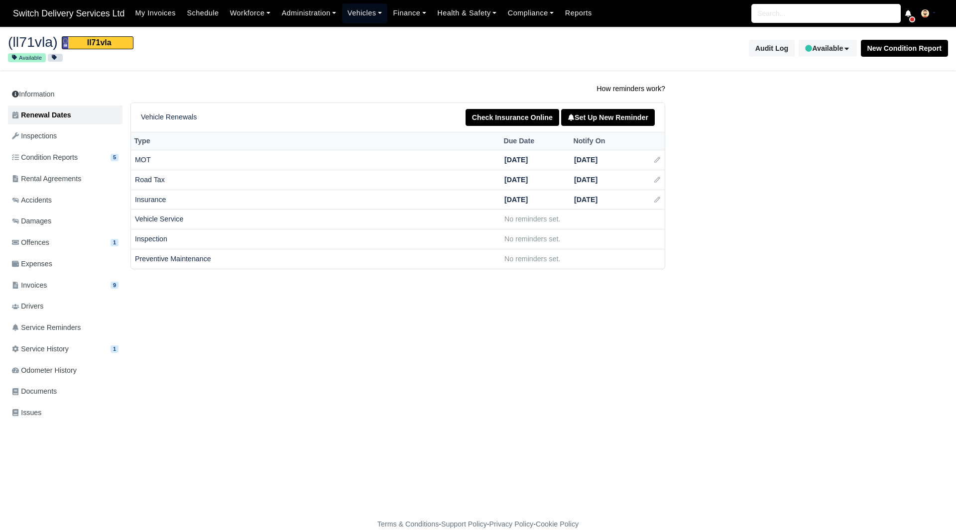
click at [363, 12] on link "Vehicles" at bounding box center [365, 12] width 46 height 19
click at [369, 31] on link "Fleet" at bounding box center [386, 35] width 81 height 21
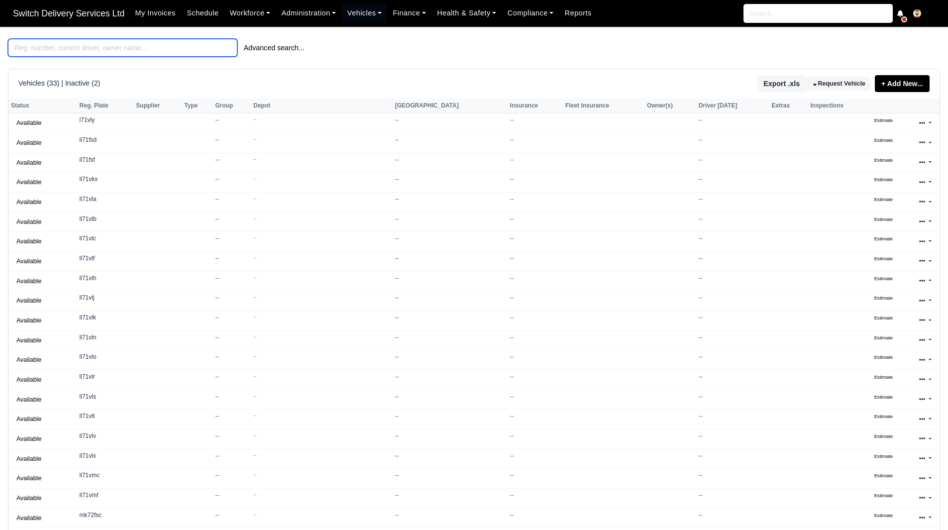
click at [58, 49] on input "search" at bounding box center [122, 48] width 229 height 18
paste input "[DATE] [DATE]"
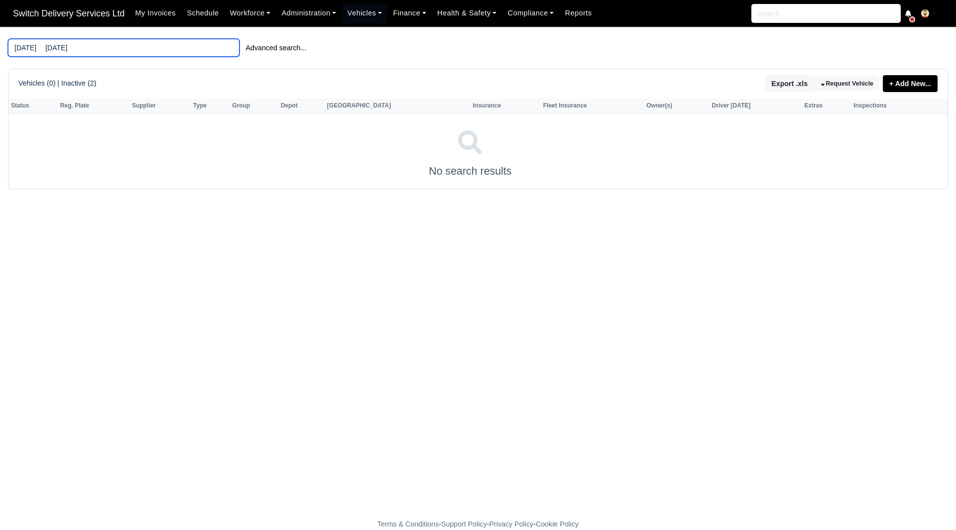
drag, startPoint x: 119, startPoint y: 42, endPoint x: 0, endPoint y: 44, distance: 119.0
click at [0, 44] on main "29/11/2025 01/03/2026 Advanced search... Vehicles (0) | Inactive (2) Export .xl…" at bounding box center [478, 279] width 956 height 480
drag, startPoint x: 124, startPoint y: 49, endPoint x: 0, endPoint y: 52, distance: 124.5
click at [0, 52] on main "29/11/2025 01/03/2026 Advanced search... Vehicles (0) | Inactive (2) Export .xl…" at bounding box center [478, 279] width 956 height 480
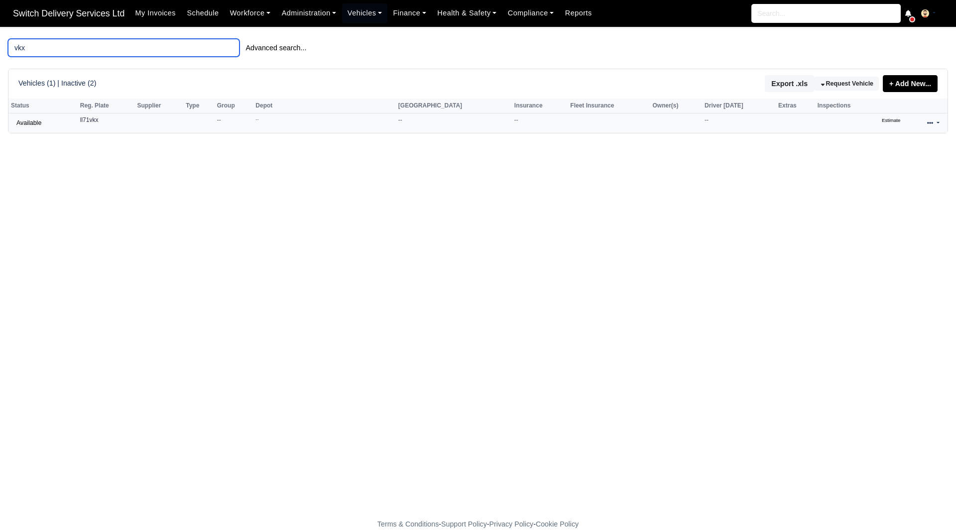
type input "vkx"
click at [929, 126] on icon at bounding box center [930, 123] width 6 height 6
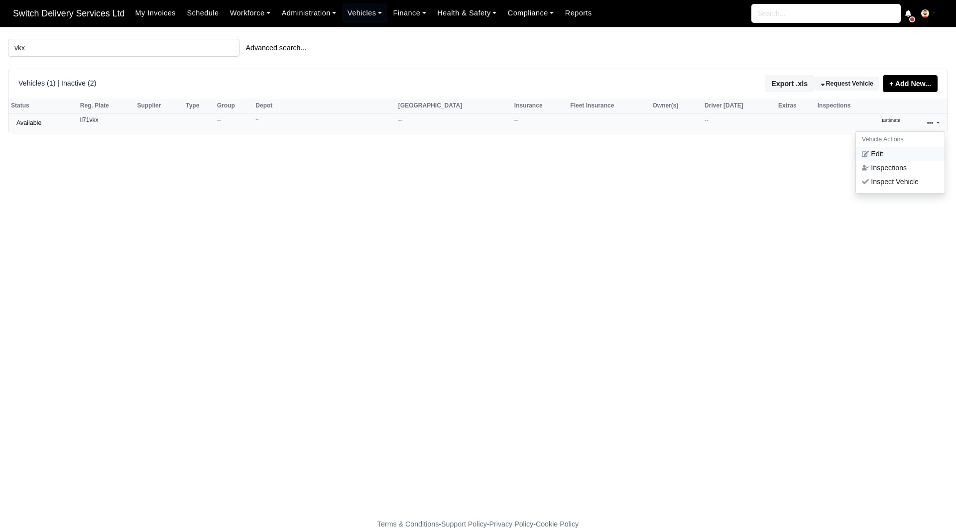
click at [895, 153] on link "Edit" at bounding box center [900, 154] width 89 height 14
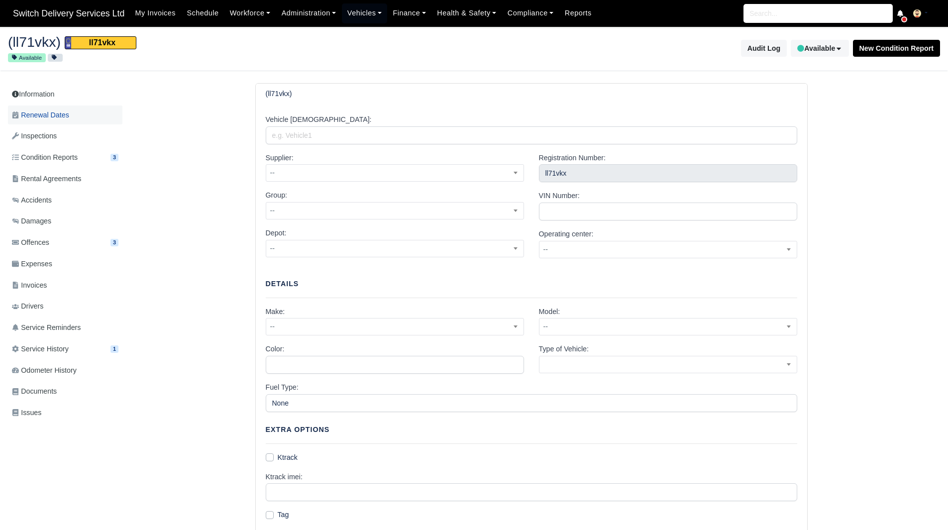
click at [109, 116] on link "Renewal Dates" at bounding box center [65, 115] width 114 height 19
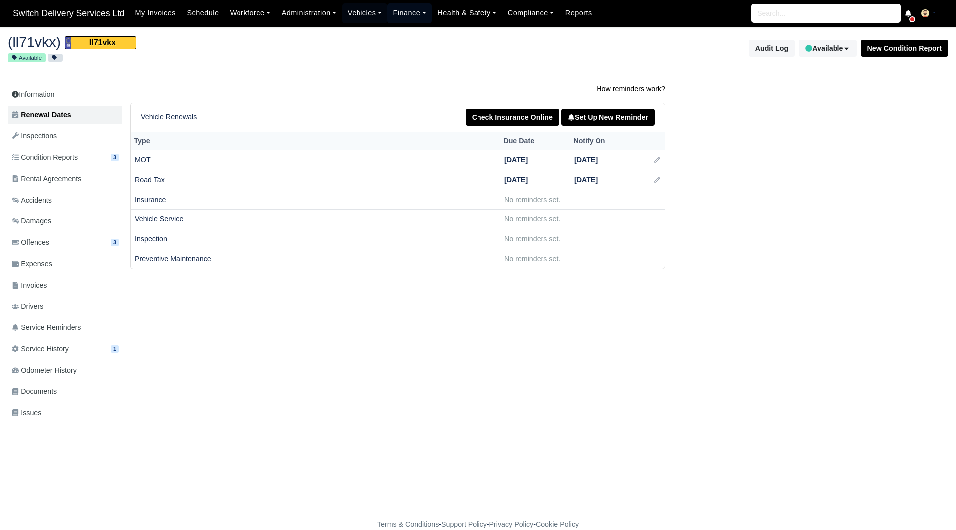
click at [402, 6] on link "Finance" at bounding box center [409, 12] width 44 height 19
click at [369, 19] on link "Vehicles" at bounding box center [365, 12] width 46 height 19
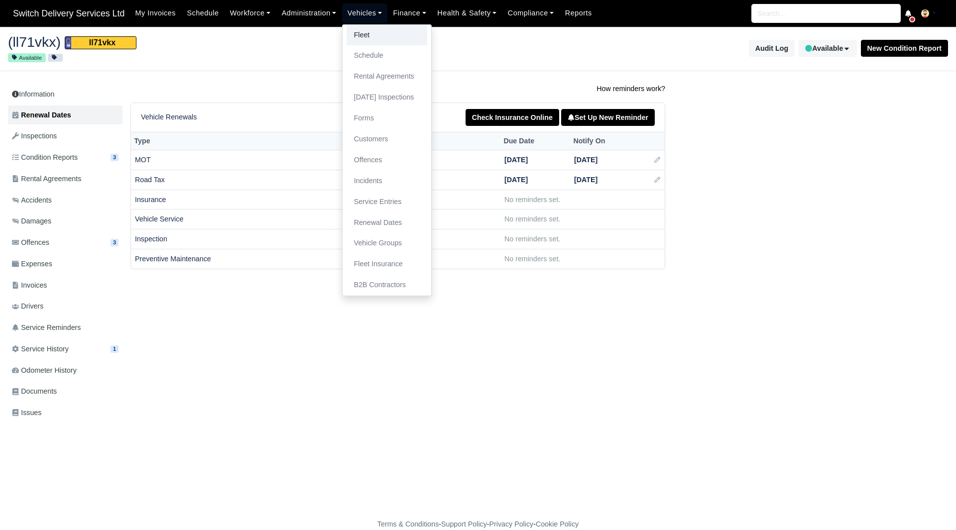
click at [371, 36] on link "Fleet" at bounding box center [386, 35] width 81 height 21
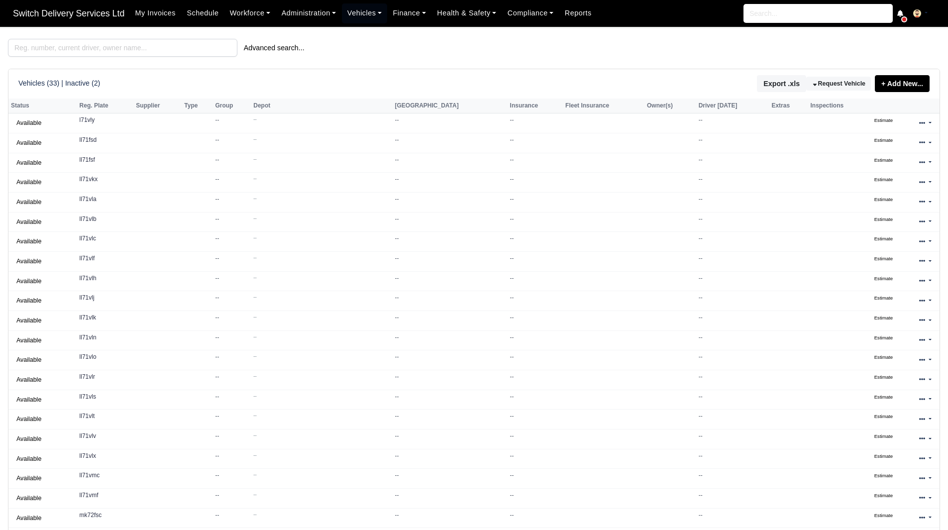
click at [137, 65] on div "Advanced search... Vehicles (33) | Inactive (2) Export .xls Request Vehicle + A…" at bounding box center [474, 338] width 932 height 598
click at [144, 55] on input "search" at bounding box center [122, 48] width 229 height 18
paste input "LL71FSF"
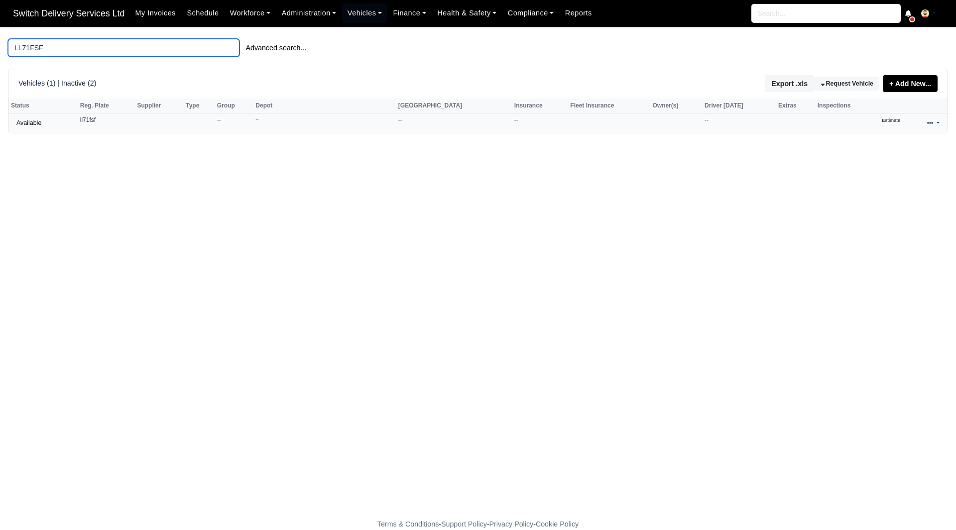
type input "LL71FSF"
click at [925, 123] on link at bounding box center [932, 123] width 23 height 14
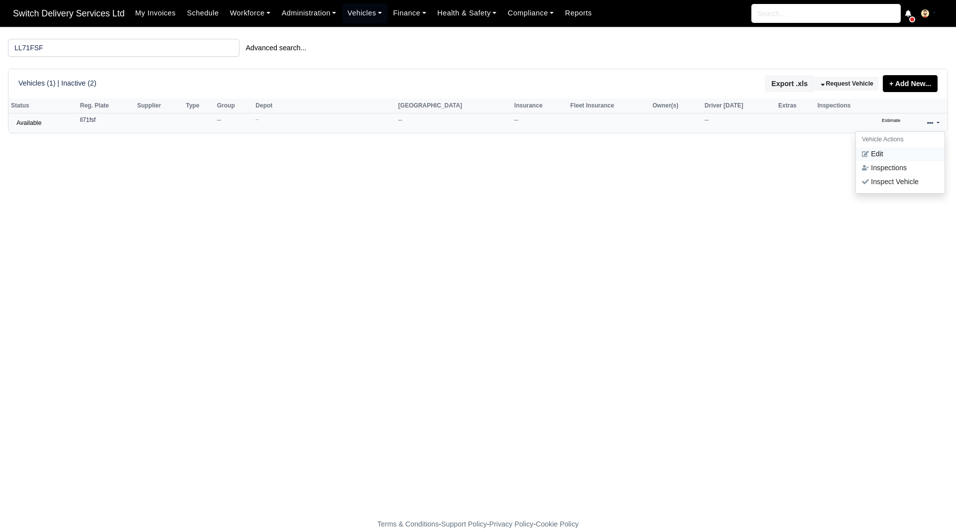
click at [875, 154] on link "Edit" at bounding box center [900, 154] width 89 height 14
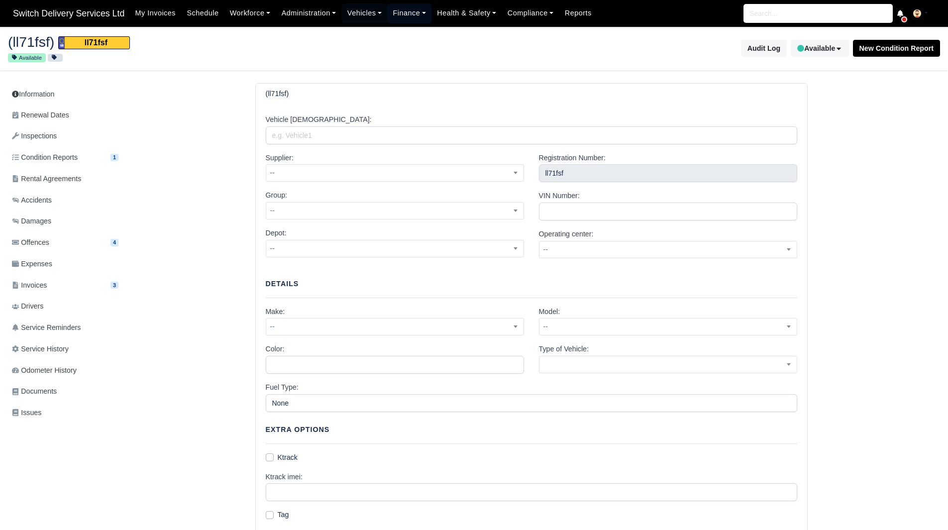
click at [407, 23] on link "Finance" at bounding box center [409, 12] width 44 height 19
click at [447, 22] on link "Health & Safety" at bounding box center [467, 12] width 71 height 19
click at [354, 17] on link "Vehicles" at bounding box center [365, 12] width 46 height 19
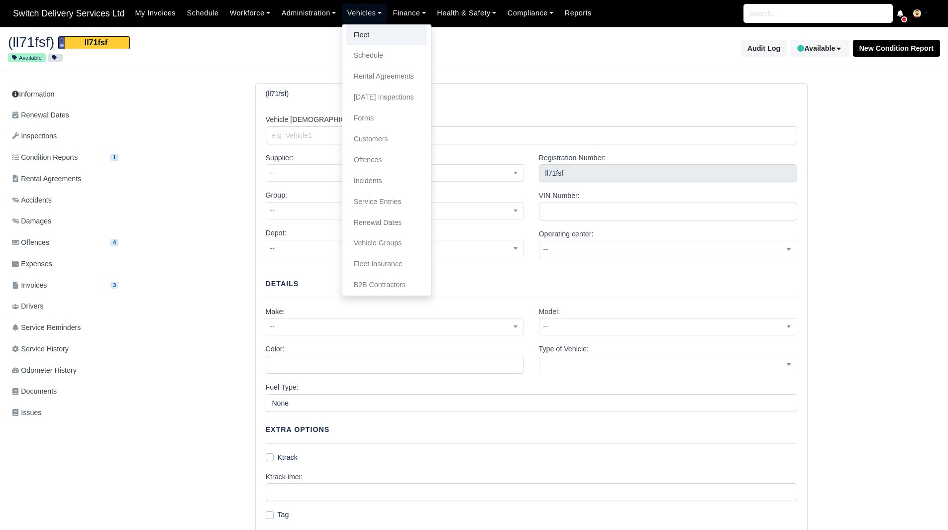
click at [364, 42] on link "Fleet" at bounding box center [386, 35] width 81 height 21
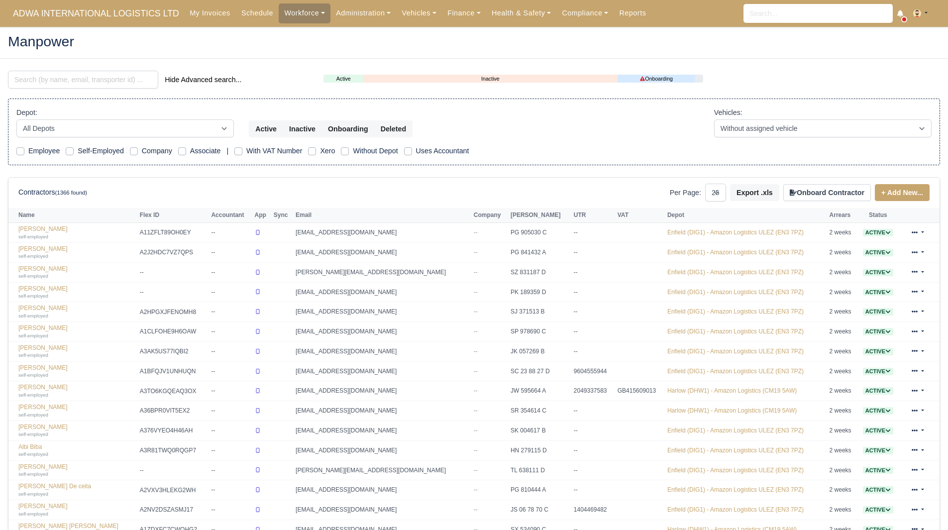
select select "25"
click at [407, 9] on link "Vehicles" at bounding box center [419, 12] width 46 height 19
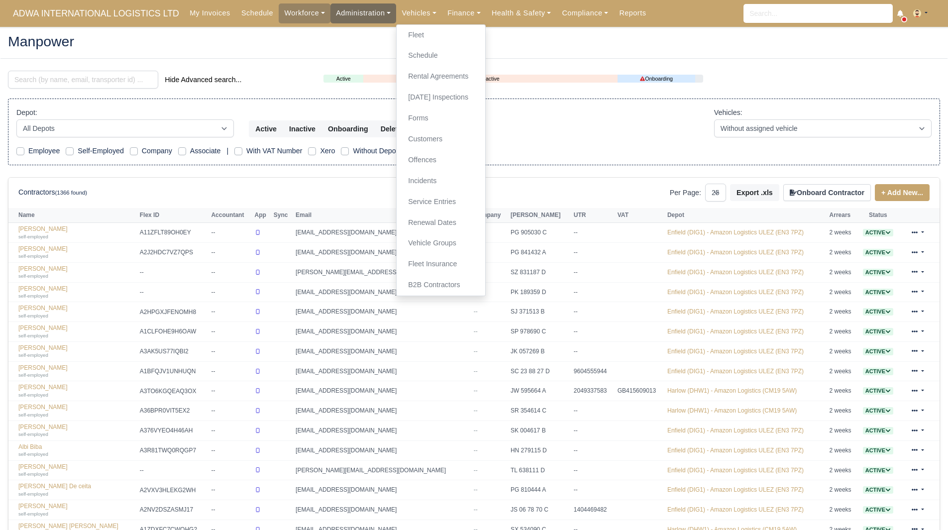
click at [354, 11] on link "Administration" at bounding box center [363, 12] width 66 height 19
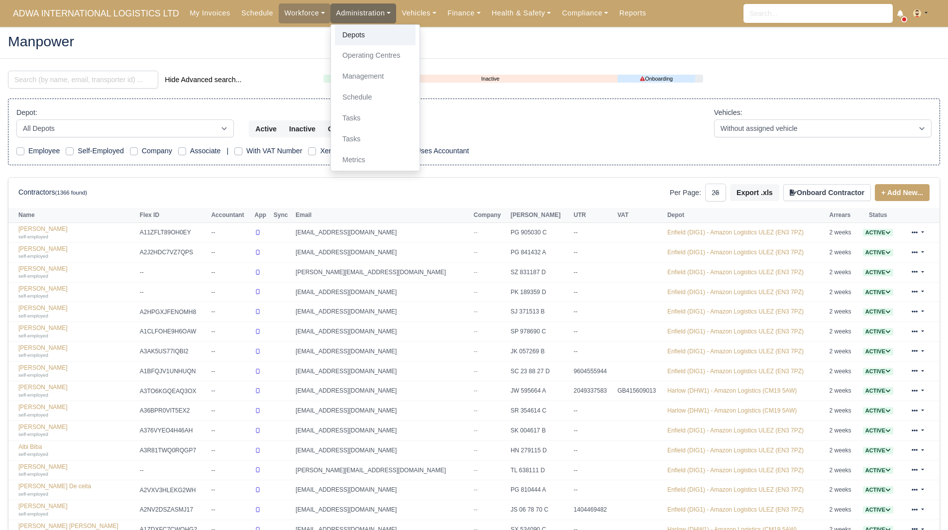
click at [356, 31] on link "Depots" at bounding box center [375, 35] width 81 height 21
